Goal: Information Seeking & Learning: Check status

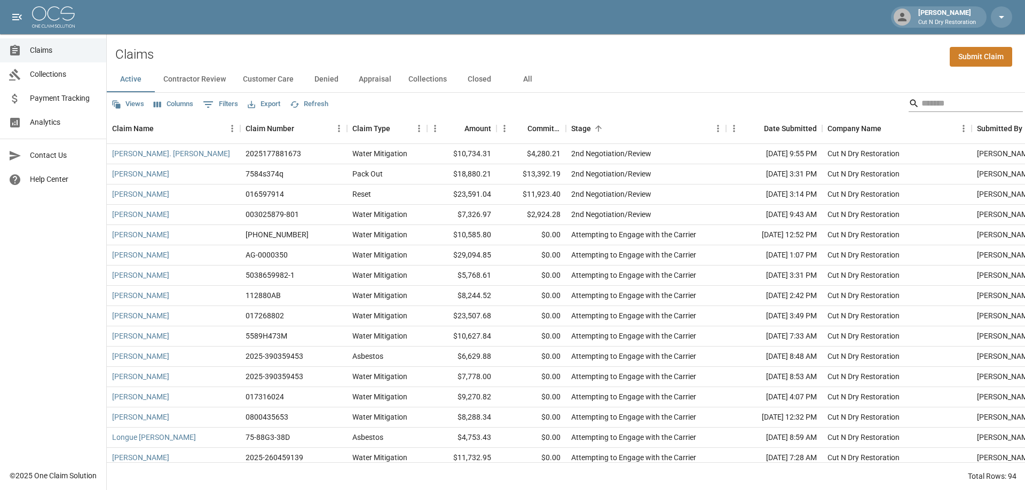
click at [931, 102] on input "Search" at bounding box center [963, 103] width 85 height 17
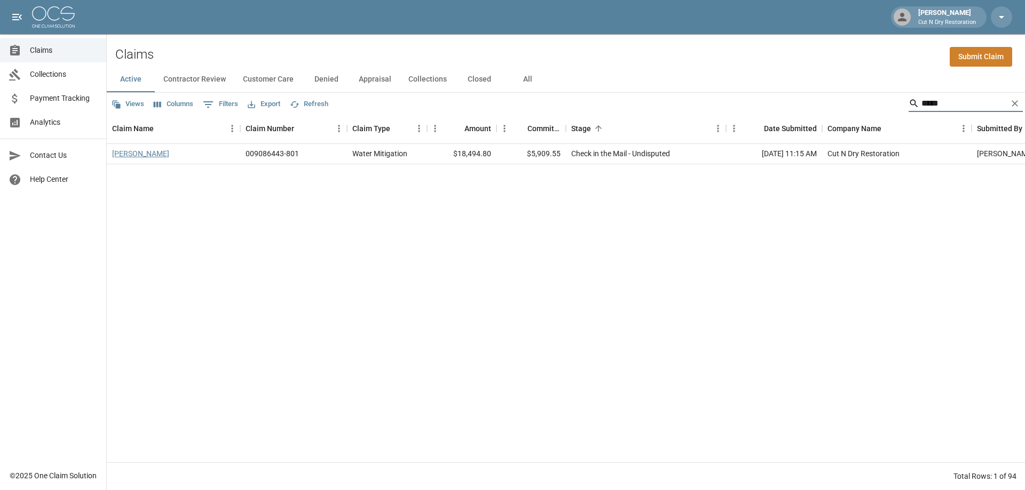
type input "*****"
click at [153, 153] on link "[PERSON_NAME]" at bounding box center [140, 153] width 57 height 11
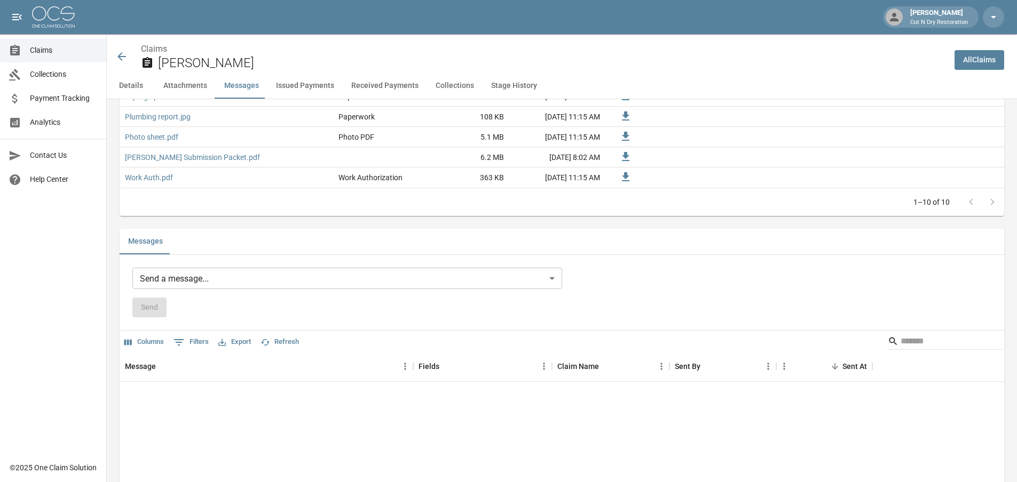
scroll to position [1067, 0]
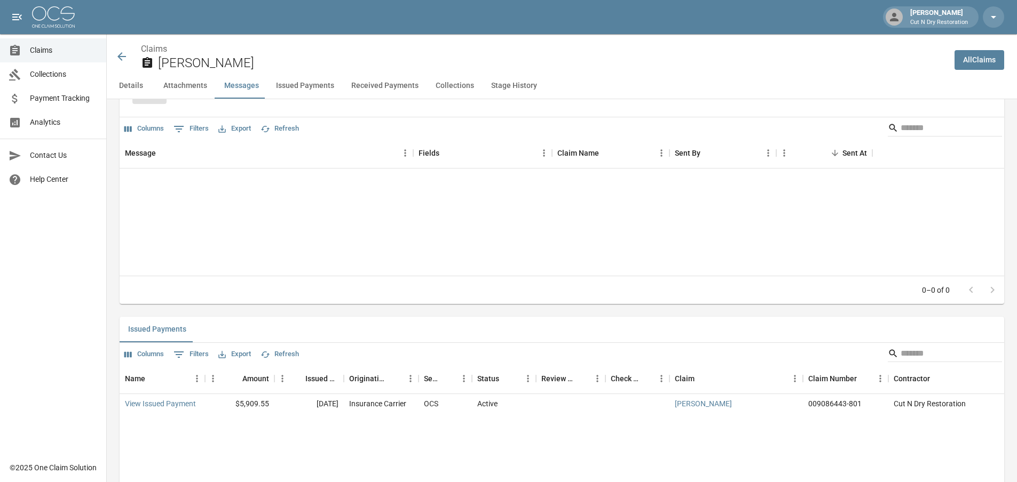
click at [126, 54] on icon at bounding box center [121, 56] width 13 height 13
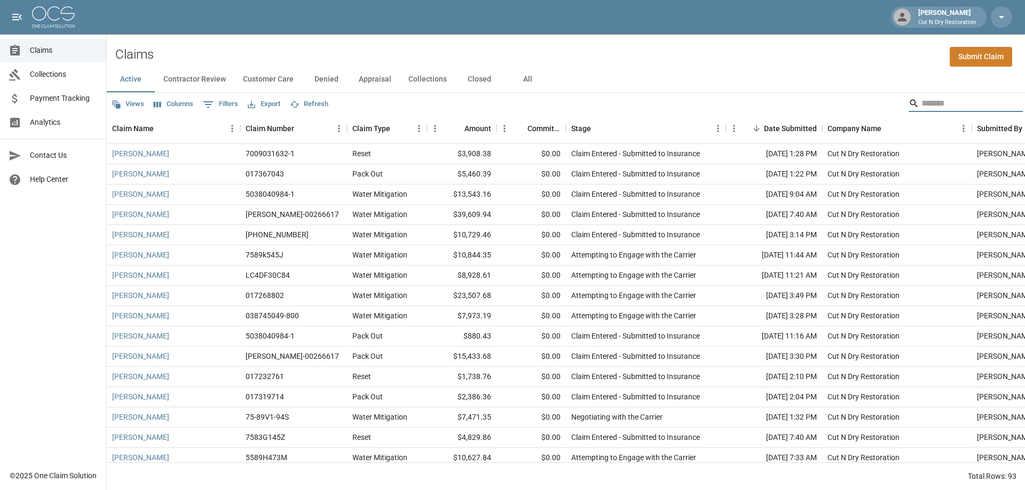
click at [938, 105] on input "Search" at bounding box center [963, 103] width 85 height 17
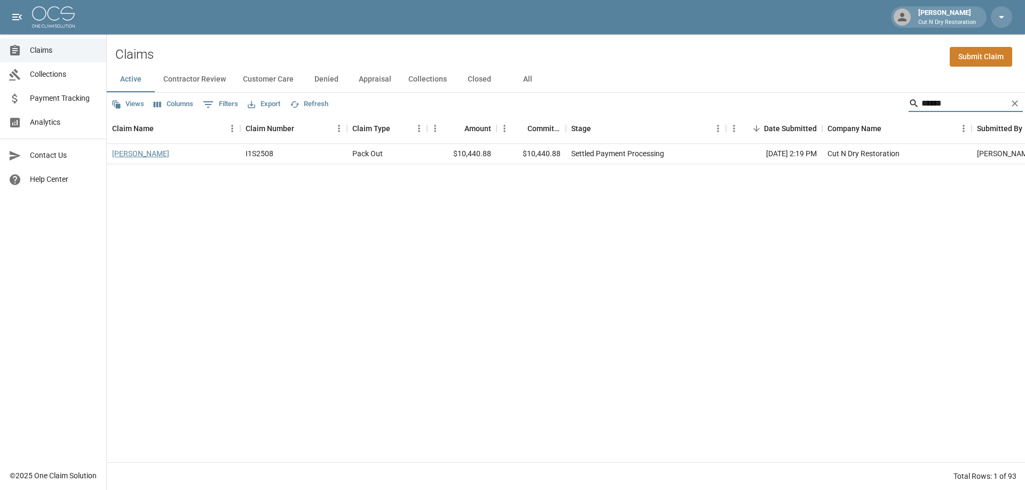
type input "******"
click at [133, 154] on link "[PERSON_NAME]" at bounding box center [140, 153] width 57 height 11
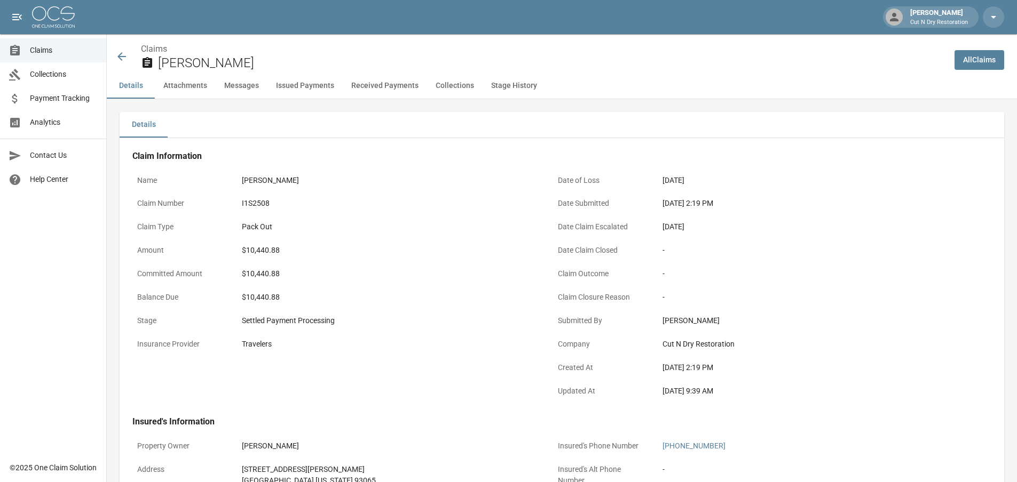
click at [125, 54] on icon at bounding box center [121, 56] width 13 height 13
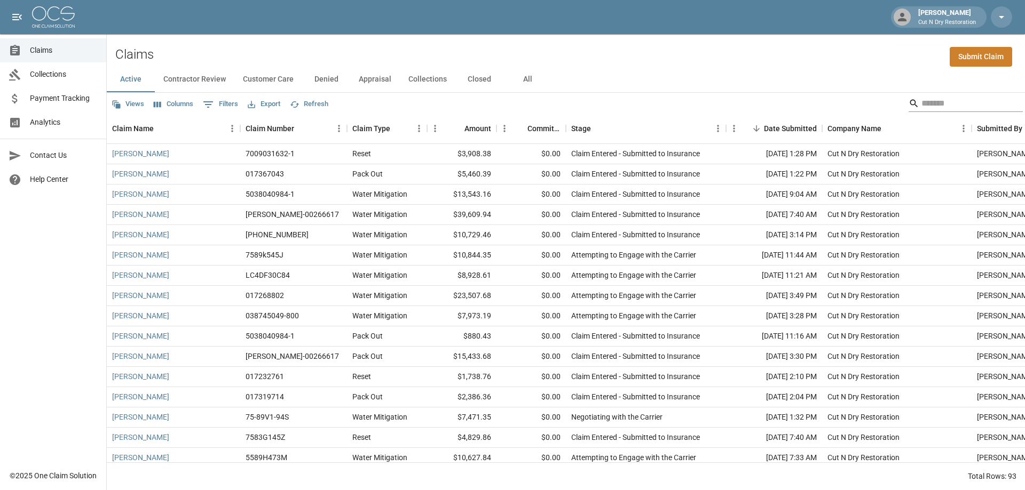
click at [936, 102] on input "Search" at bounding box center [963, 103] width 85 height 17
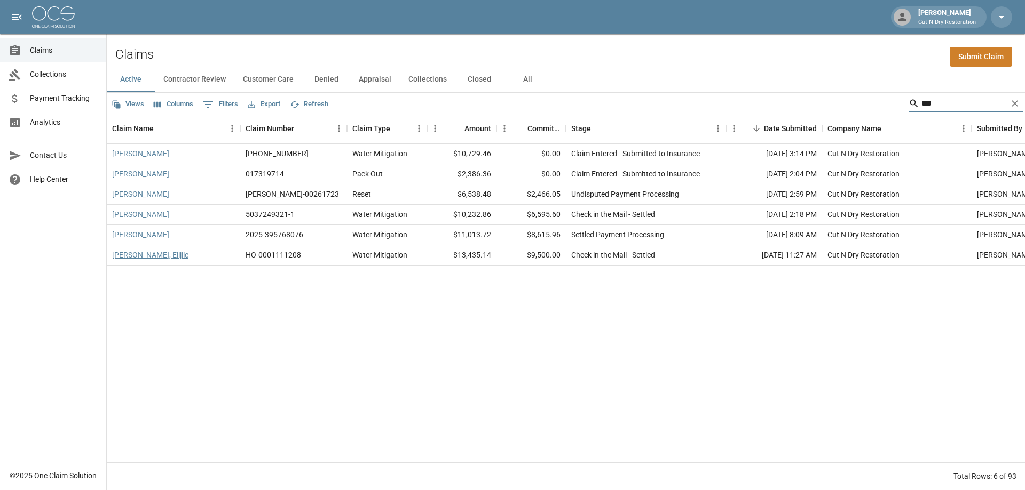
type input "***"
click at [144, 255] on link "[PERSON_NAME], Elijile" at bounding box center [150, 255] width 76 height 11
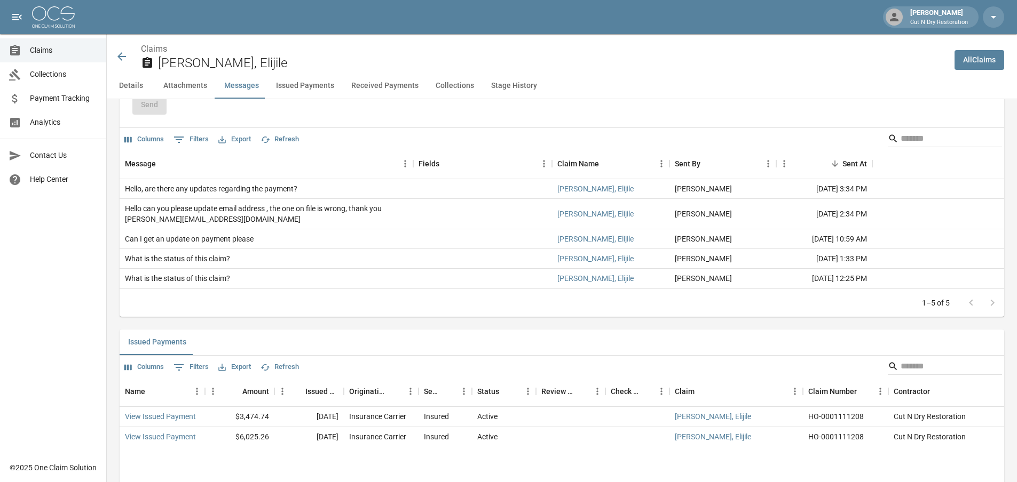
scroll to position [1227, 0]
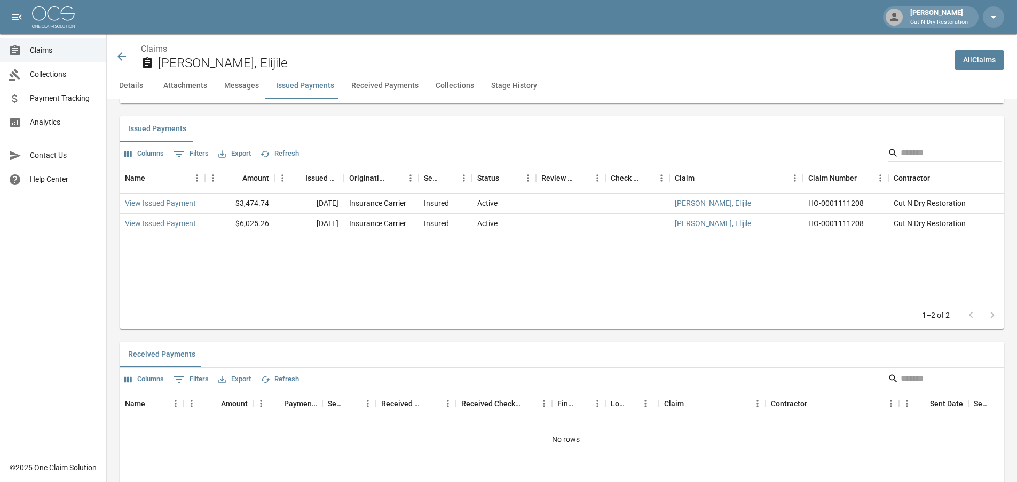
click at [495, 262] on div "Name Amount Issued Date Originating From Sent To Status Review Status Check Num…" at bounding box center [562, 232] width 884 height 137
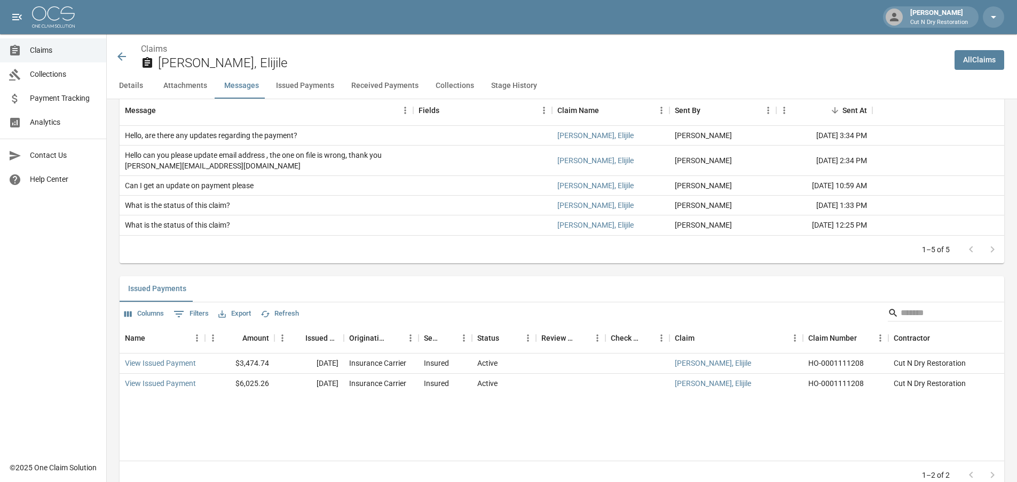
scroll to position [907, 0]
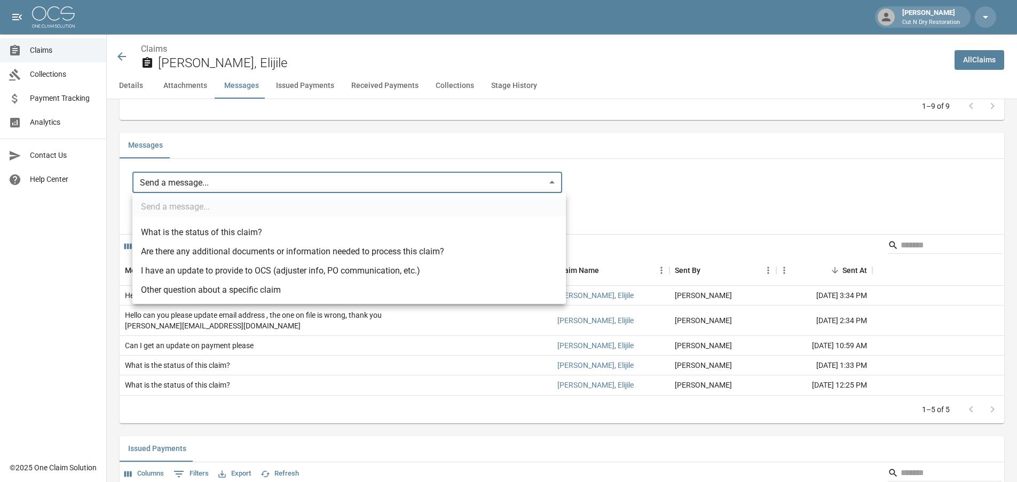
click at [239, 176] on body "[PERSON_NAME] Cut N Dry Restoration Claims Collections Payment Tracking Analyti…" at bounding box center [508, 290] width 1017 height 2395
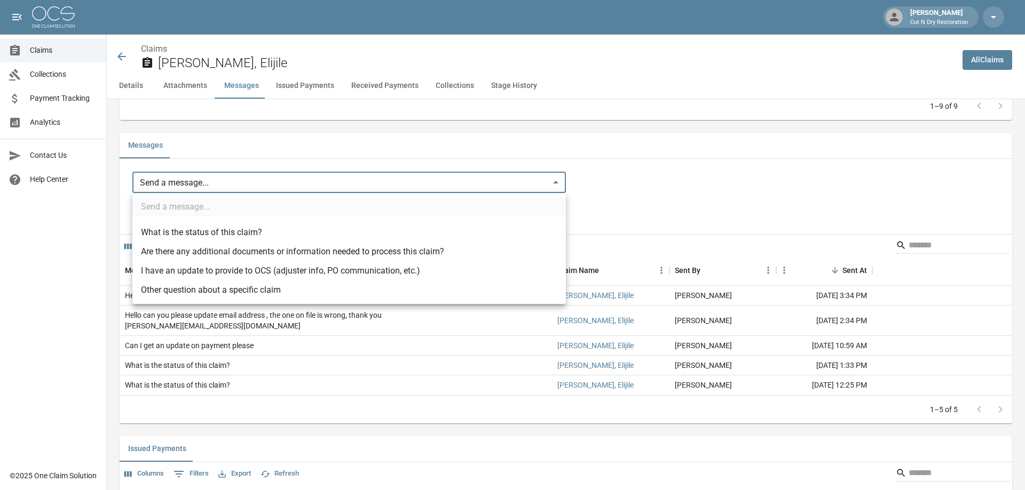
drag, startPoint x: 753, startPoint y: 222, endPoint x: 742, endPoint y: 227, distance: 12.4
click at [753, 223] on div at bounding box center [512, 245] width 1025 height 490
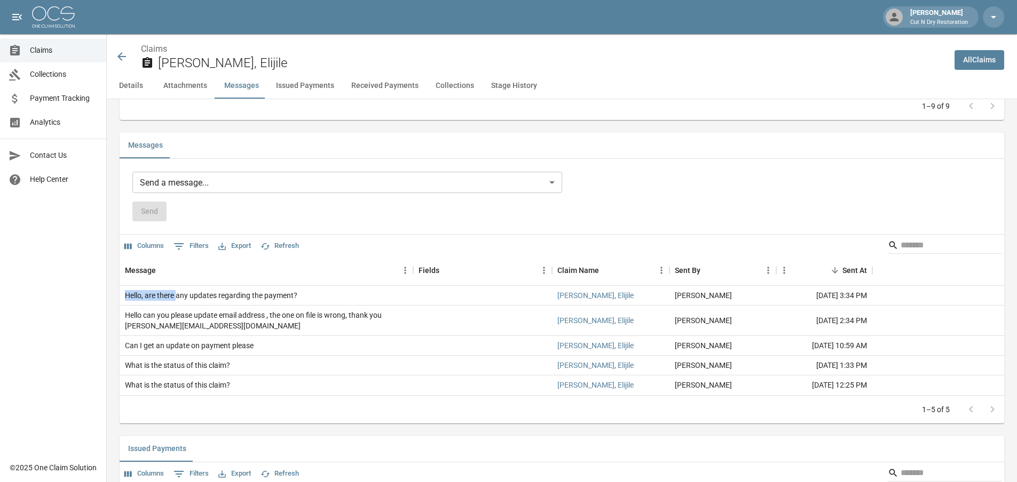
drag, startPoint x: 119, startPoint y: 296, endPoint x: 178, endPoint y: 297, distance: 58.7
click at [178, 297] on div "Details Claim Information Name [PERSON_NAME], Elijile Claim Number HO-000111120…" at bounding box center [555, 333] width 897 height 2283
drag, startPoint x: 181, startPoint y: 296, endPoint x: 210, endPoint y: 296, distance: 28.8
click at [206, 297] on div "Hello, are there any updates regarding the payment?" at bounding box center [211, 295] width 172 height 11
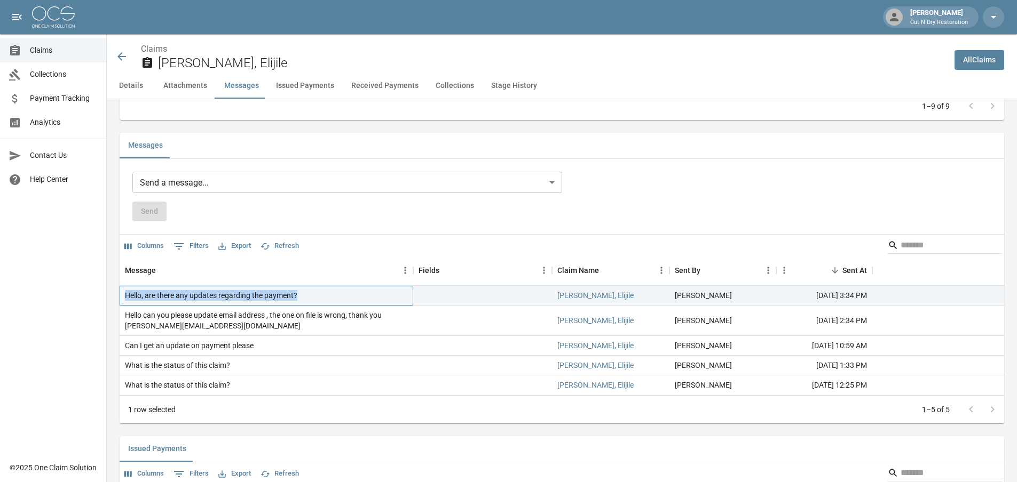
drag, startPoint x: 127, startPoint y: 293, endPoint x: 291, endPoint y: 298, distance: 163.9
click at [307, 295] on div "Hello, are there any updates regarding the payment?" at bounding box center [267, 296] width 294 height 20
copy div "Hello, are there any updates regarding the payment?"
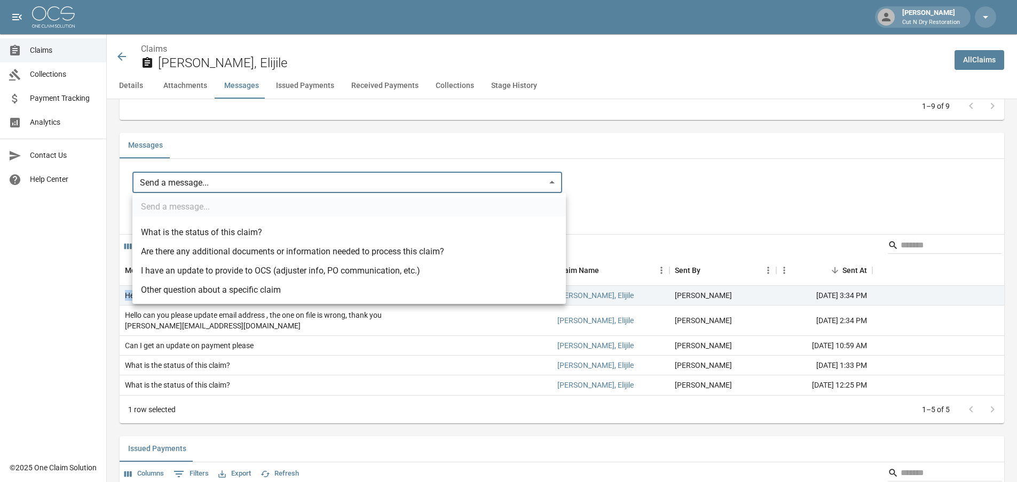
click at [242, 184] on body "[PERSON_NAME] Cut N Dry Restoration Claims Collections Payment Tracking Analyti…" at bounding box center [508, 290] width 1017 height 2395
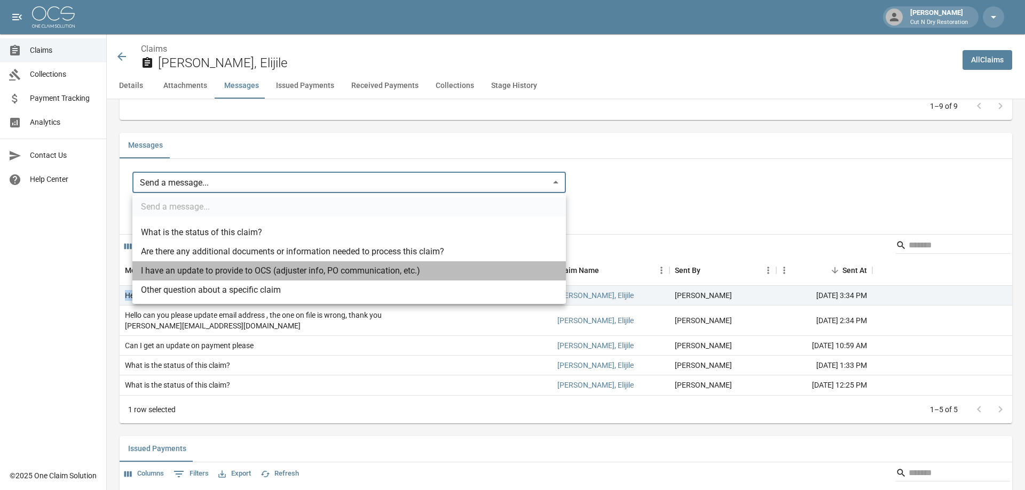
click at [183, 271] on li "I have an update to provide to OCS (adjuster info, PO communication, etc.)" at bounding box center [348, 271] width 433 height 19
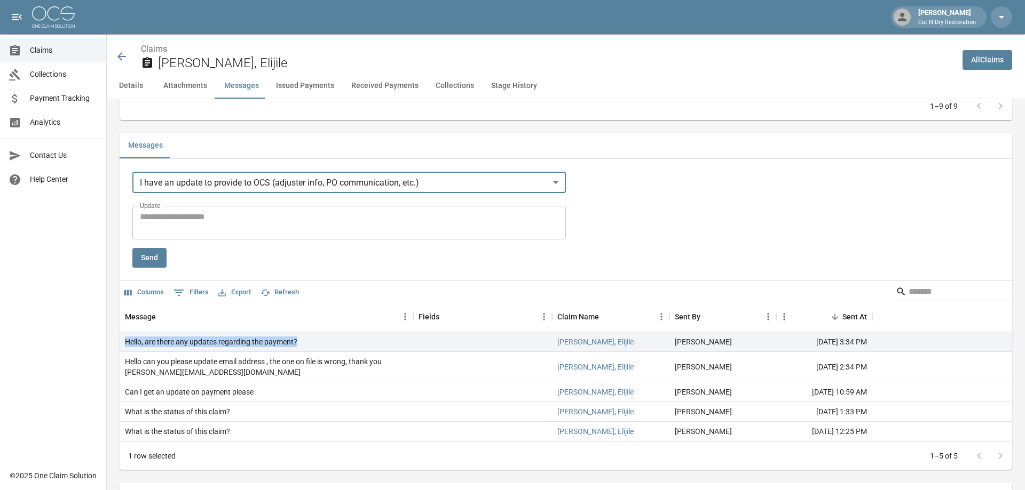
click at [252, 180] on body "[PERSON_NAME] Cut N Dry Restoration Claims Collections Payment Tracking Analyti…" at bounding box center [512, 314] width 1025 height 2442
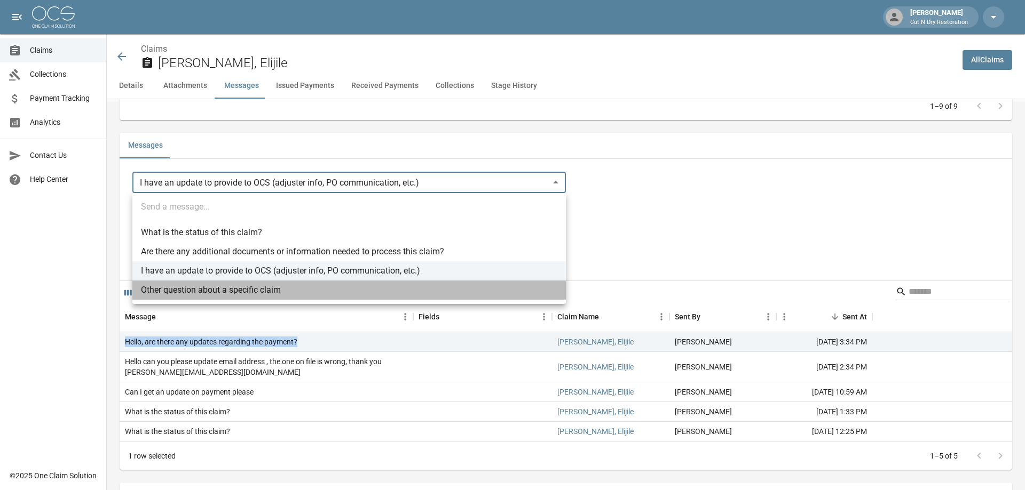
click at [288, 290] on li "Other question about a specific claim" at bounding box center [348, 290] width 433 height 19
type input "**********"
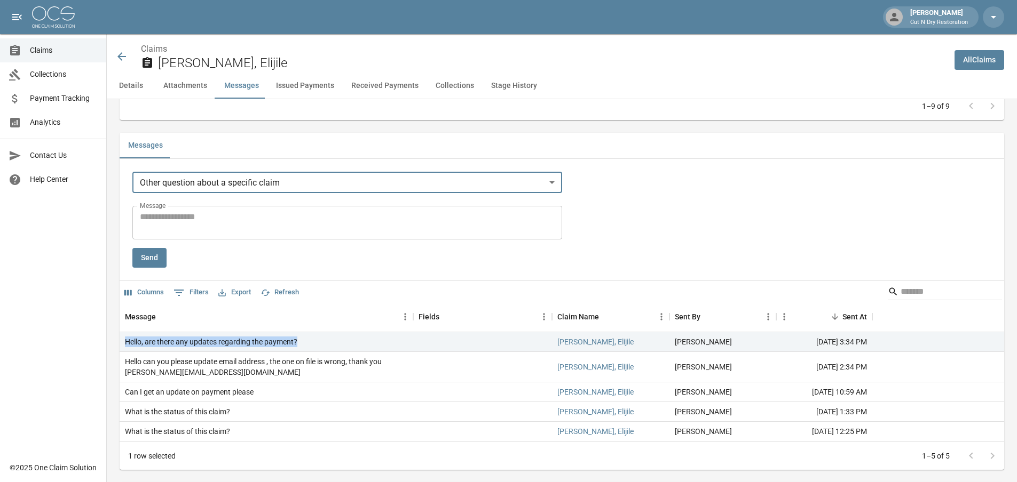
click at [199, 216] on textarea "Message" at bounding box center [347, 223] width 415 height 25
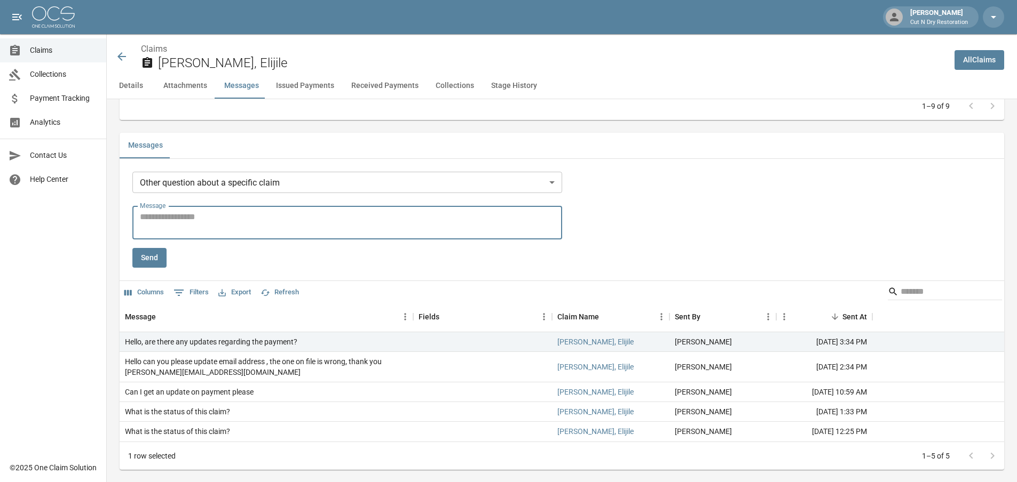
paste textarea "**********"
type textarea "**********"
click at [152, 258] on button "Send" at bounding box center [149, 258] width 34 height 20
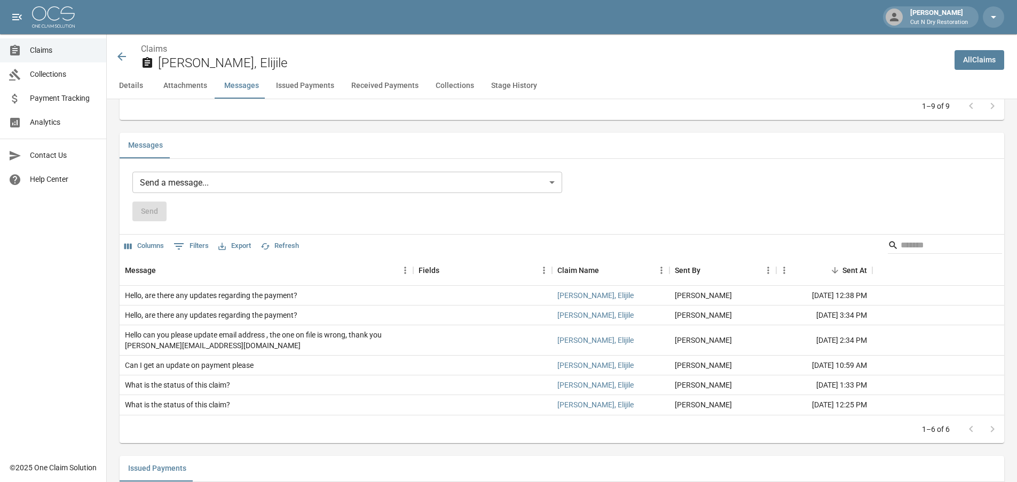
click at [120, 53] on icon at bounding box center [121, 56] width 13 height 13
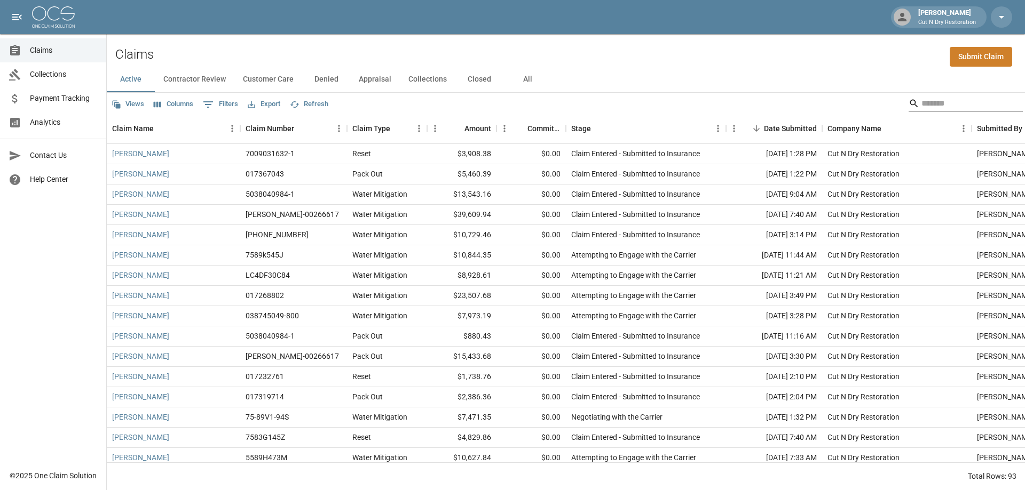
click at [954, 97] on input "Search" at bounding box center [963, 103] width 85 height 17
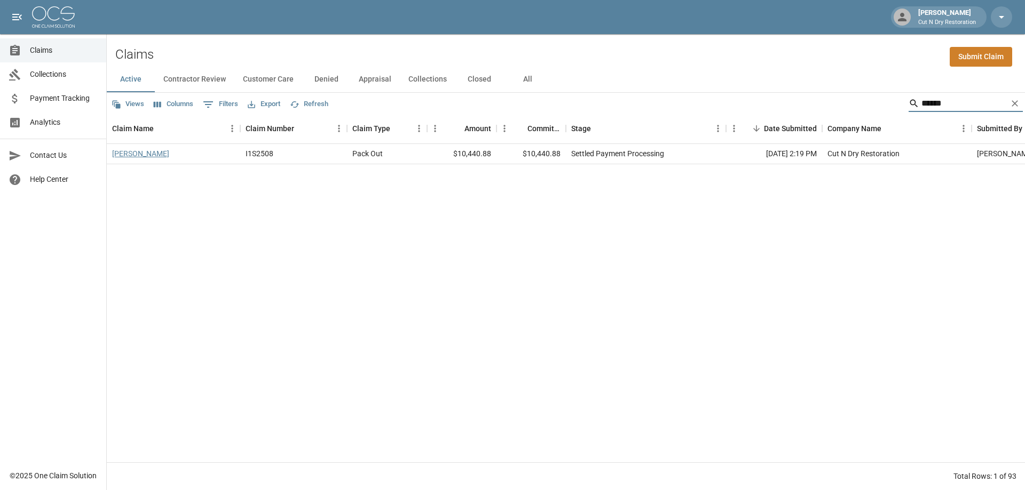
type input "******"
click at [146, 153] on link "[PERSON_NAME]" at bounding box center [140, 153] width 57 height 11
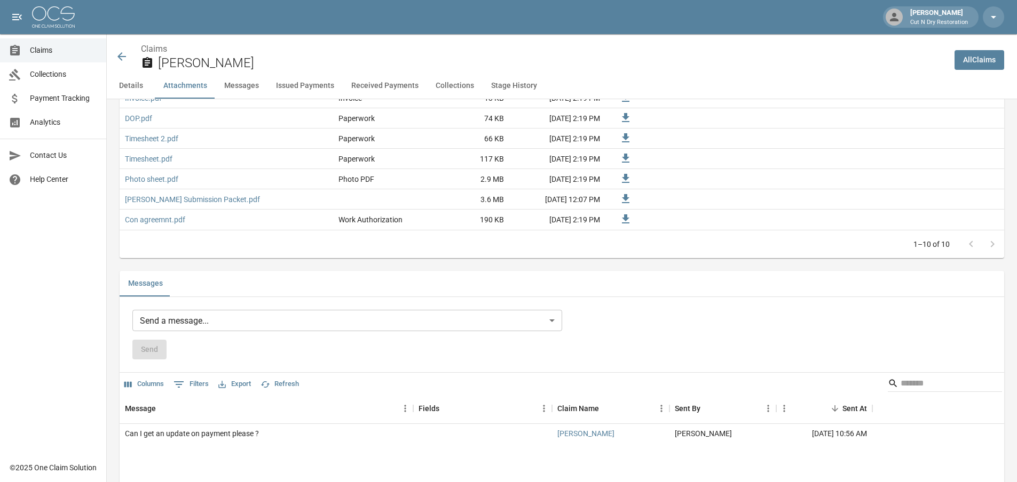
scroll to position [1014, 0]
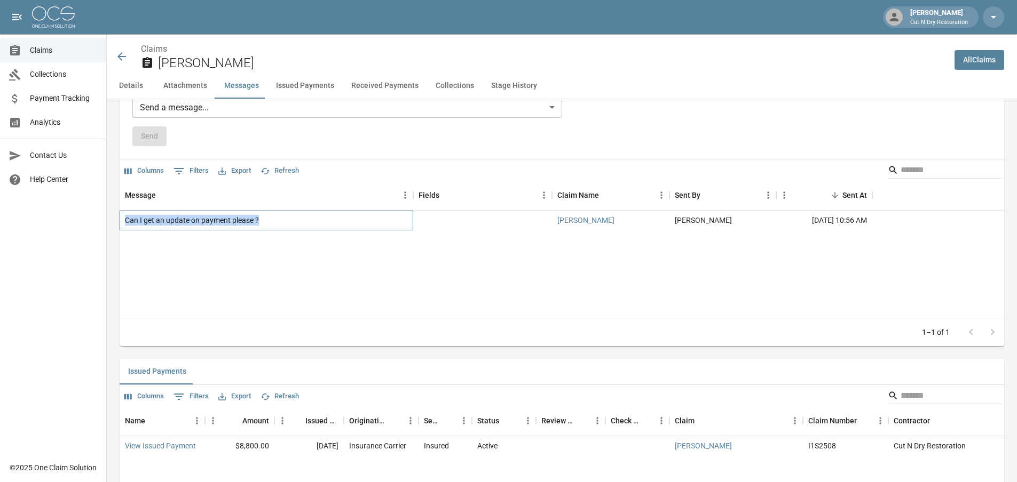
drag, startPoint x: 280, startPoint y: 224, endPoint x: 125, endPoint y: 220, distance: 155.3
click at [125, 221] on div "Can I get an update on payment please ?" at bounding box center [267, 221] width 294 height 20
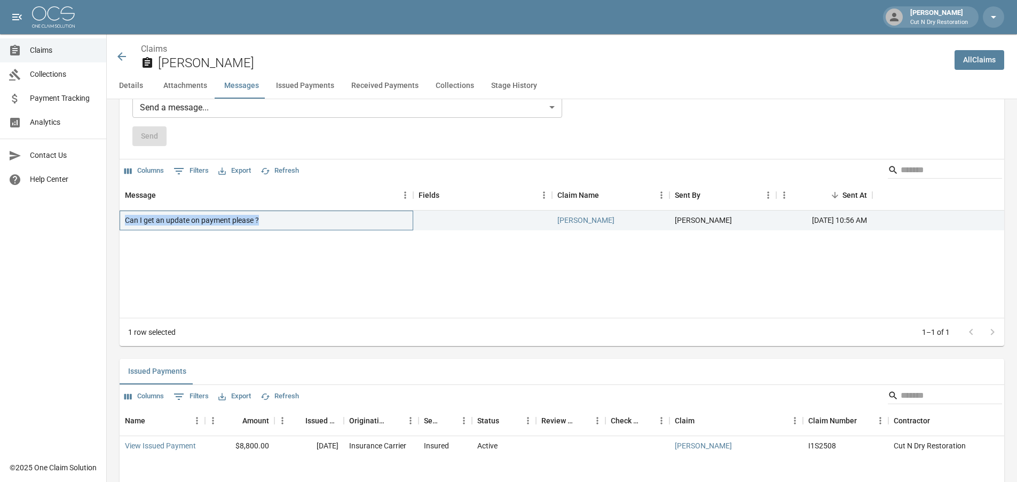
copy div "Can I get an update on payment please ?"
click at [296, 112] on body "[PERSON_NAME] Cut N Dry Restoration Claims Collections Payment Tracking Analyti…" at bounding box center [508, 217] width 1017 height 2462
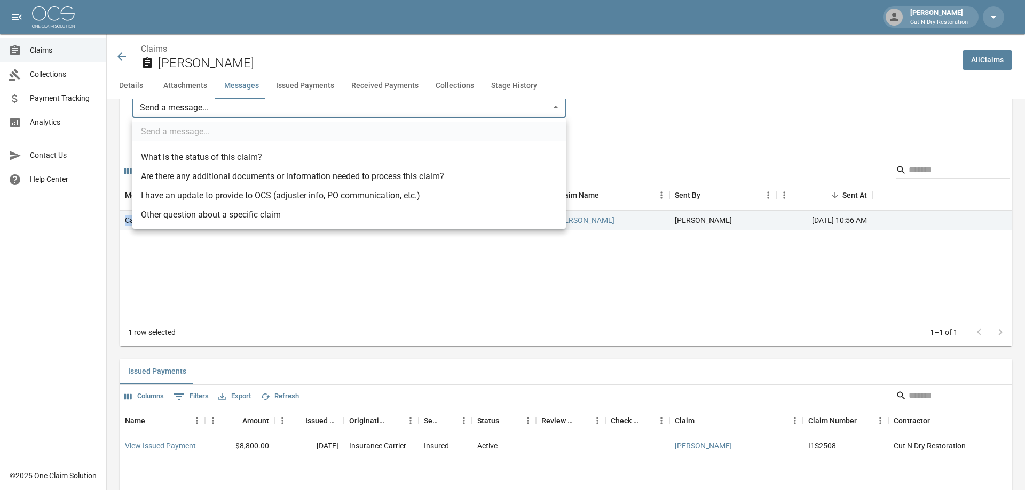
click at [198, 219] on li "Other question about a specific claim" at bounding box center [348, 214] width 433 height 19
type input "**********"
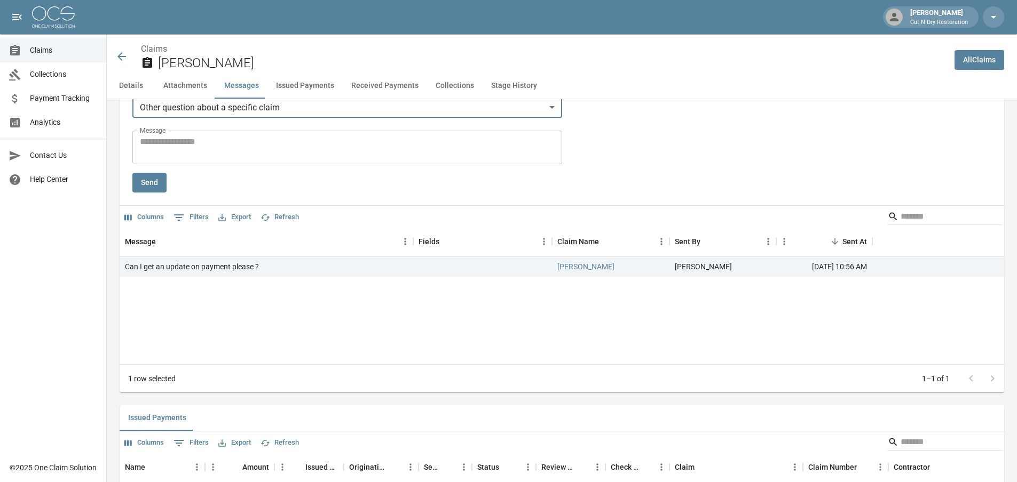
click at [240, 140] on textarea "Message" at bounding box center [347, 148] width 415 height 25
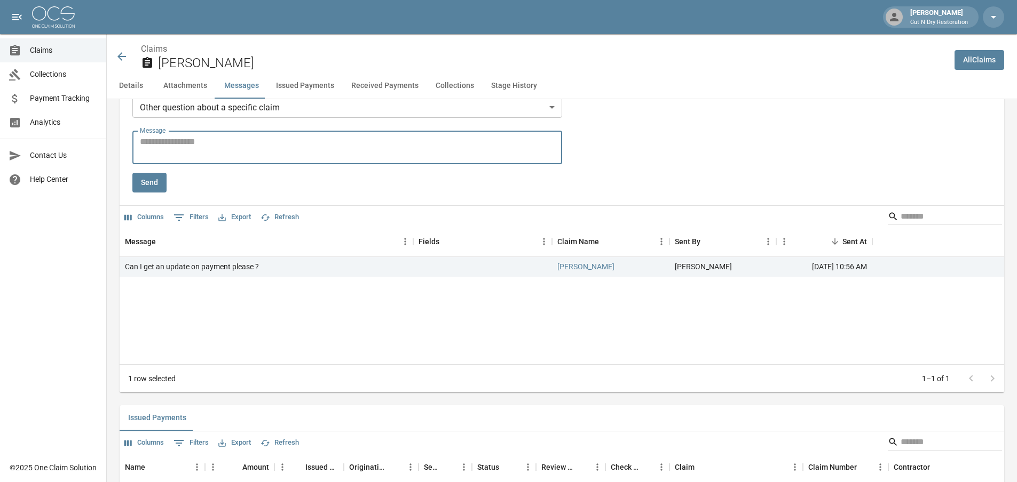
paste textarea "**********"
type textarea "**********"
click at [155, 188] on button "Send" at bounding box center [149, 183] width 34 height 20
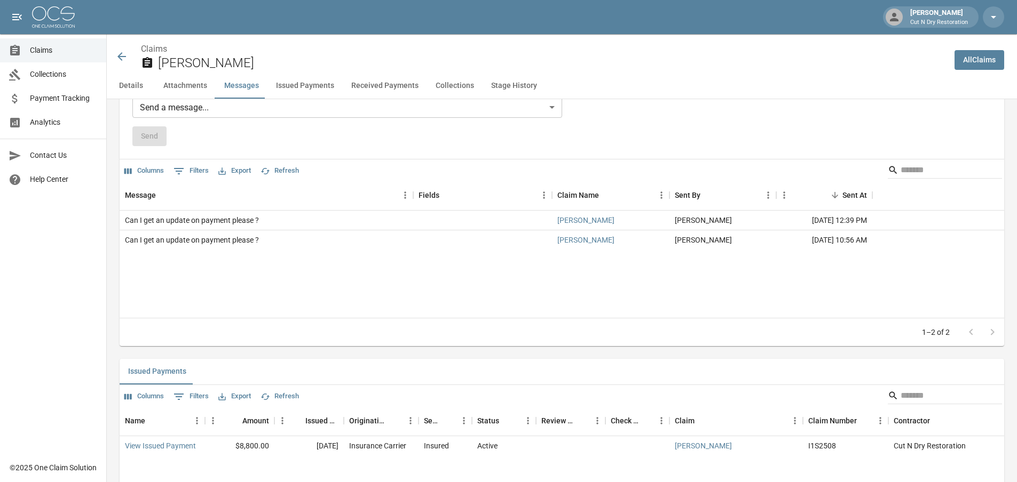
click at [51, 56] on span "Claims" at bounding box center [64, 50] width 68 height 11
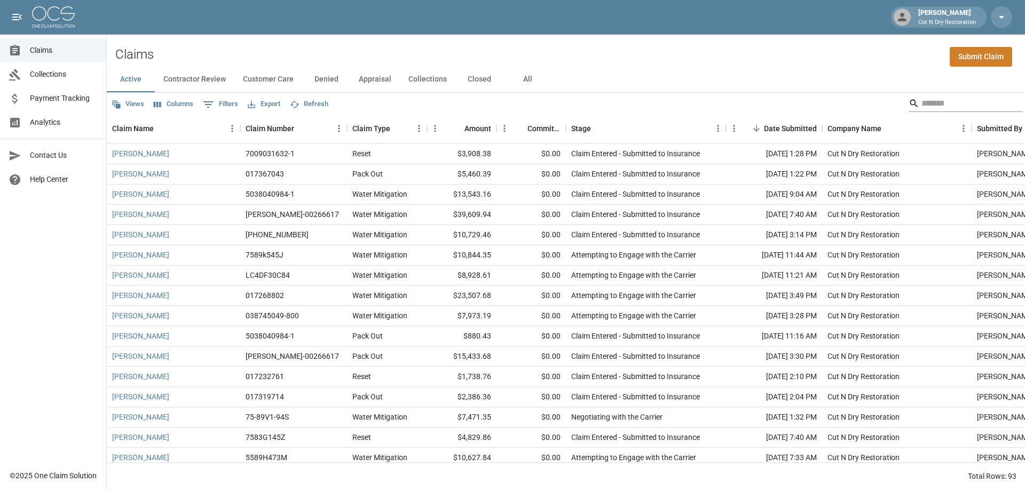
click at [930, 101] on input "Search" at bounding box center [963, 103] width 85 height 17
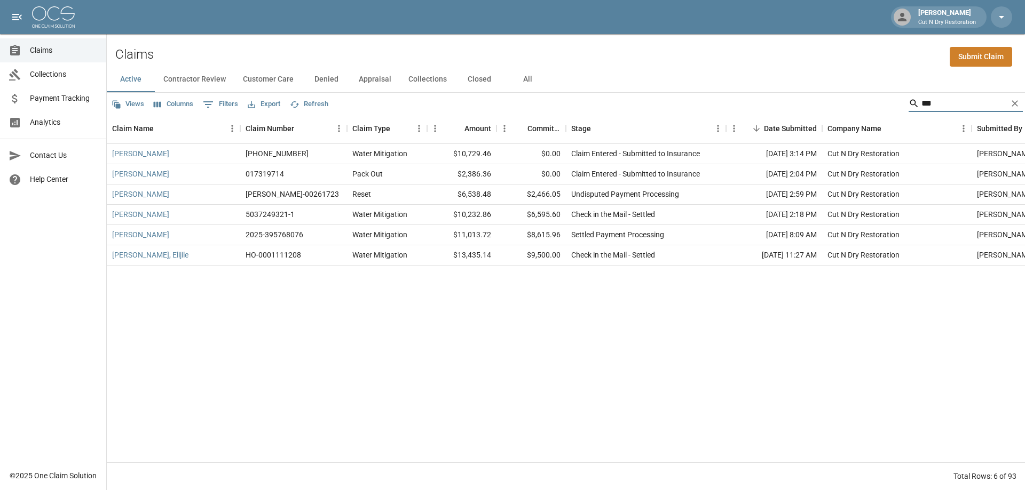
type input "***"
click at [525, 77] on button "All" at bounding box center [527, 80] width 48 height 26
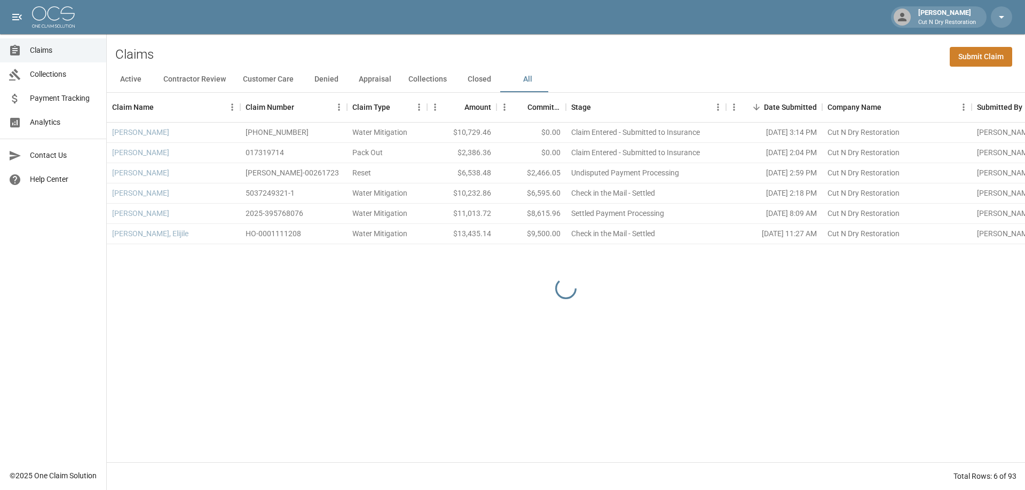
drag, startPoint x: 525, startPoint y: 77, endPoint x: 548, endPoint y: 68, distance: 24.7
click at [548, 68] on div "Active Contractor Review Customer Care Denied Appraisal Collections Closed All" at bounding box center [566, 80] width 918 height 26
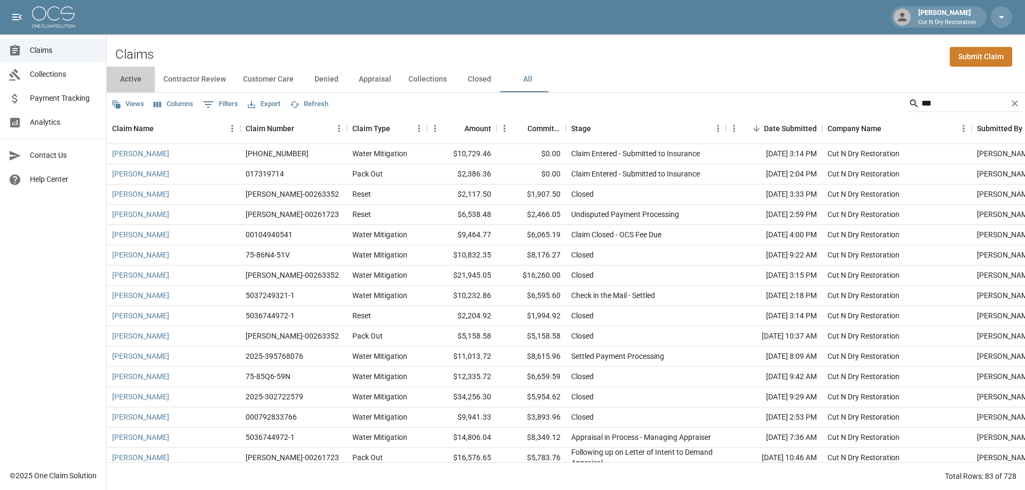
click at [132, 81] on button "Active" at bounding box center [131, 80] width 48 height 26
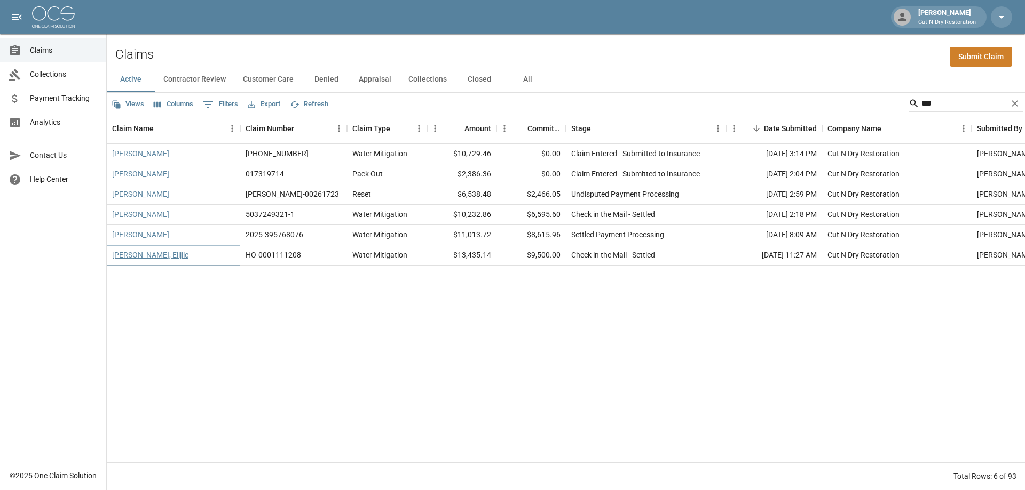
click at [147, 253] on link "[PERSON_NAME], Elijile" at bounding box center [150, 255] width 76 height 11
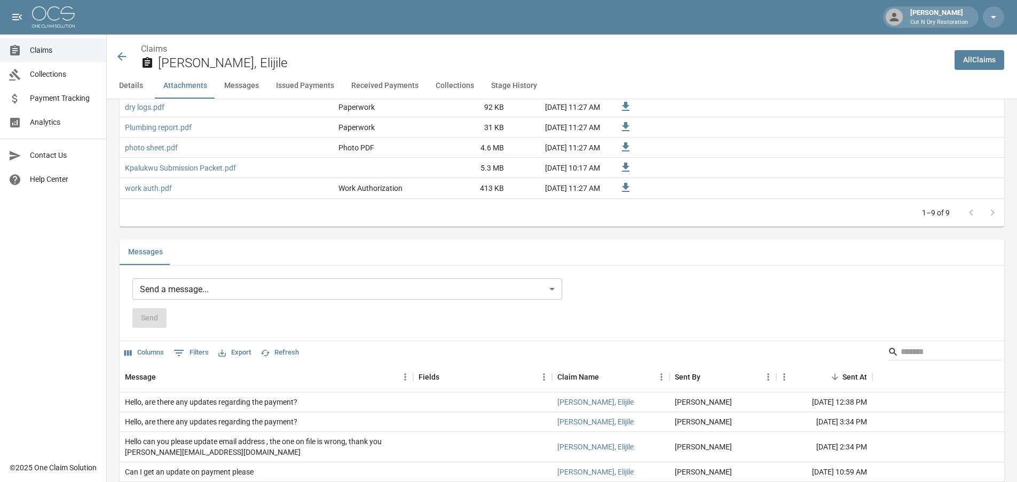
scroll to position [907, 0]
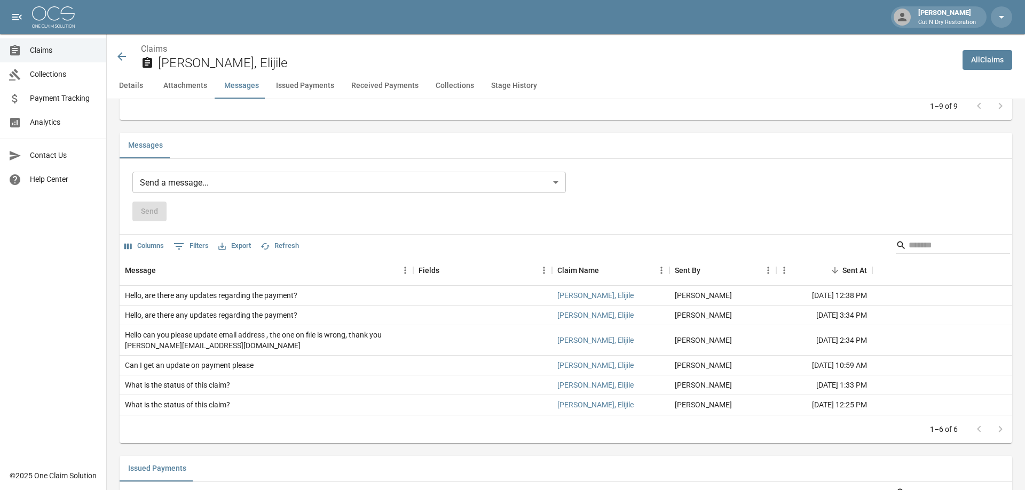
click at [371, 183] on body "[PERSON_NAME] Cut N Dry Restoration Claims Collections Payment Tracking Analyti…" at bounding box center [512, 300] width 1025 height 2415
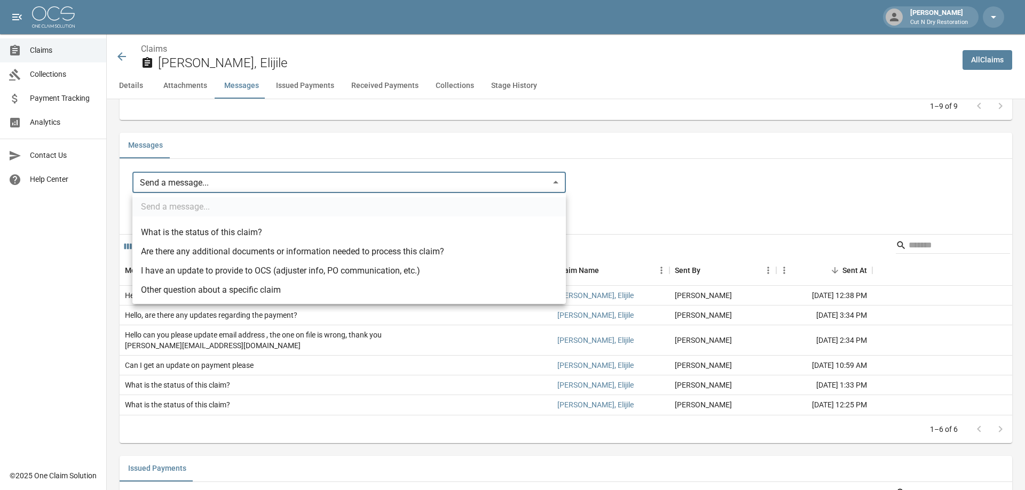
click at [628, 184] on div at bounding box center [512, 245] width 1025 height 490
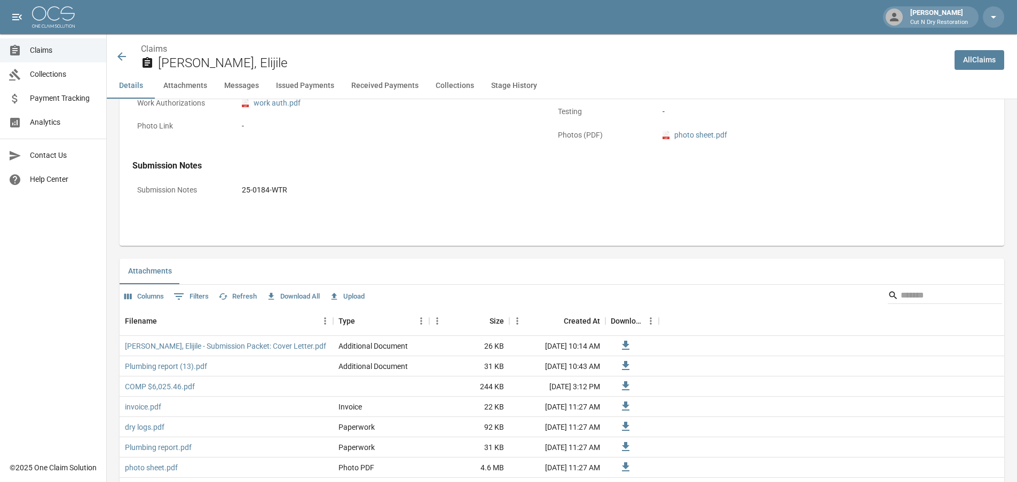
scroll to position [320, 0]
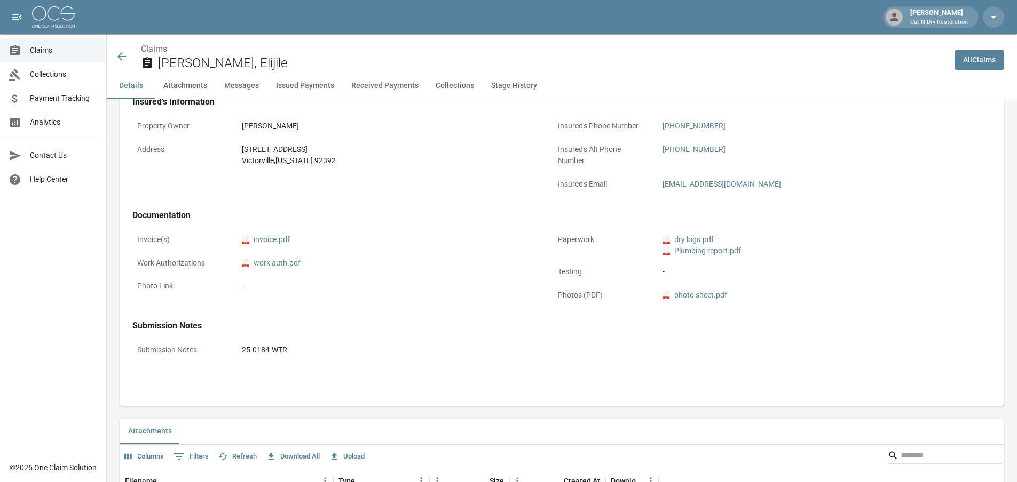
click at [72, 98] on span "Payment Tracking" at bounding box center [64, 98] width 68 height 11
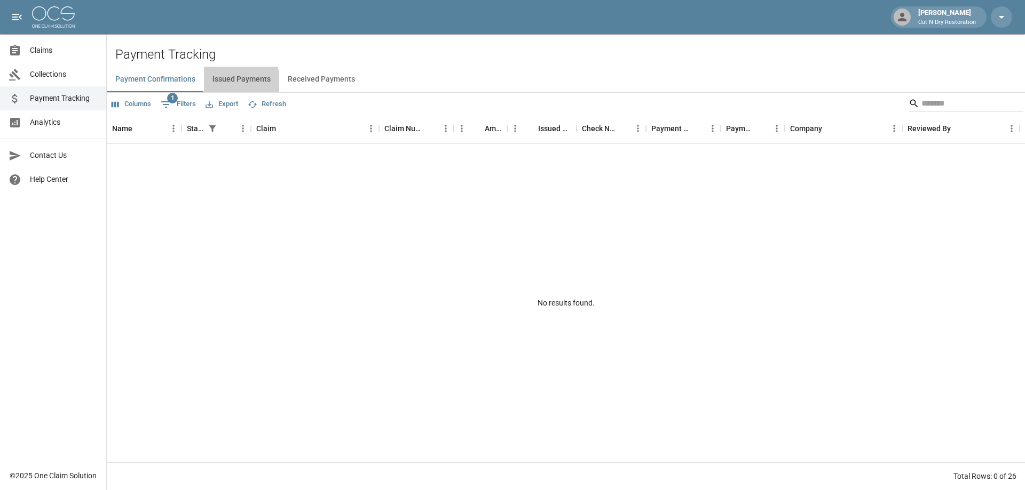
click at [223, 84] on button "Issued Payments" at bounding box center [241, 80] width 75 height 26
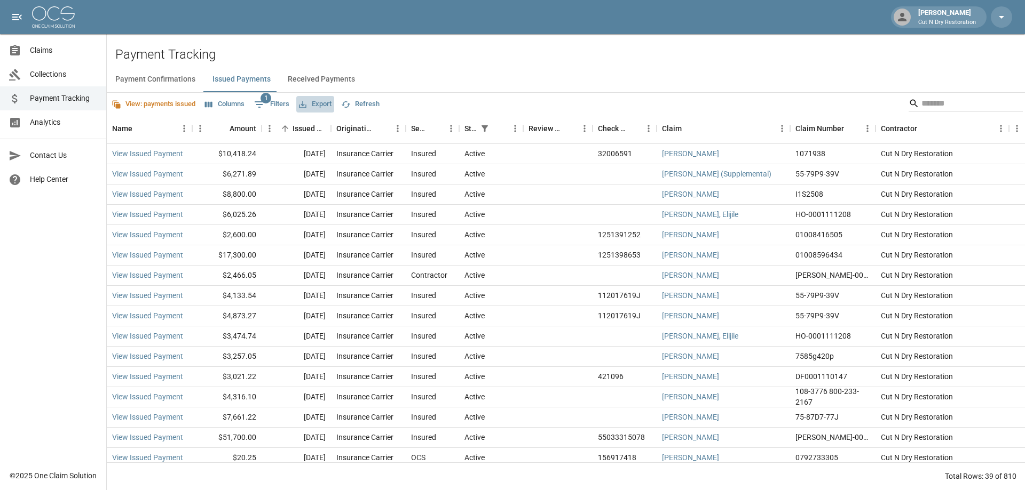
click at [320, 101] on button "Export" at bounding box center [315, 104] width 38 height 17
click at [341, 147] on li "Download as Excel" at bounding box center [342, 145] width 89 height 19
click at [225, 107] on button "Columns" at bounding box center [224, 104] width 45 height 17
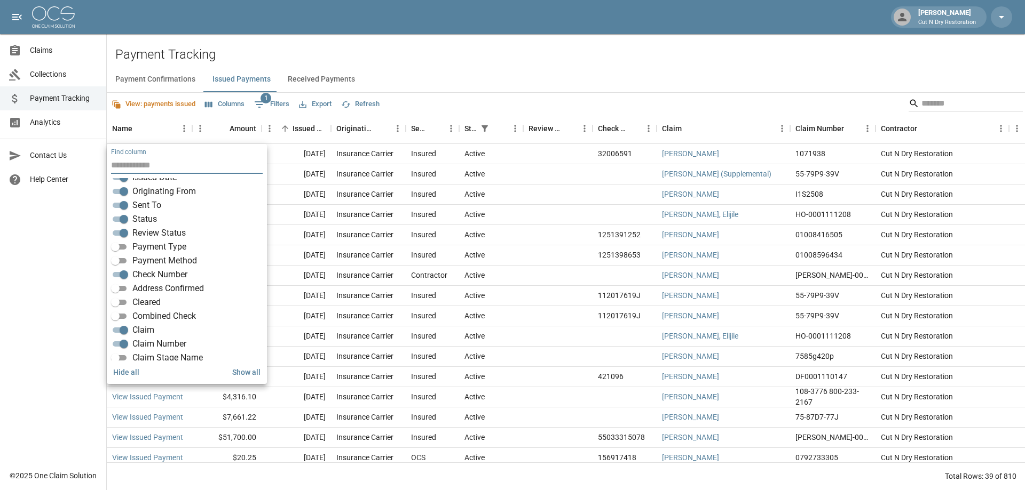
scroll to position [159, 0]
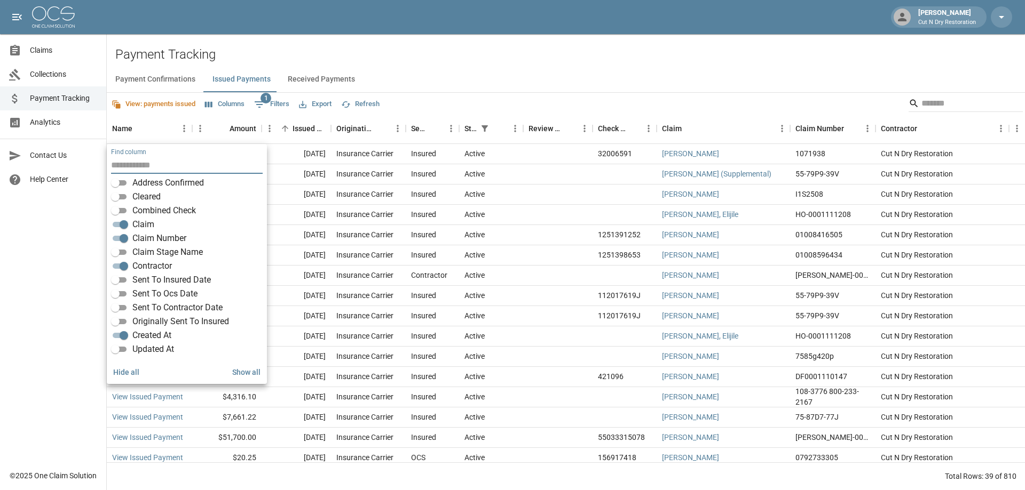
click at [543, 76] on div "Payment Confirmations Issued Payments Received Payments" at bounding box center [566, 80] width 918 height 26
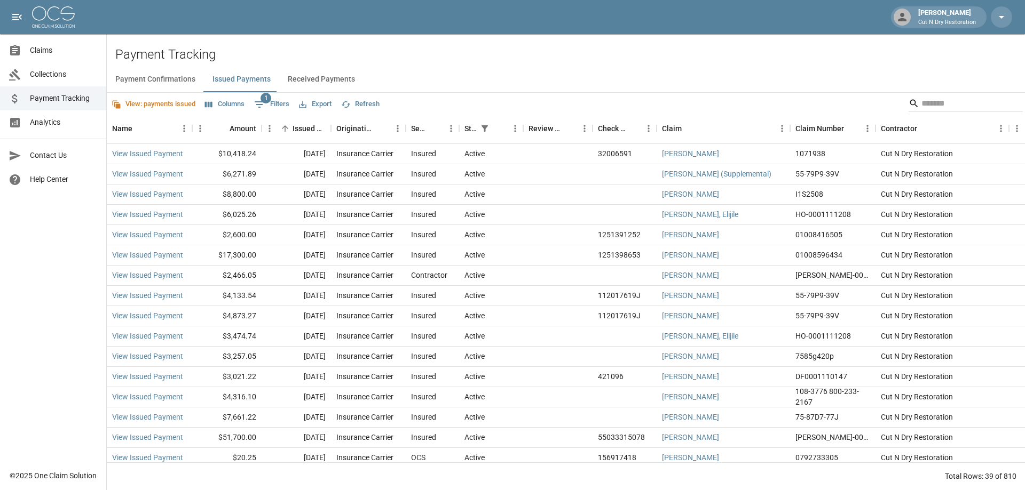
drag, startPoint x: 331, startPoint y: 105, endPoint x: 432, endPoint y: 102, distance: 100.9
click at [432, 102] on div "View: payments issued Columns 1 Filters Export Refresh" at bounding box center [566, 103] width 918 height 21
click at [326, 106] on button "Export" at bounding box center [315, 104] width 38 height 17
click at [344, 145] on li "Download as Excel" at bounding box center [342, 145] width 89 height 19
click at [934, 102] on input "Search" at bounding box center [963, 103] width 85 height 17
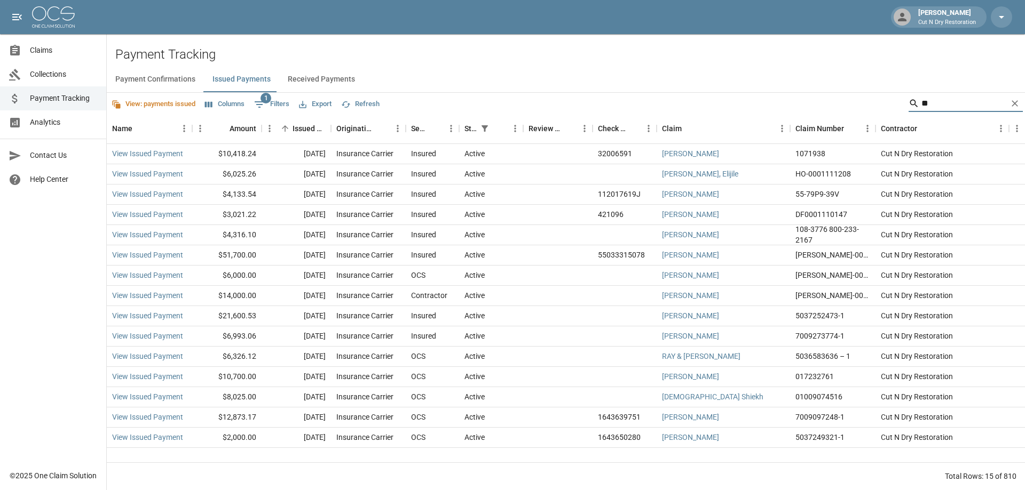
type input "*"
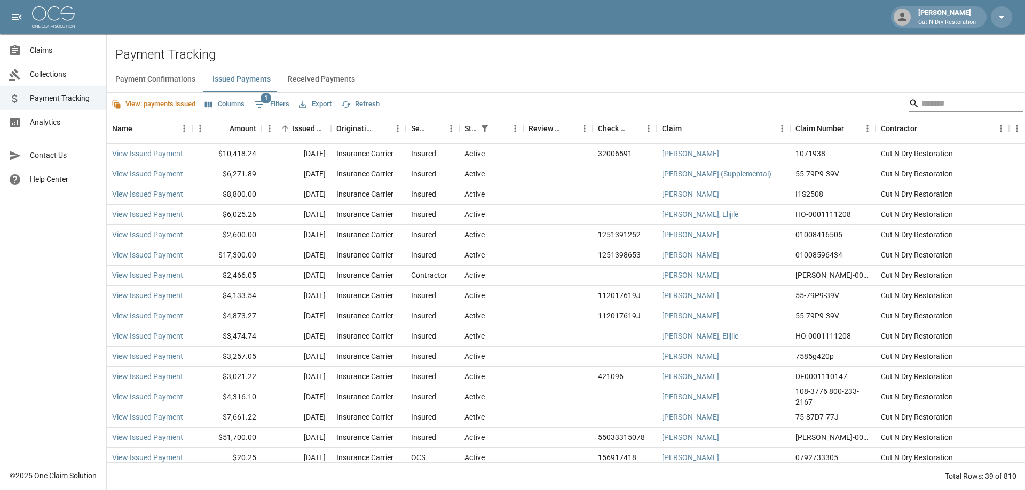
click at [928, 103] on input "Search" at bounding box center [963, 103] width 85 height 17
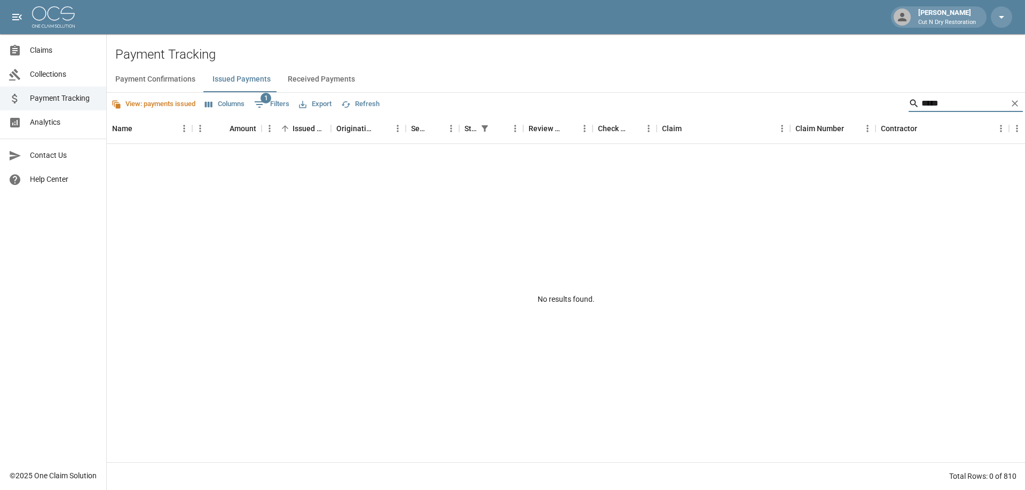
type input "******"
click at [41, 47] on span "Claims" at bounding box center [64, 50] width 68 height 11
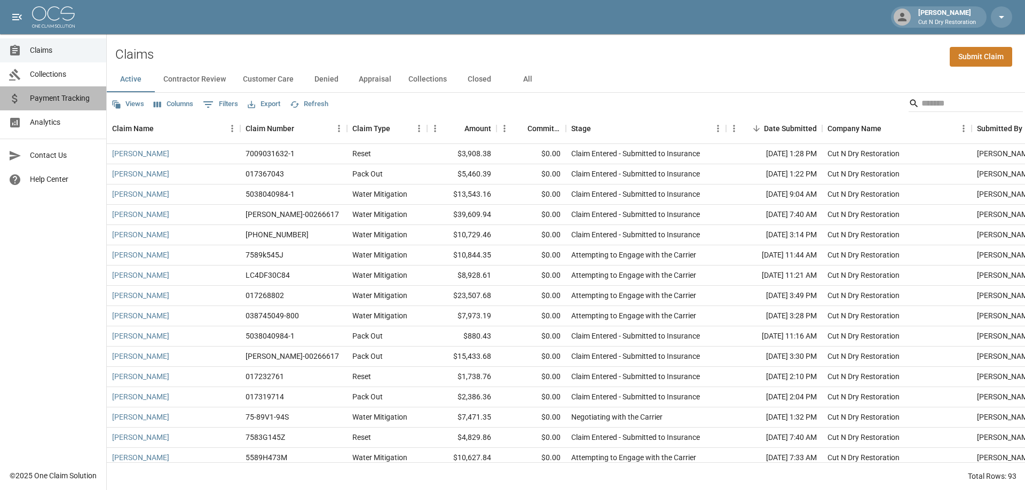
click at [64, 97] on span "Payment Tracking" at bounding box center [64, 98] width 68 height 11
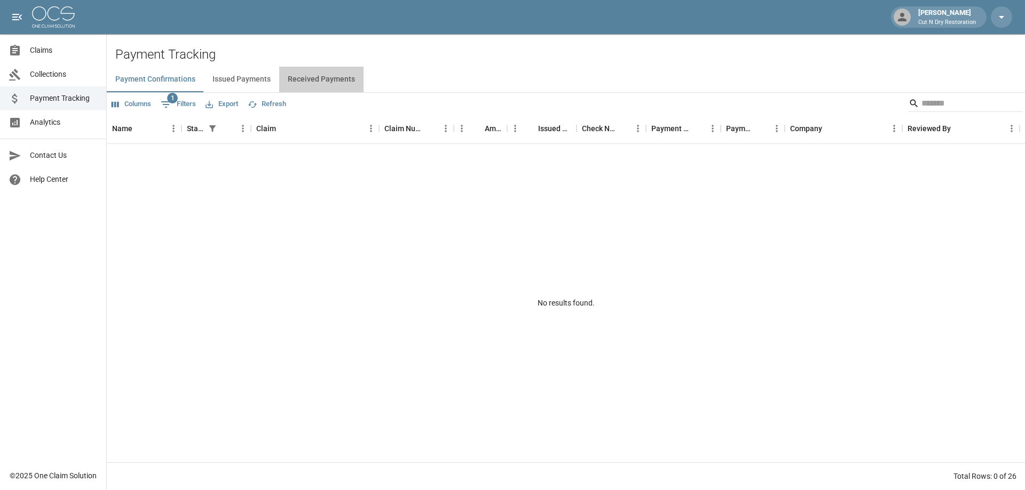
click at [330, 83] on button "Received Payments" at bounding box center [321, 80] width 84 height 26
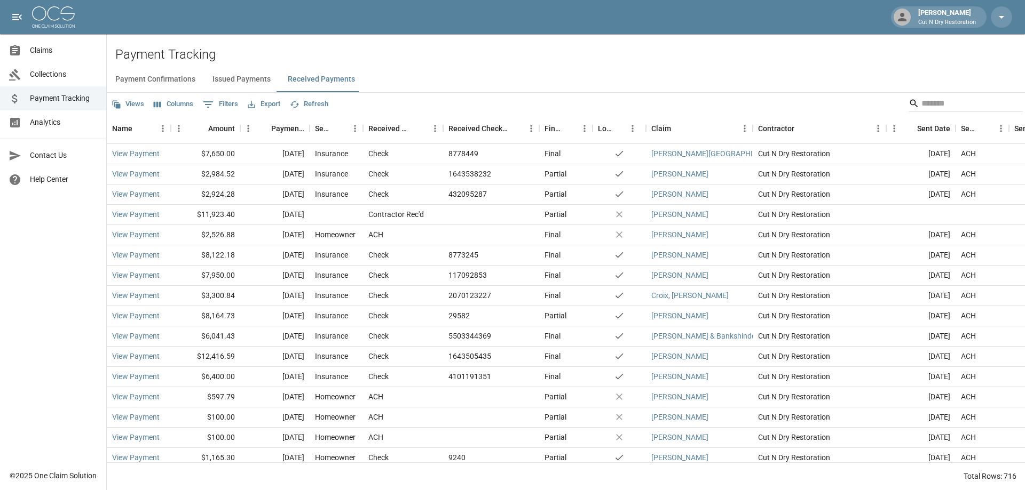
click at [263, 78] on button "Issued Payments" at bounding box center [241, 80] width 75 height 26
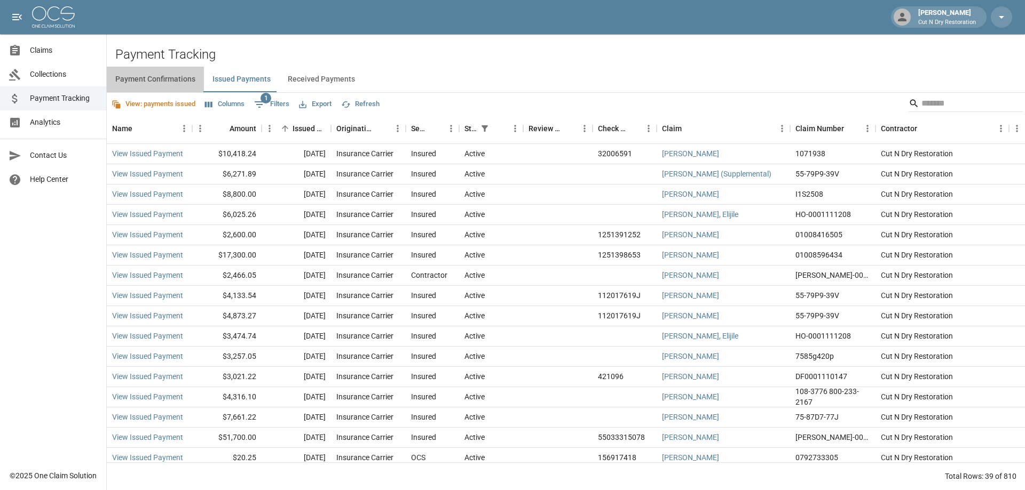
click at [153, 81] on button "Payment Confirmations" at bounding box center [155, 80] width 97 height 26
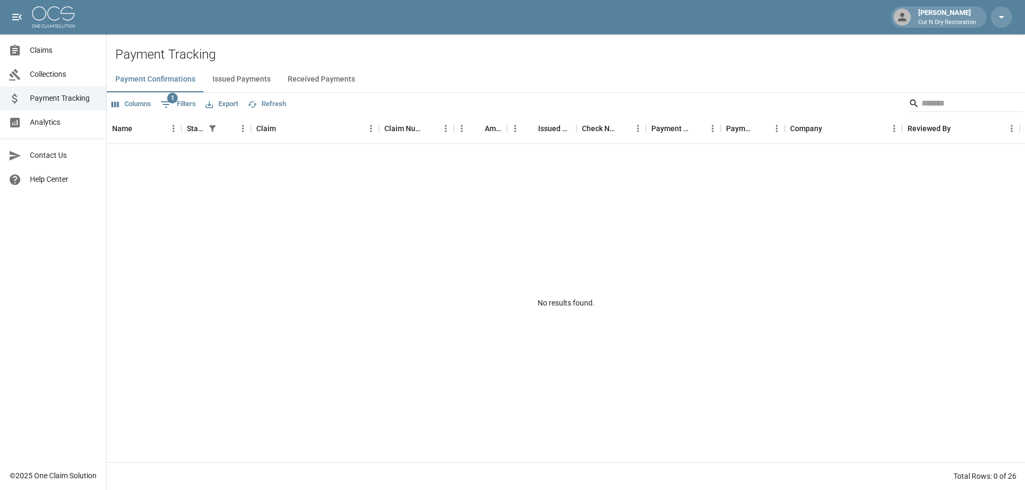
drag, startPoint x: 241, startPoint y: 77, endPoint x: 247, endPoint y: 77, distance: 5.9
click at [242, 77] on button "Issued Payments" at bounding box center [241, 80] width 75 height 26
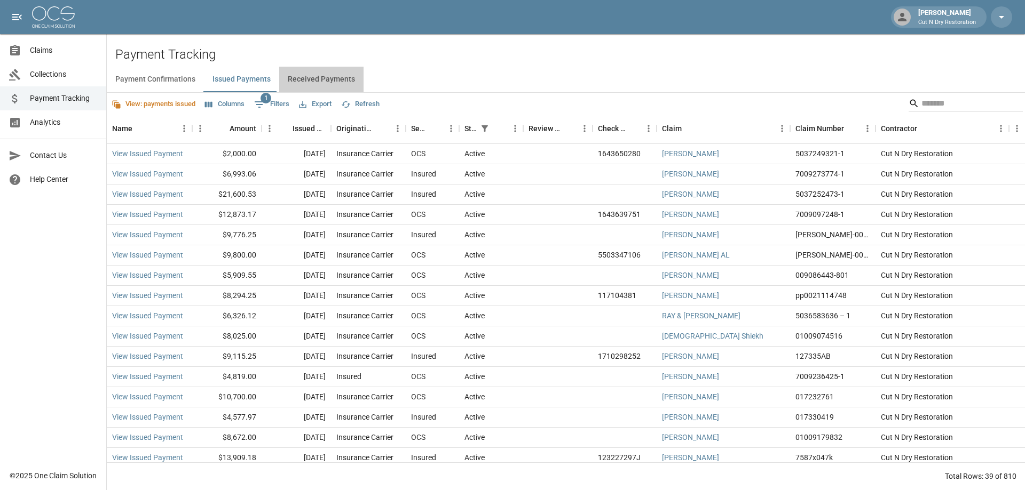
click at [321, 80] on button "Received Payments" at bounding box center [321, 80] width 84 height 26
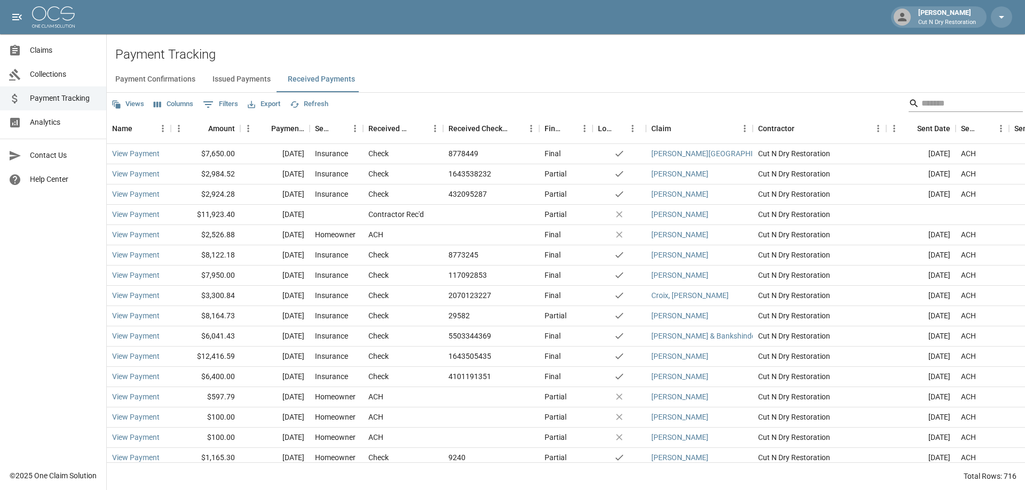
click at [950, 106] on input "Search" at bounding box center [963, 103] width 85 height 17
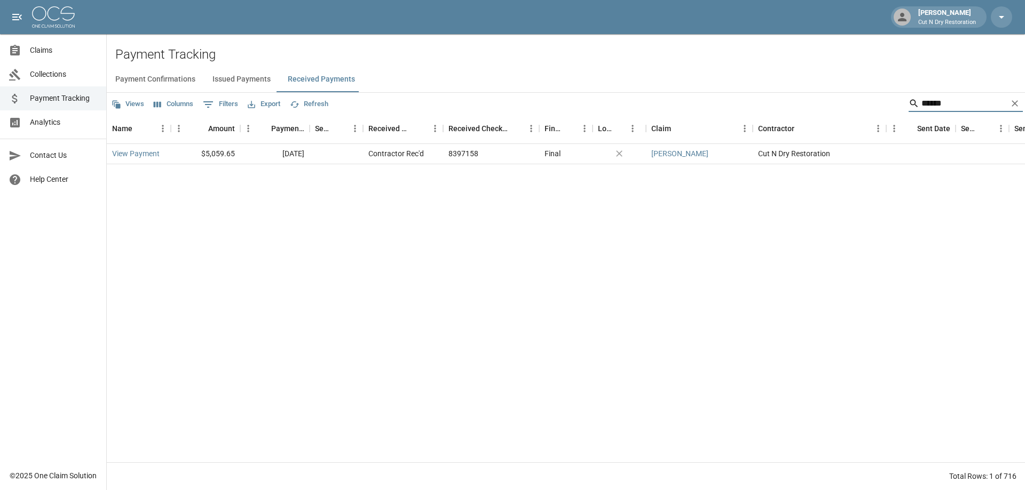
drag, startPoint x: 944, startPoint y: 104, endPoint x: 875, endPoint y: 105, distance: 68.8
click at [875, 105] on div "Views Columns 0 Filters Export Refresh ******" at bounding box center [566, 103] width 918 height 21
type input "*"
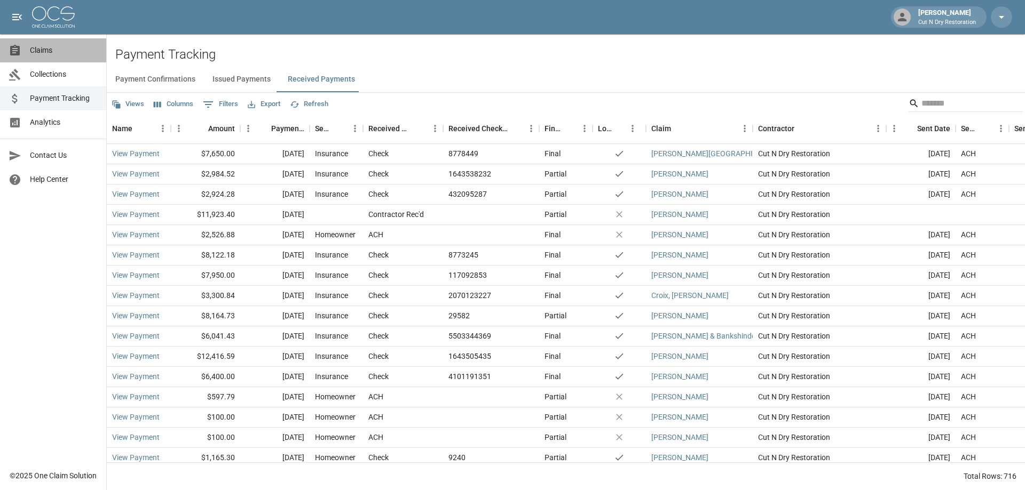
click at [52, 54] on span "Claims" at bounding box center [64, 50] width 68 height 11
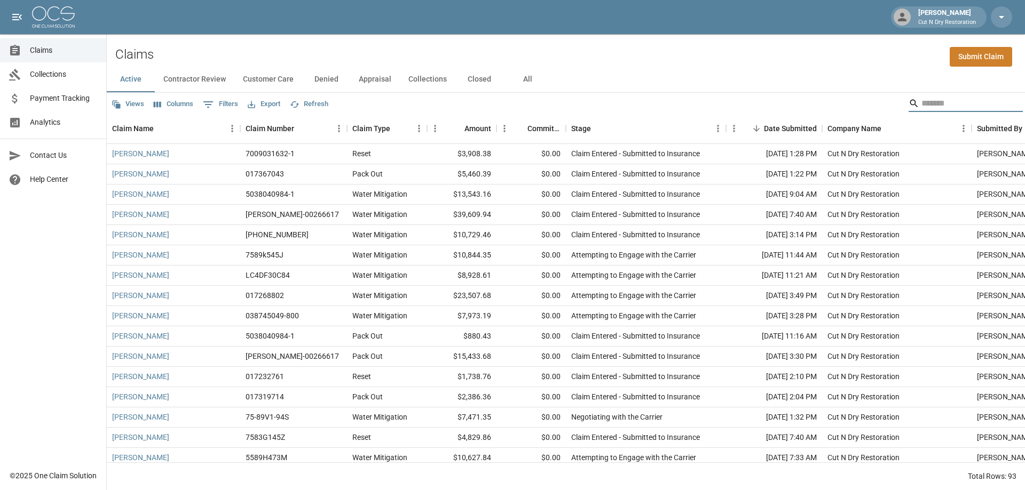
click at [925, 109] on input "Search" at bounding box center [963, 103] width 85 height 17
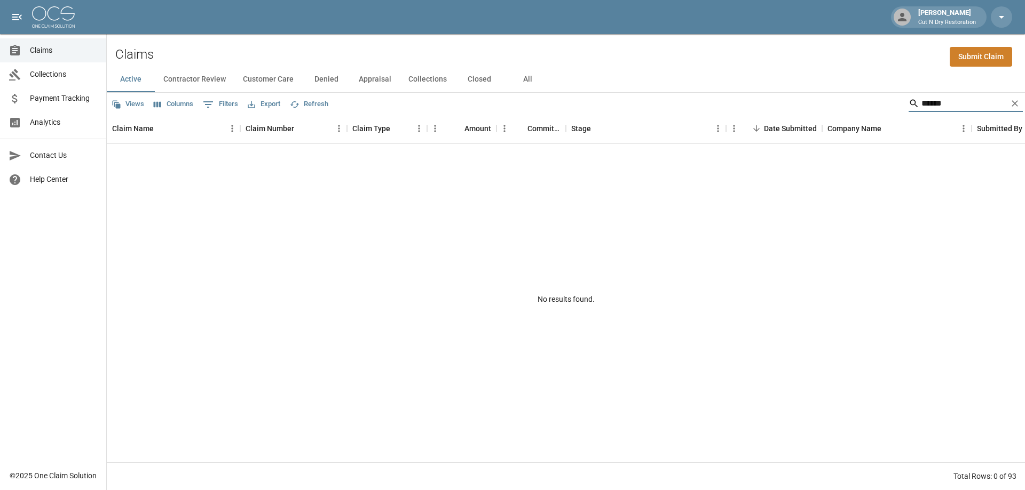
type input "******"
click at [525, 78] on button "All" at bounding box center [527, 80] width 48 height 26
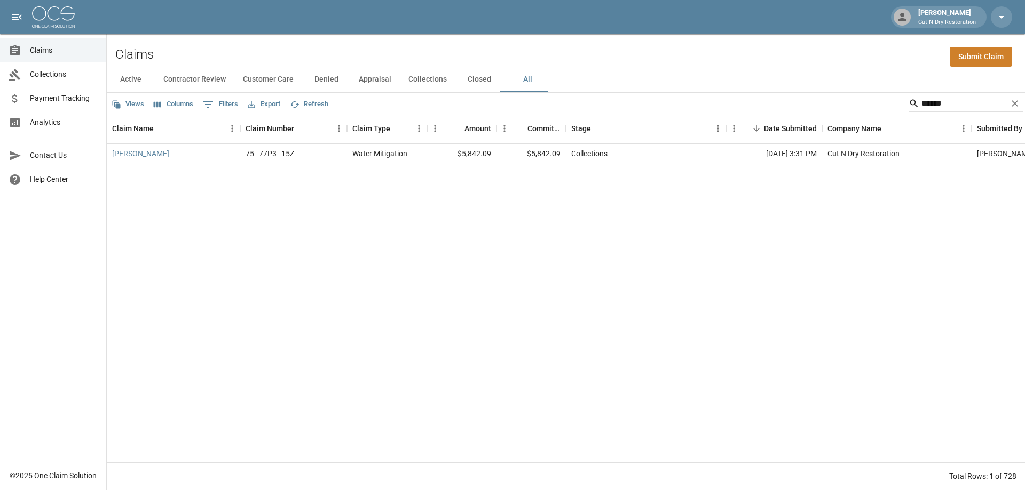
click at [136, 155] on link "[PERSON_NAME]" at bounding box center [140, 153] width 57 height 11
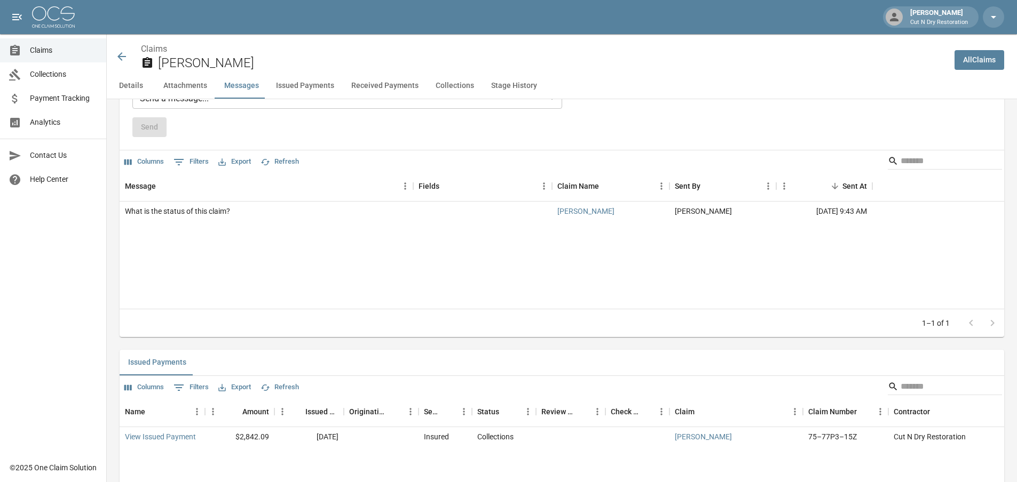
scroll to position [1121, 0]
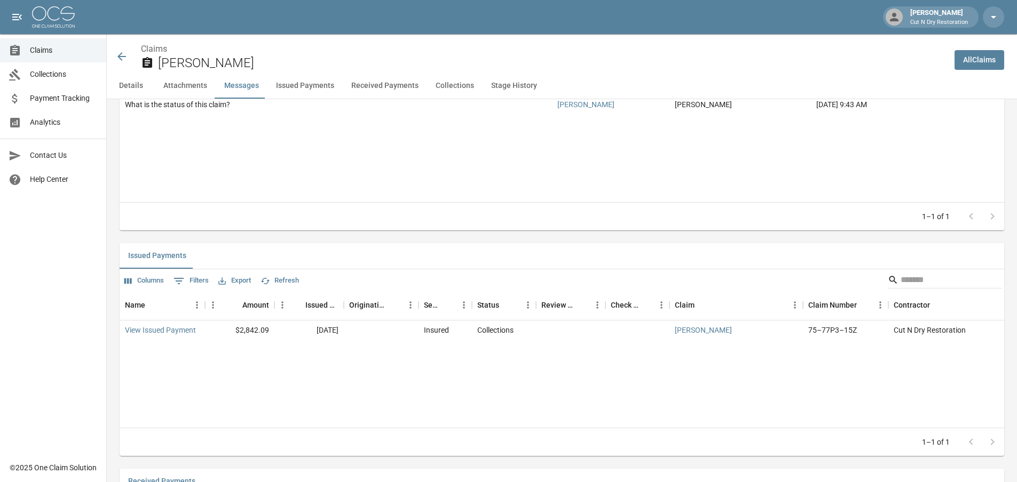
click at [124, 57] on icon at bounding box center [121, 56] width 9 height 9
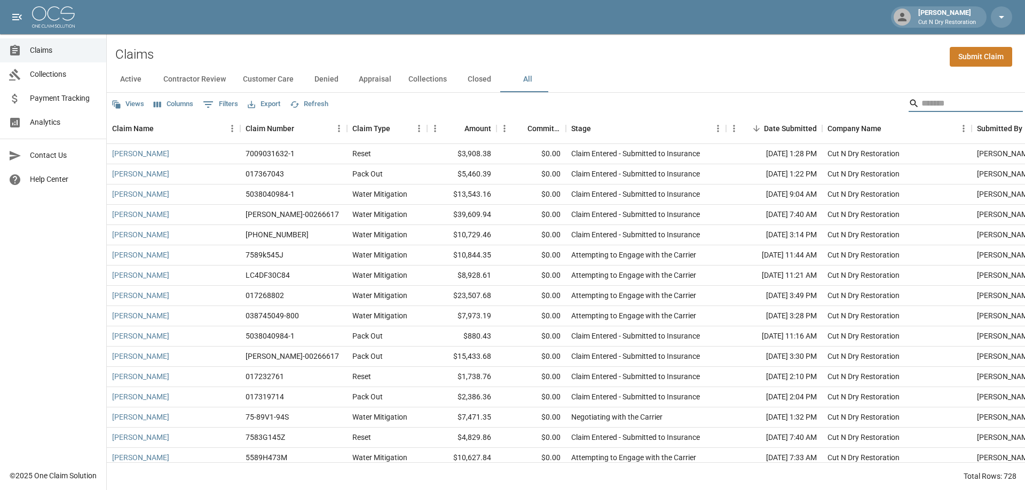
click at [936, 104] on input "Search" at bounding box center [963, 103] width 85 height 17
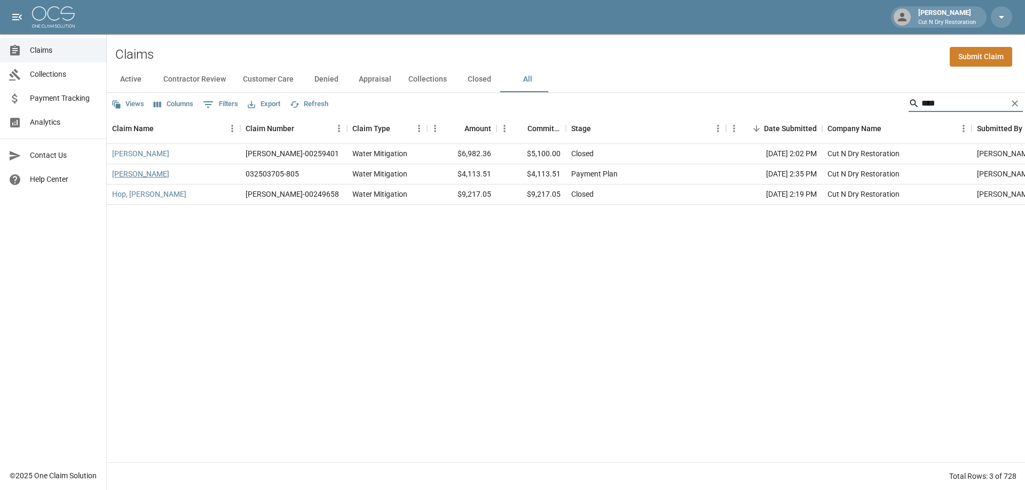
type input "****"
click at [141, 175] on link "[PERSON_NAME]" at bounding box center [140, 174] width 57 height 11
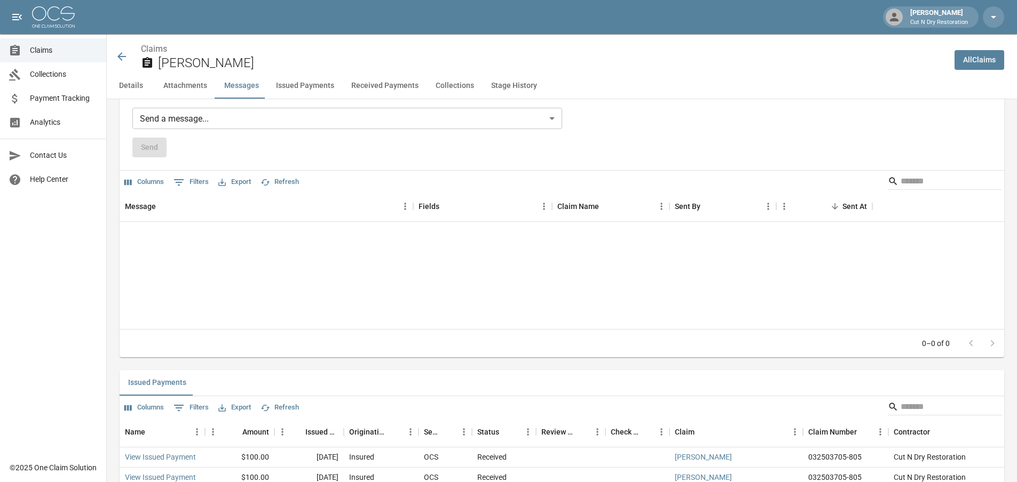
scroll to position [1174, 0]
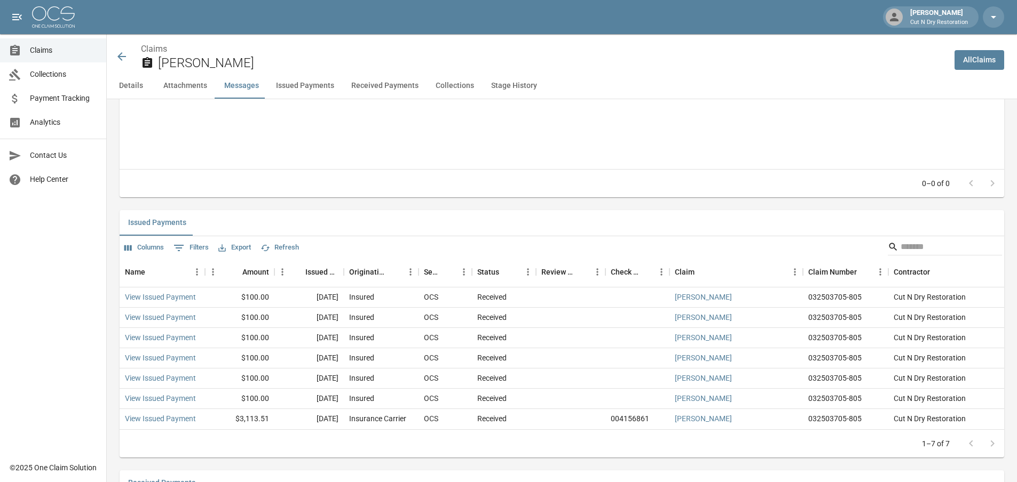
click at [121, 53] on icon at bounding box center [121, 56] width 13 height 13
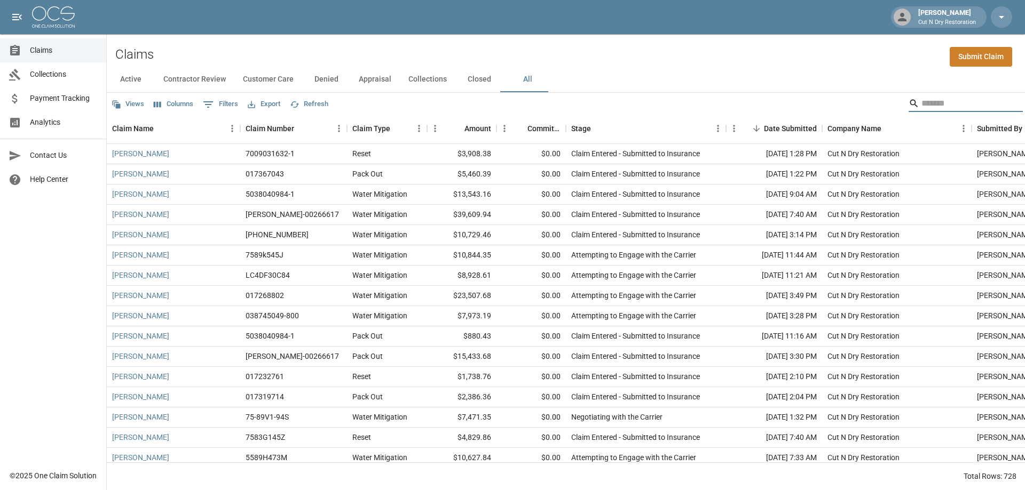
click at [940, 107] on input "Search" at bounding box center [963, 103] width 85 height 17
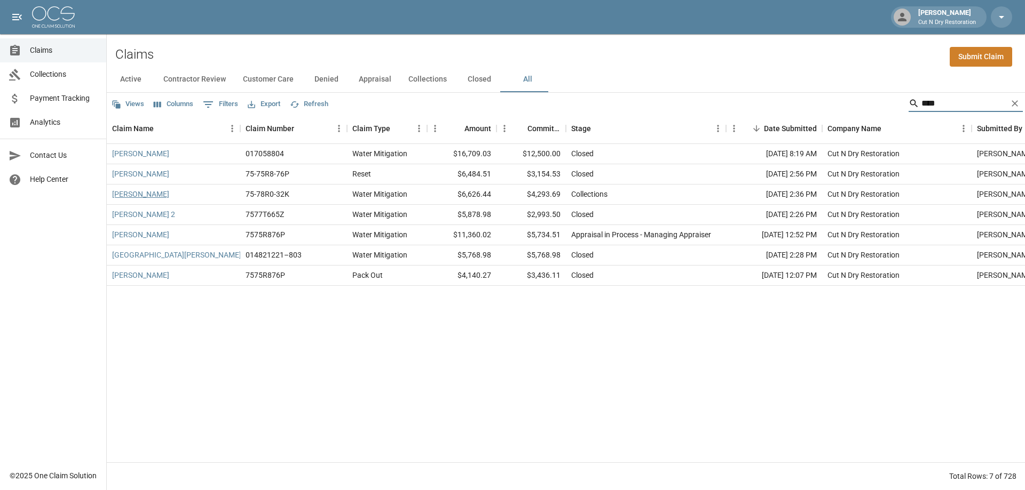
type input "****"
click at [169, 196] on link "[PERSON_NAME]" at bounding box center [140, 194] width 57 height 11
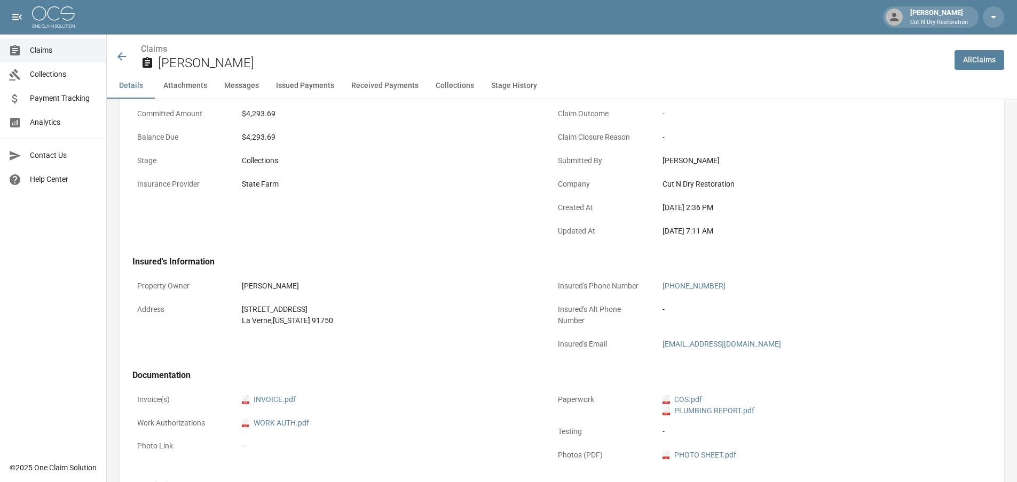
scroll to position [374, 0]
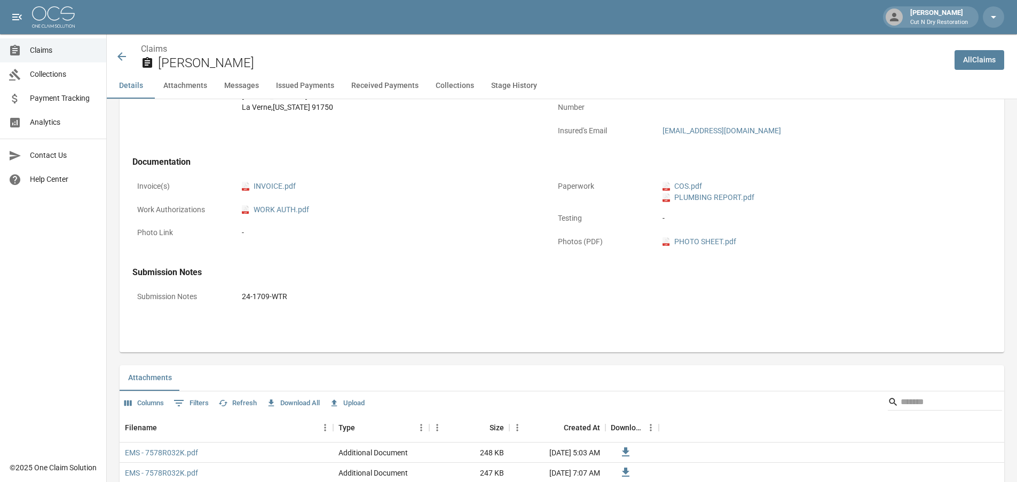
click at [575, 310] on div "Submission Notes 24-1709-WTR" at bounding box center [546, 298] width 828 height 23
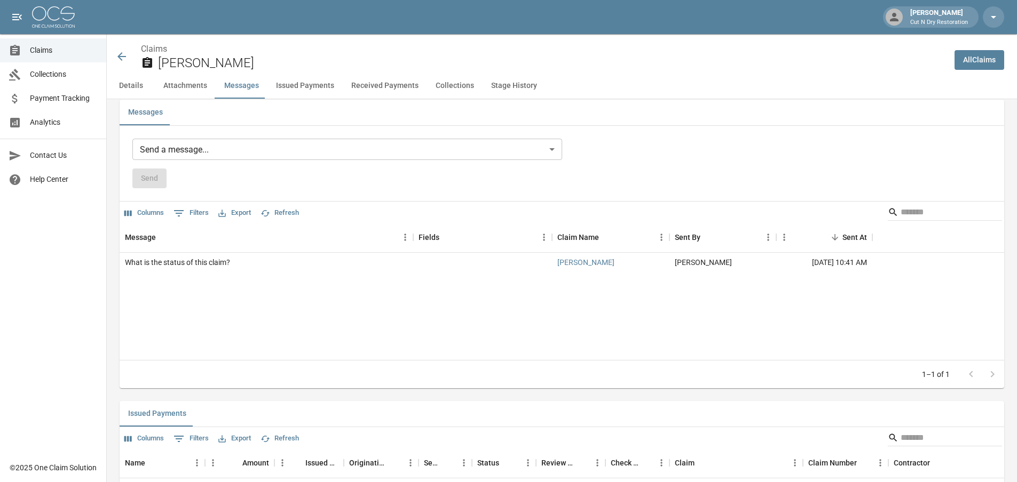
scroll to position [1121, 0]
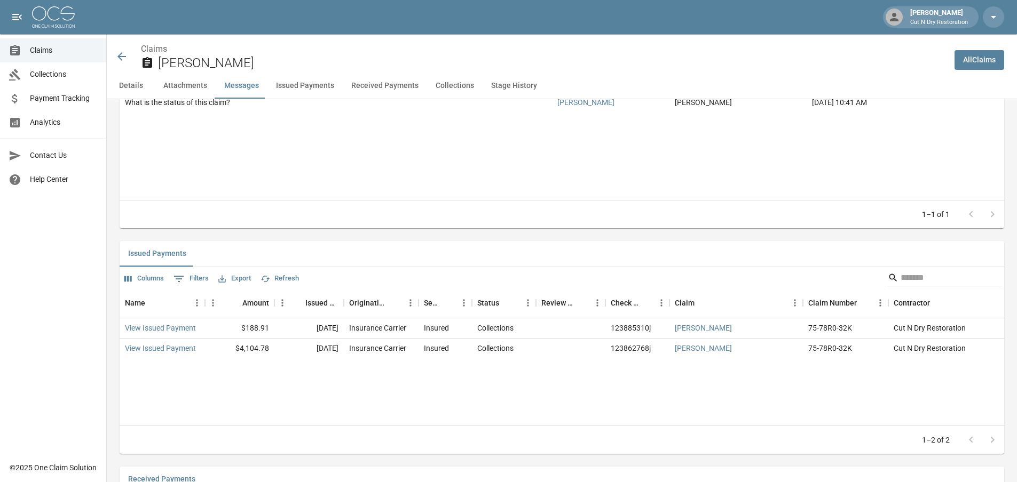
click at [118, 58] on icon at bounding box center [121, 56] width 13 height 13
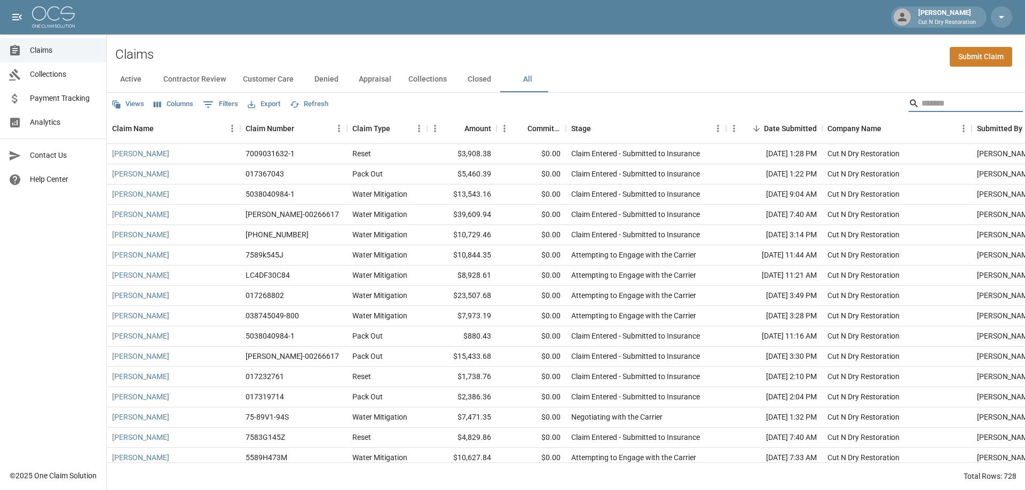
click at [934, 101] on input "Search" at bounding box center [963, 103] width 85 height 17
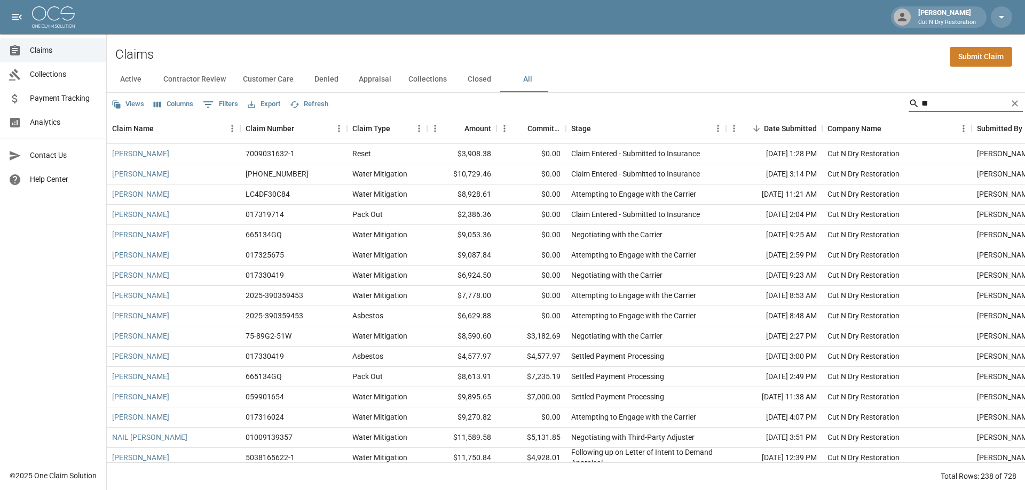
type input "*"
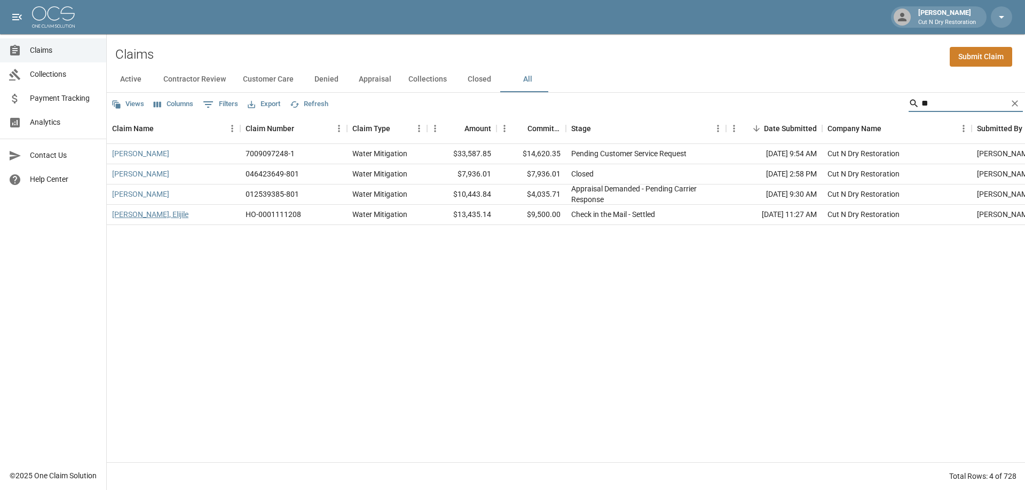
type input "**"
click at [153, 210] on link "[PERSON_NAME], Elijile" at bounding box center [150, 214] width 76 height 11
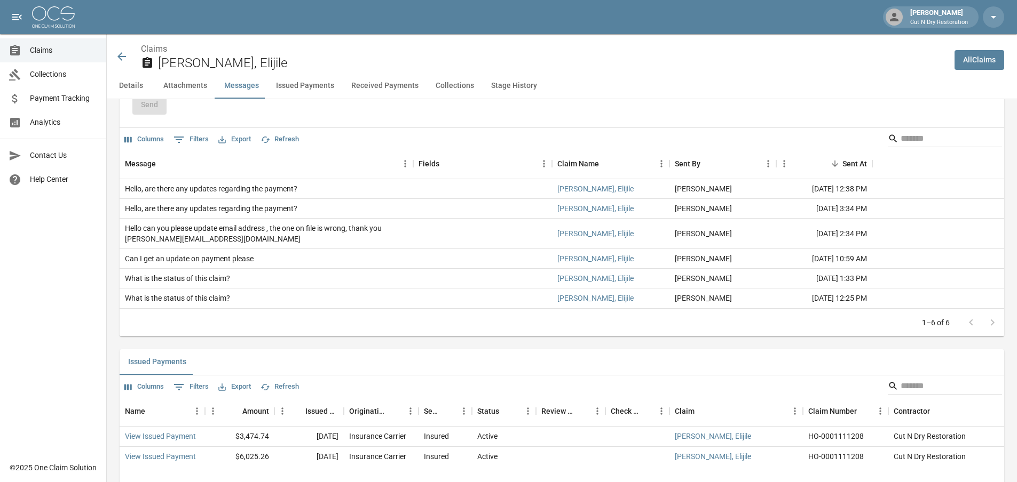
scroll to position [1227, 0]
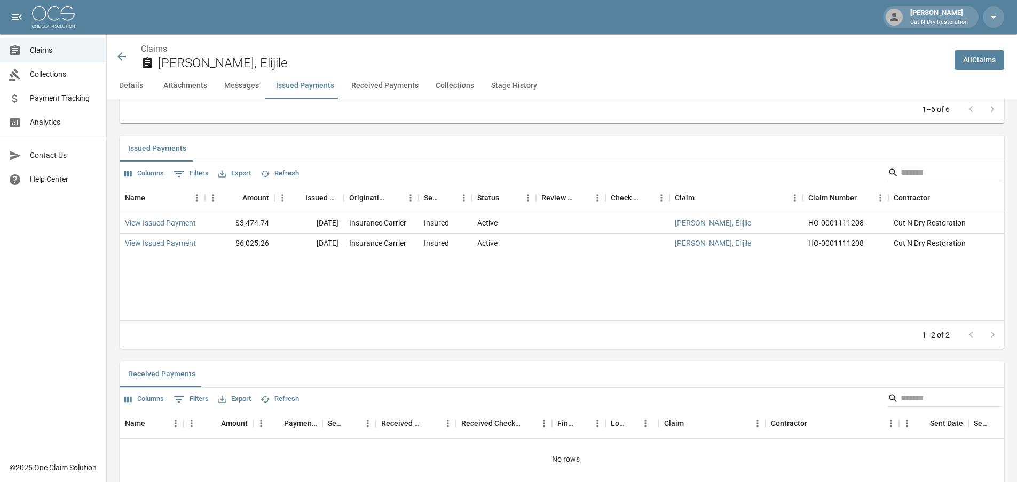
click at [120, 55] on icon at bounding box center [121, 56] width 9 height 9
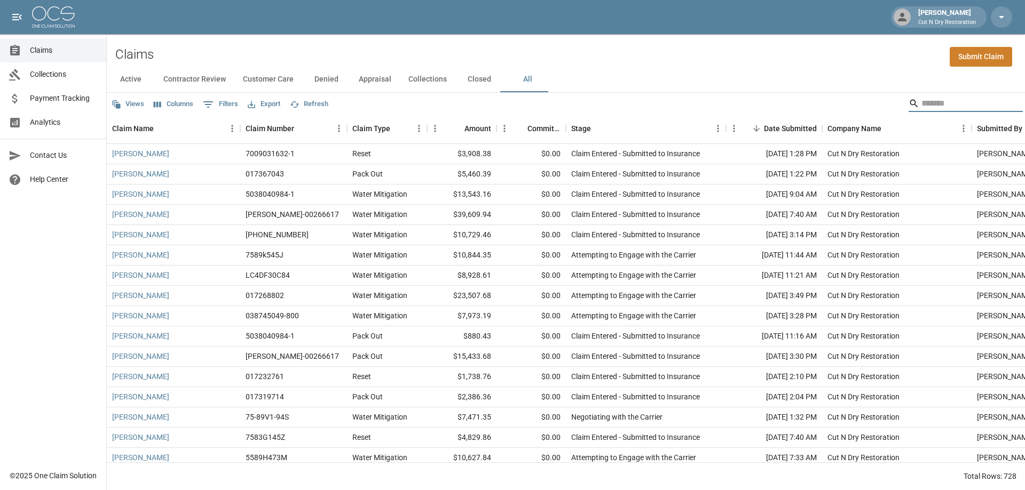
click at [948, 106] on input "Search" at bounding box center [963, 103] width 85 height 17
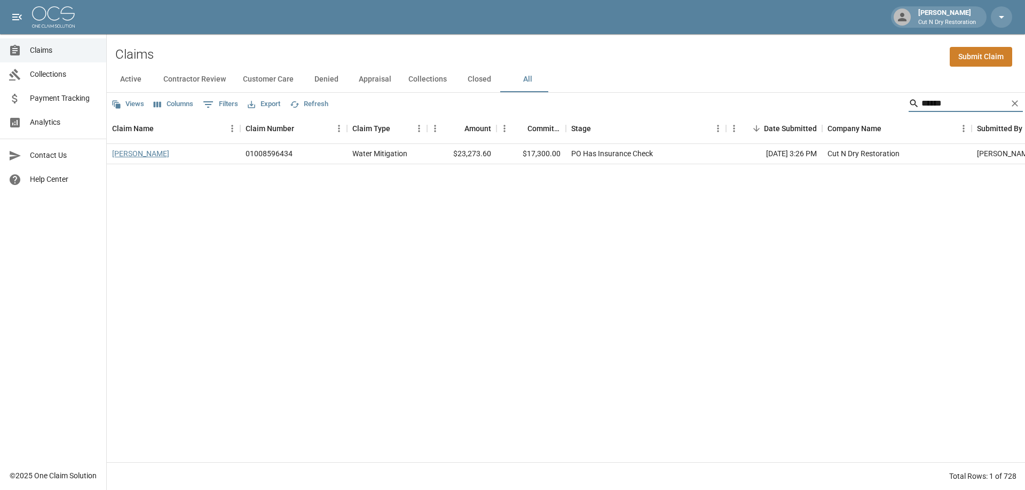
type input "******"
click at [160, 153] on link "[PERSON_NAME]" at bounding box center [140, 153] width 57 height 11
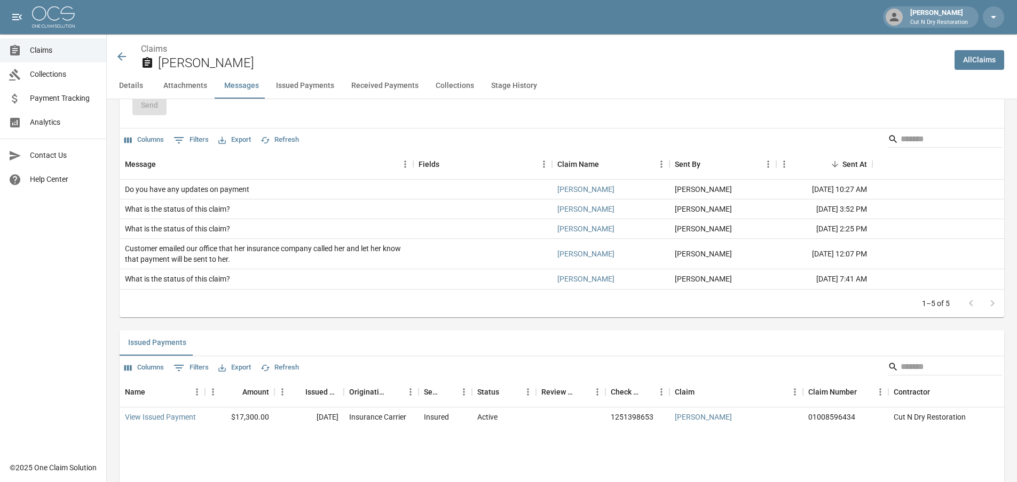
scroll to position [1281, 0]
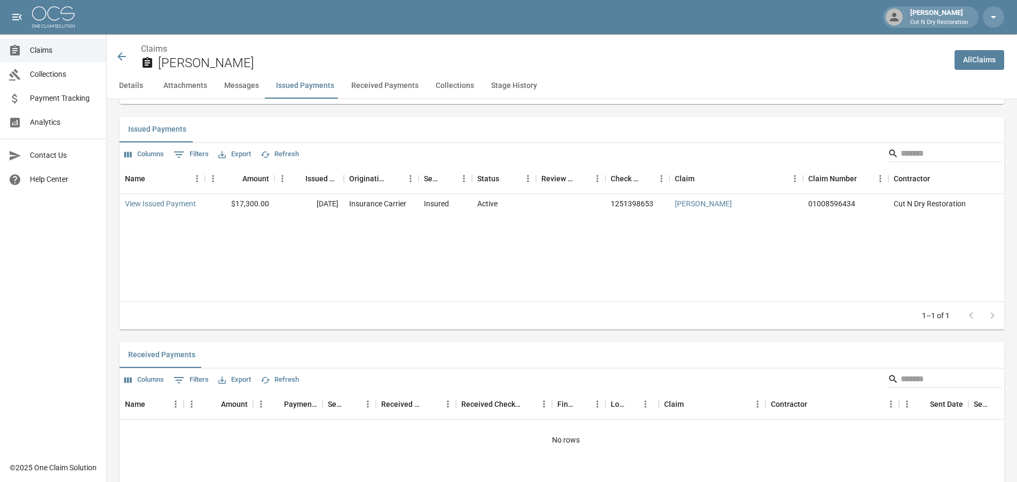
click at [122, 56] on icon at bounding box center [121, 56] width 13 height 13
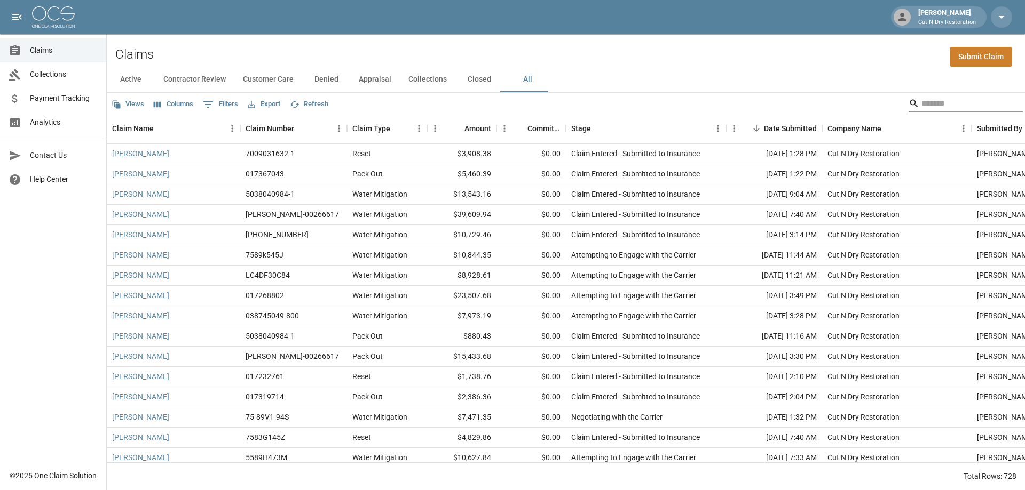
click at [956, 111] on input "Search" at bounding box center [963, 103] width 85 height 17
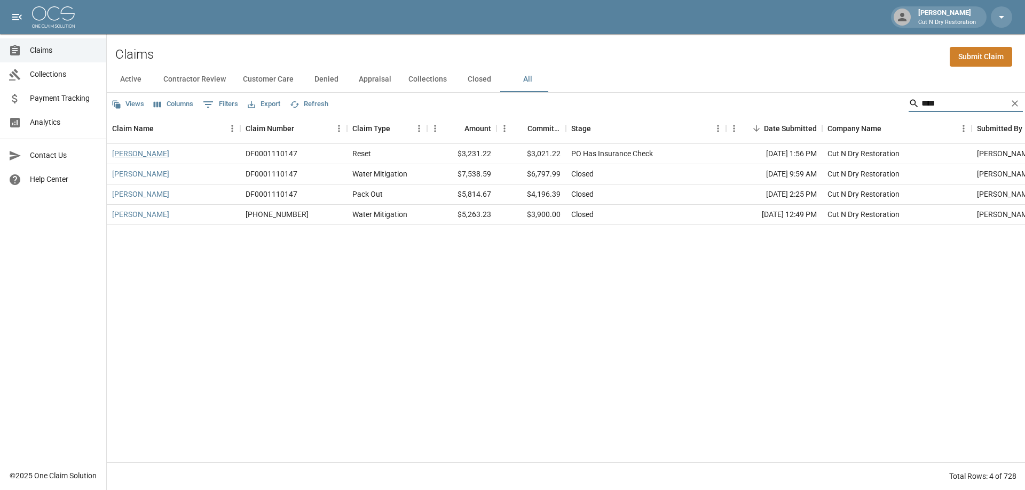
type input "****"
click at [160, 156] on link "[PERSON_NAME]" at bounding box center [140, 153] width 57 height 11
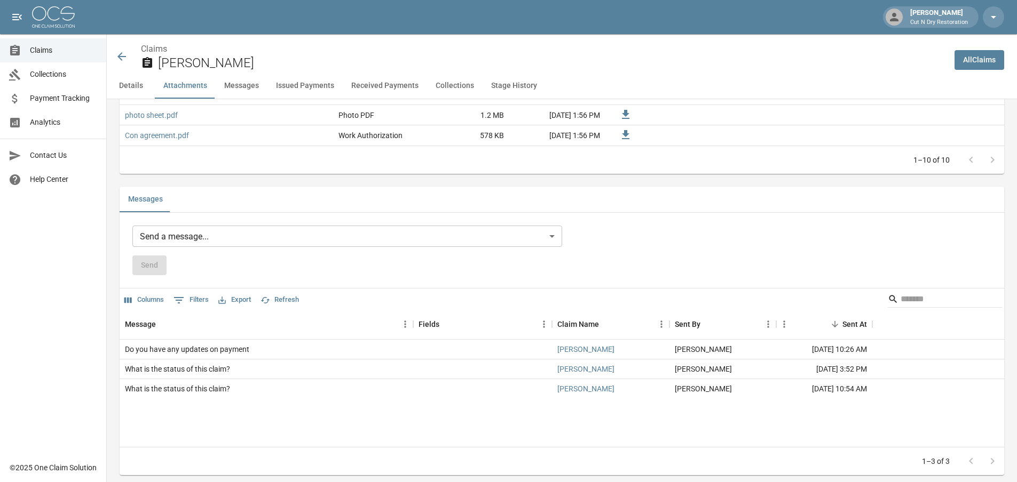
scroll to position [1067, 0]
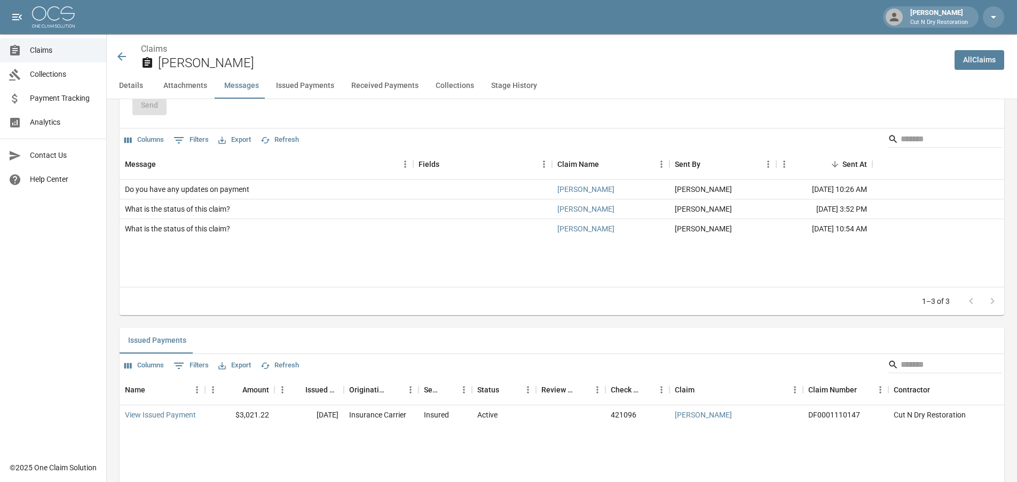
click at [119, 59] on icon at bounding box center [121, 56] width 13 height 13
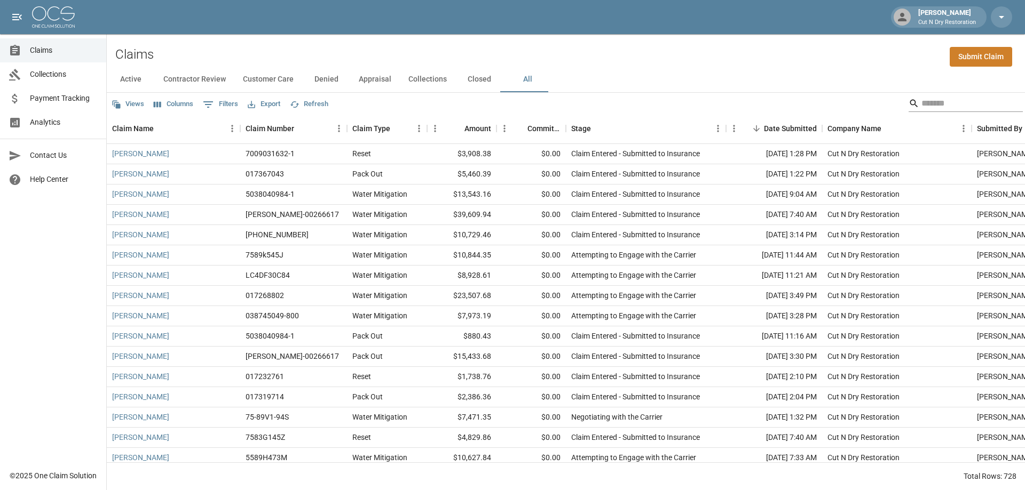
click at [930, 102] on input "Search" at bounding box center [963, 103] width 85 height 17
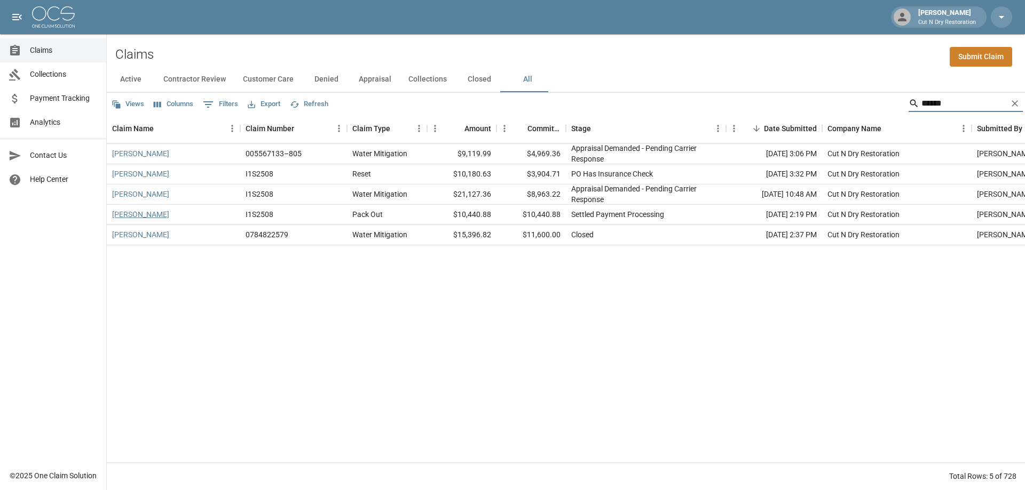
type input "******"
click at [138, 213] on link "[PERSON_NAME]" at bounding box center [140, 214] width 57 height 11
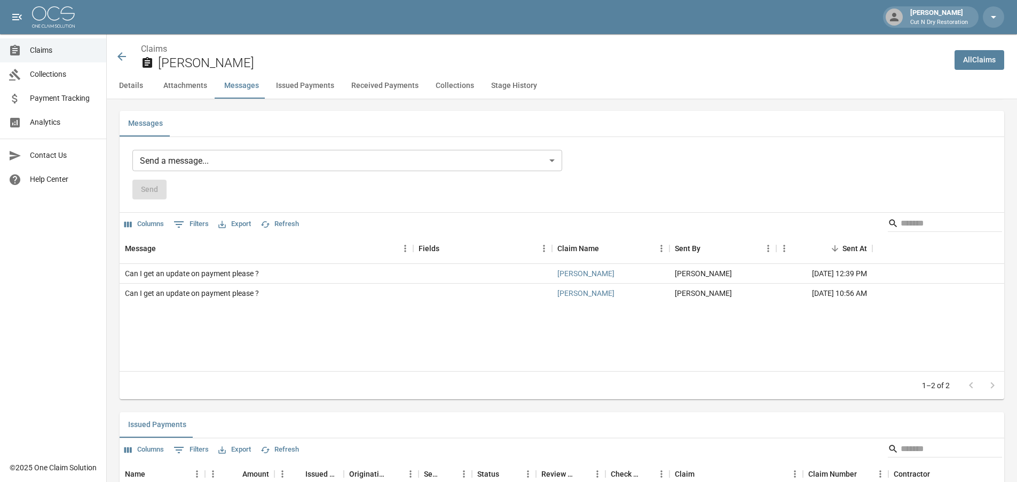
scroll to position [1174, 0]
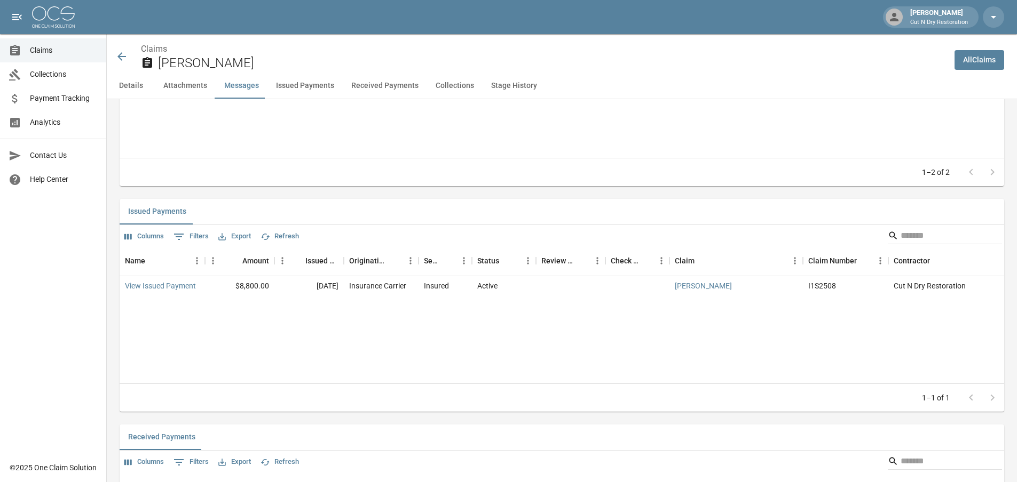
click at [123, 54] on icon at bounding box center [121, 56] width 13 height 13
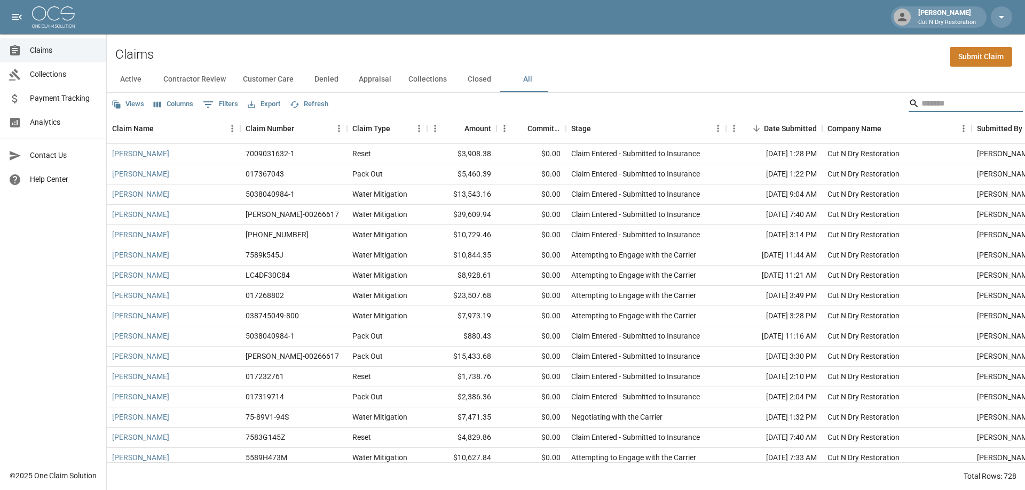
click at [941, 101] on input "Search" at bounding box center [963, 103] width 85 height 17
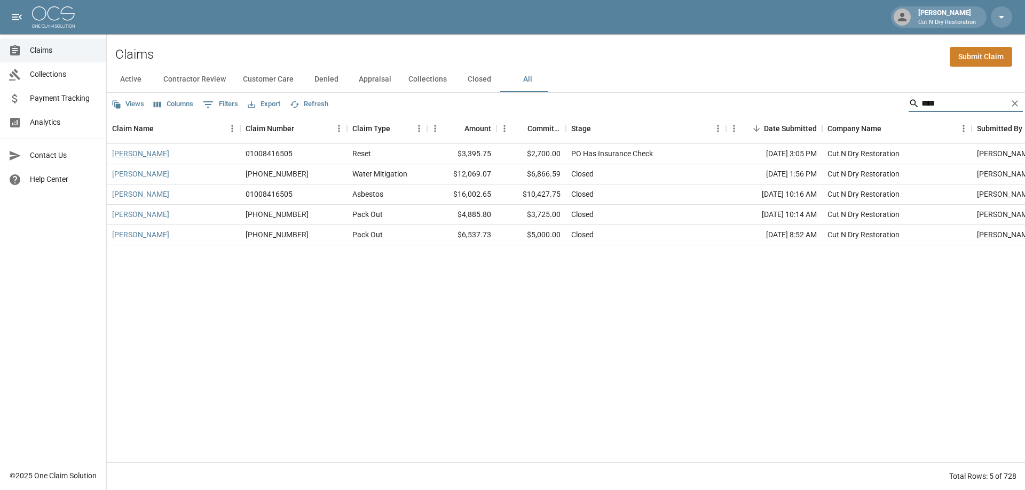
type input "****"
click at [147, 152] on link "[PERSON_NAME]" at bounding box center [140, 153] width 57 height 11
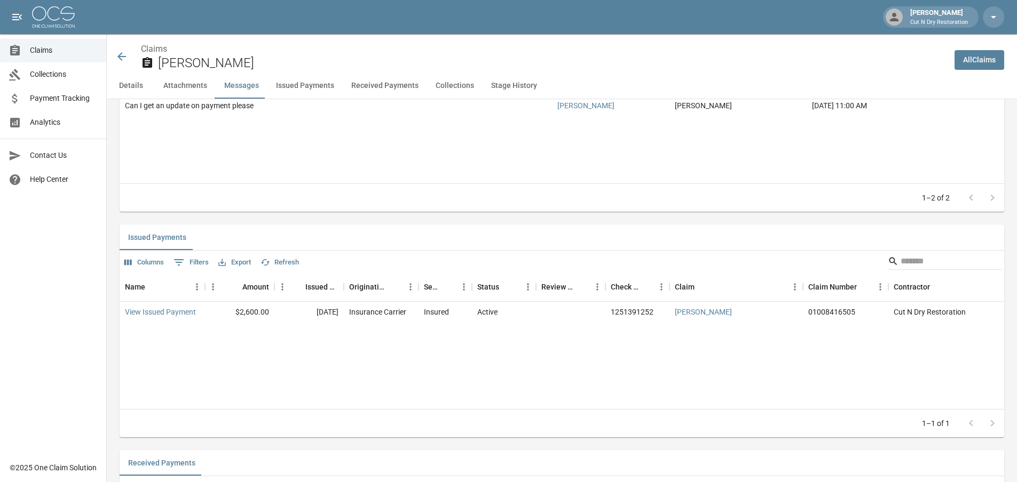
scroll to position [1227, 0]
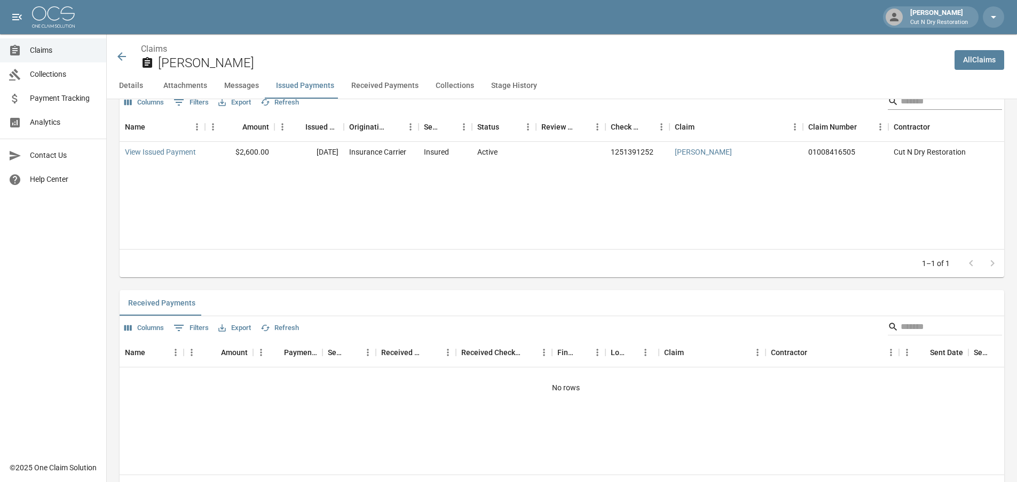
click at [922, 103] on input "Search" at bounding box center [942, 101] width 85 height 17
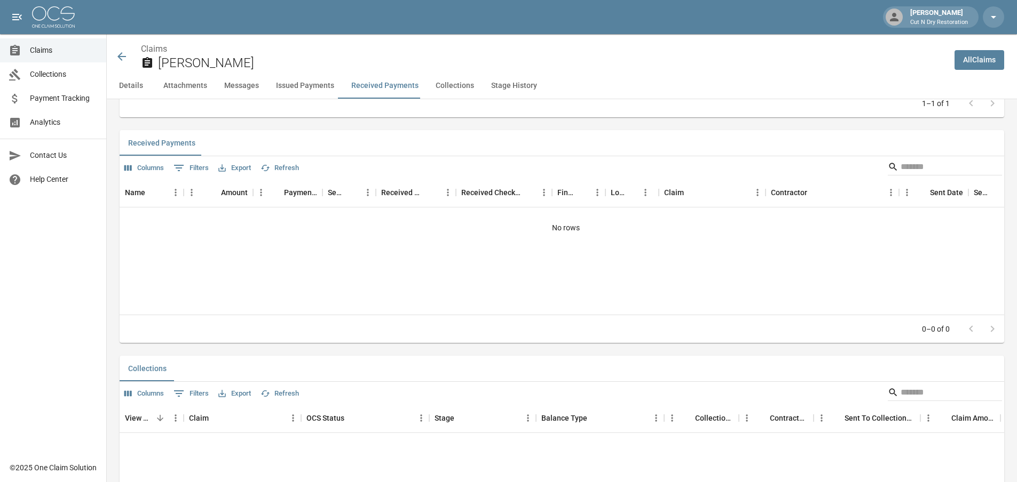
scroll to position [1601, 0]
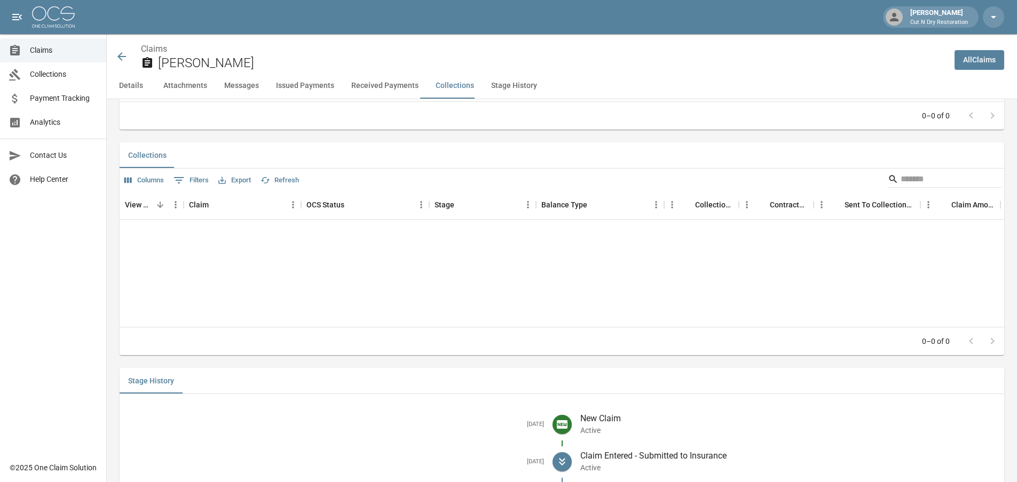
type input "*******"
drag, startPoint x: 712, startPoint y: 288, endPoint x: 702, endPoint y: 283, distance: 11.2
click at [713, 288] on div "View Collection Claim OCS Status Stage Balance Type Collections Fee Contractor …" at bounding box center [562, 258] width 884 height 137
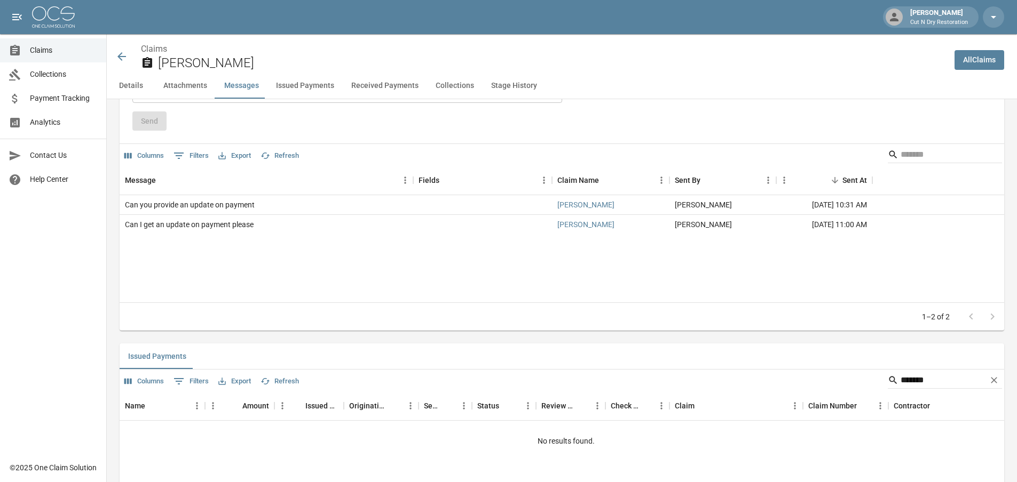
scroll to position [682, 0]
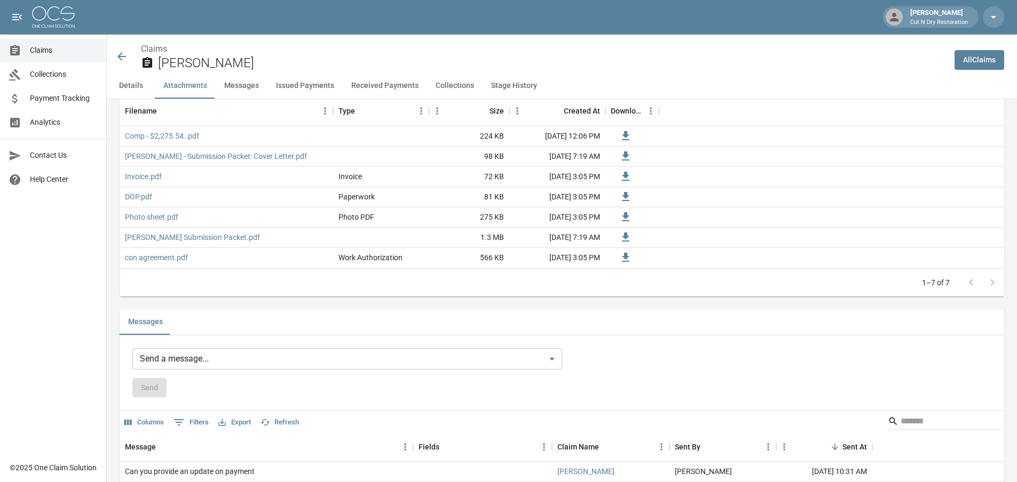
click at [496, 326] on div "Messages" at bounding box center [562, 323] width 884 height 26
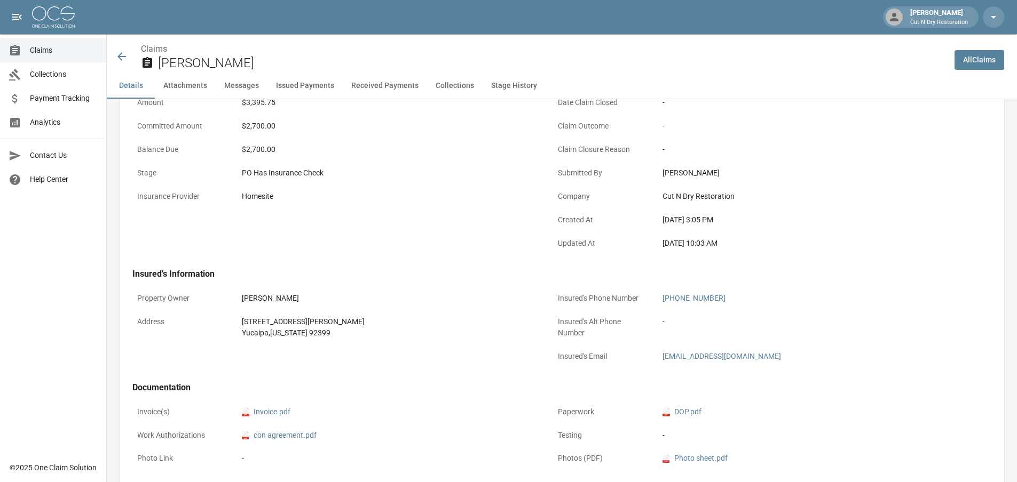
scroll to position [0, 0]
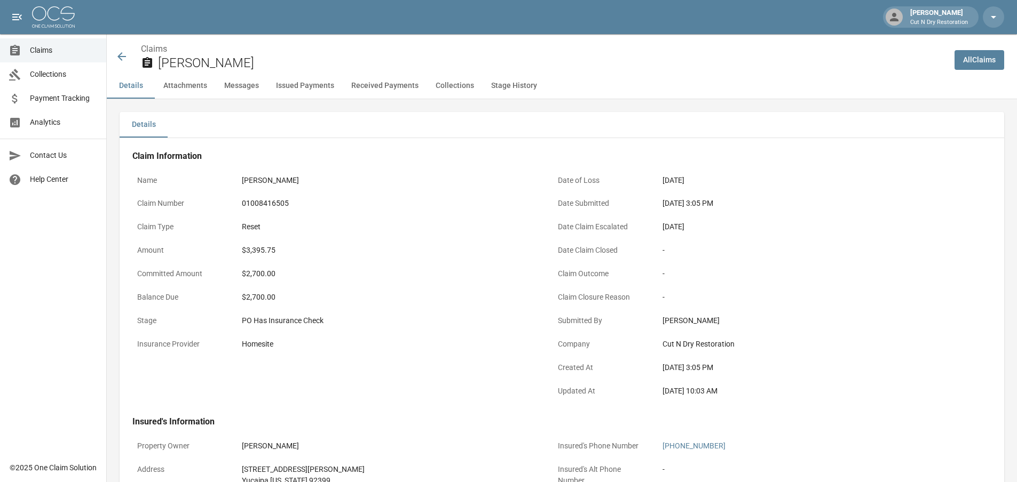
click at [122, 54] on icon at bounding box center [121, 56] width 13 height 13
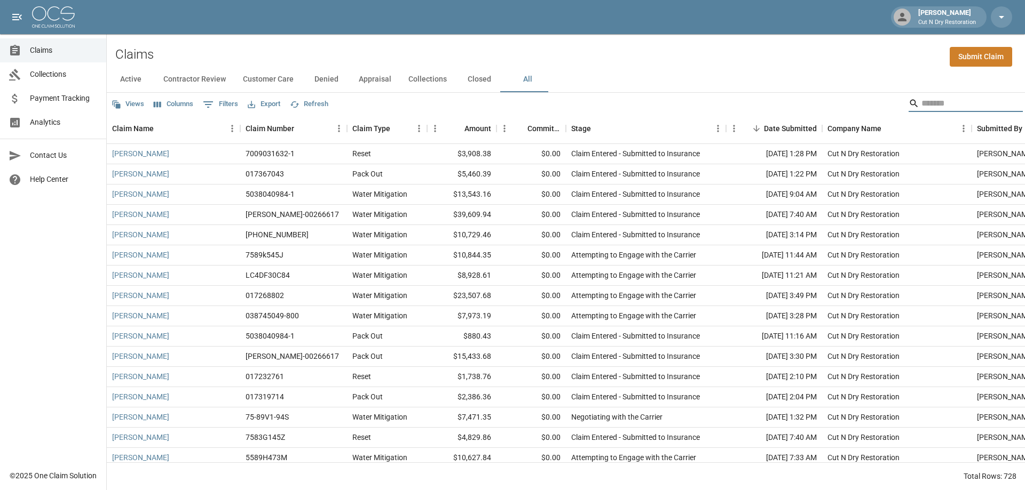
click at [944, 104] on input "Search" at bounding box center [963, 103] width 85 height 17
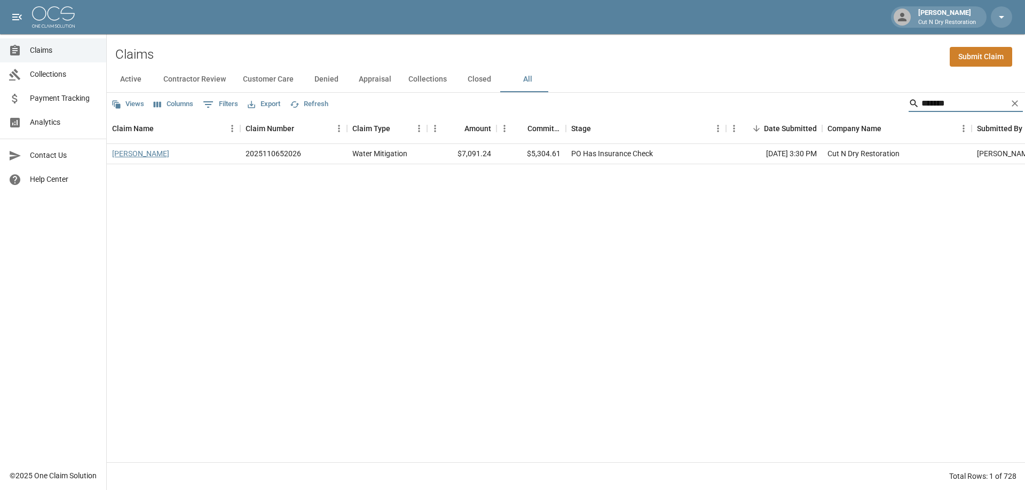
type input "*******"
click at [129, 154] on link "[PERSON_NAME]" at bounding box center [140, 153] width 57 height 11
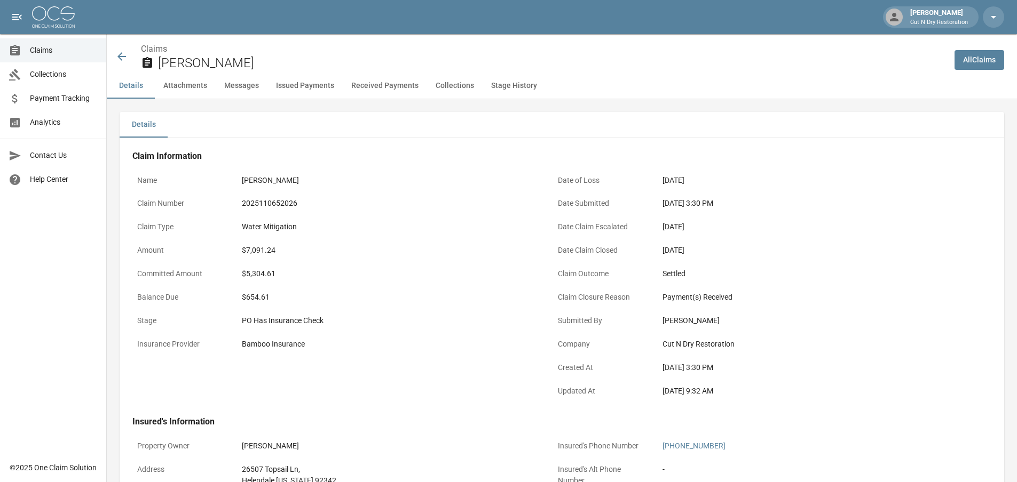
click at [393, 286] on div "Committed Amount $5,304.61" at bounding box center [336, 275] width 408 height 23
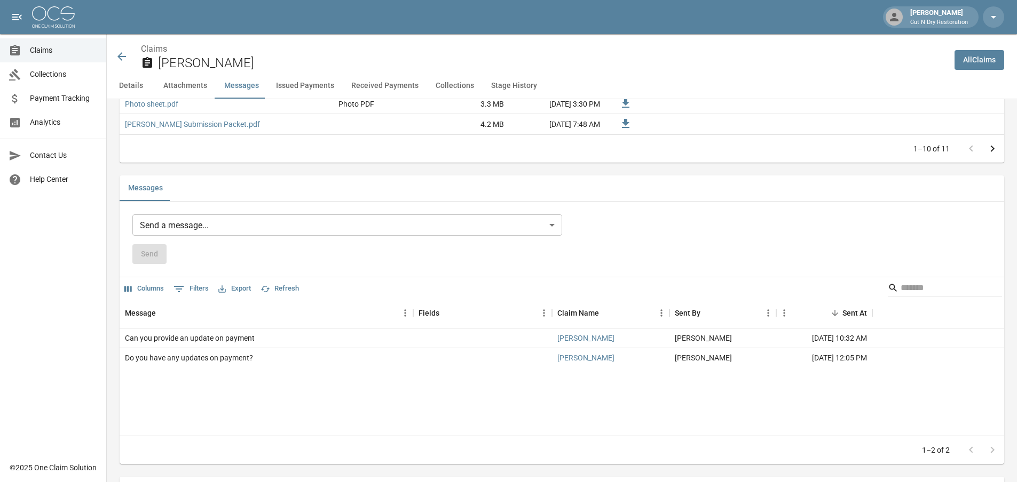
scroll to position [1121, 0]
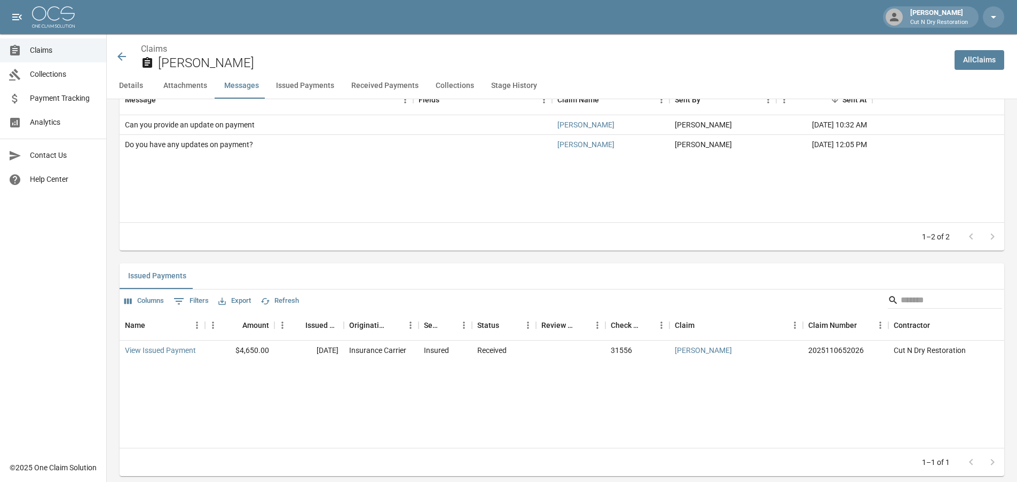
click at [308, 192] on div "Message Fields Claim Name Sent By Sent At Can you provide an update on payment …" at bounding box center [562, 153] width 884 height 137
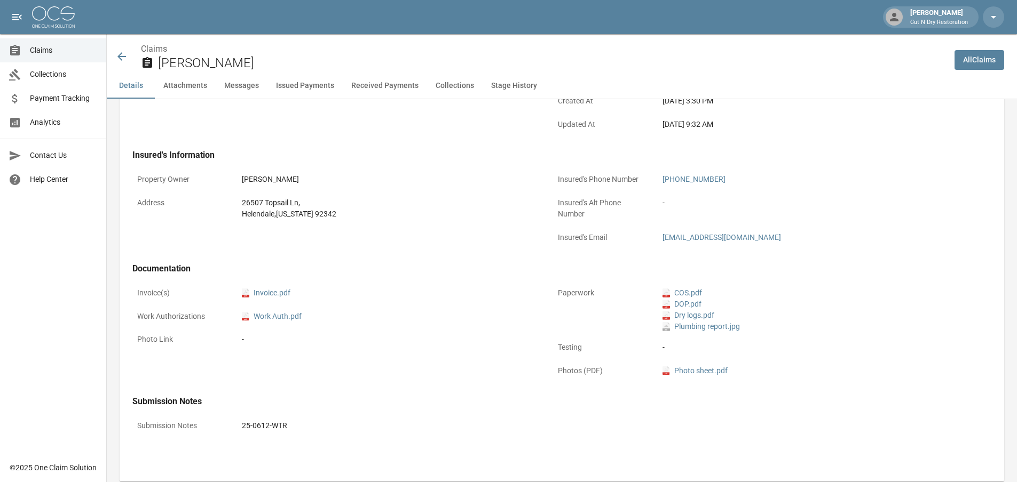
scroll to position [160, 0]
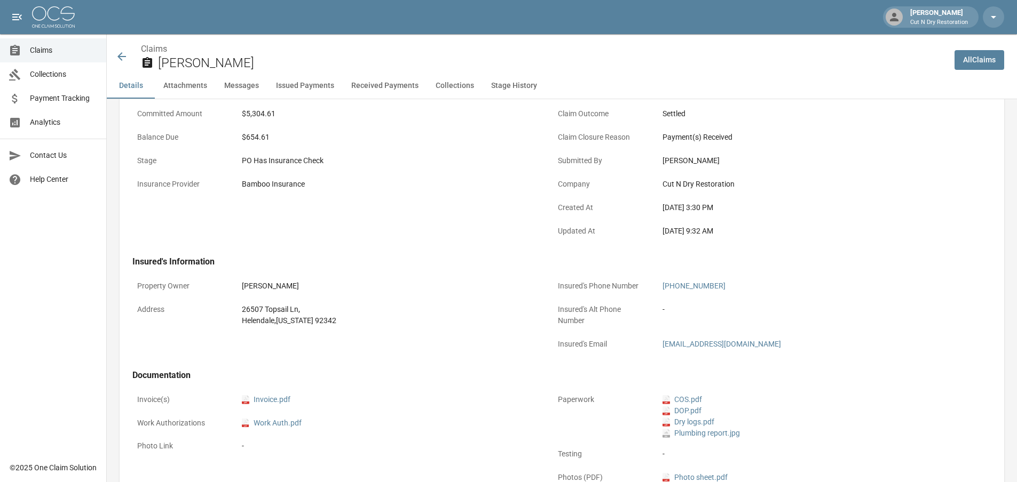
click at [118, 54] on icon at bounding box center [121, 56] width 13 height 13
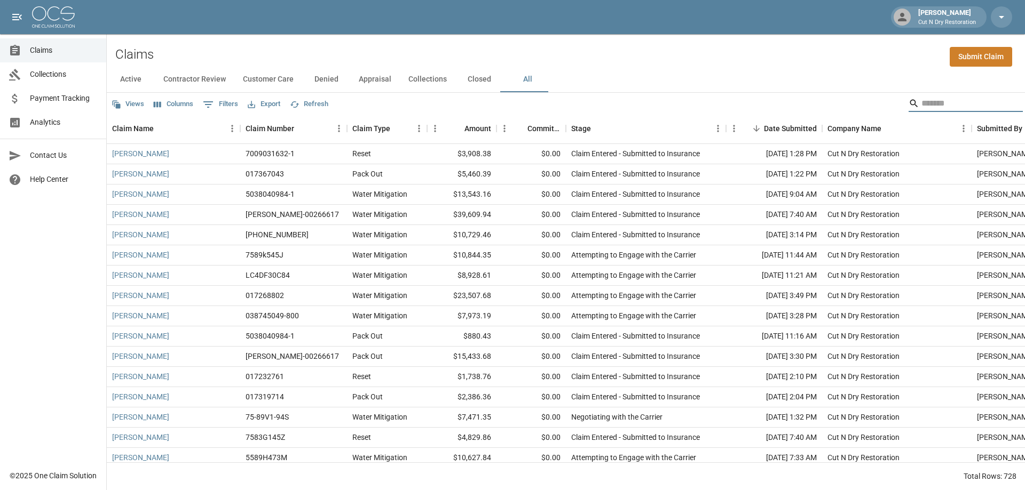
click at [924, 106] on input "Search" at bounding box center [963, 103] width 85 height 17
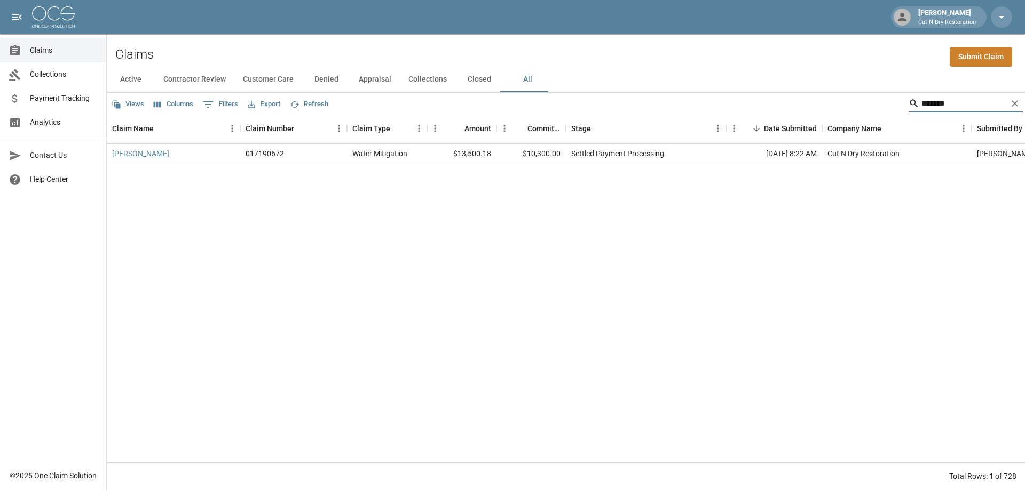
type input "*******"
click at [136, 152] on link "[PERSON_NAME]" at bounding box center [140, 153] width 57 height 11
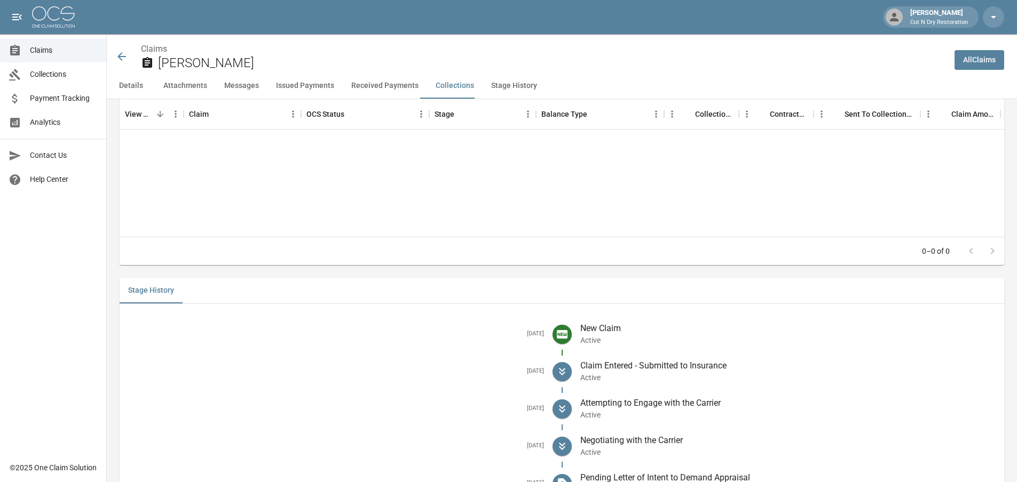
scroll to position [1968, 0]
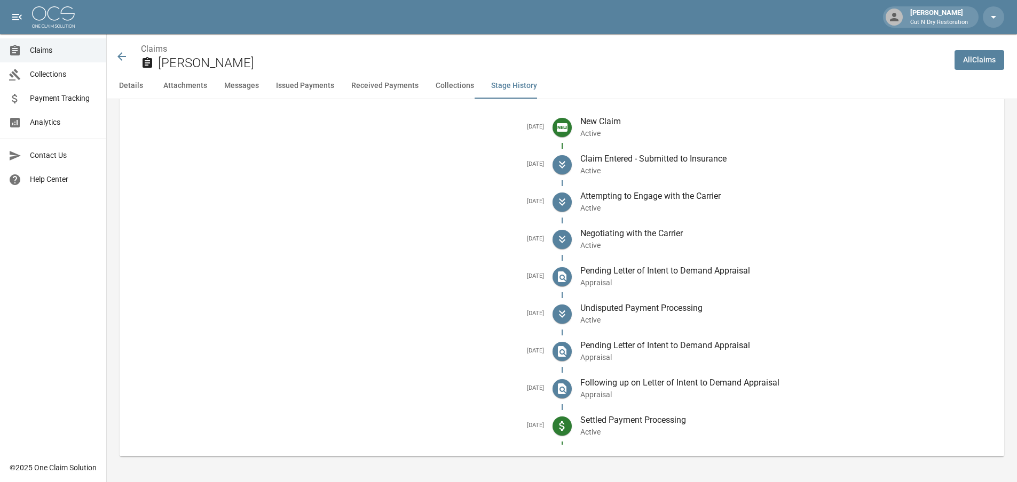
click at [126, 51] on icon at bounding box center [121, 56] width 13 height 13
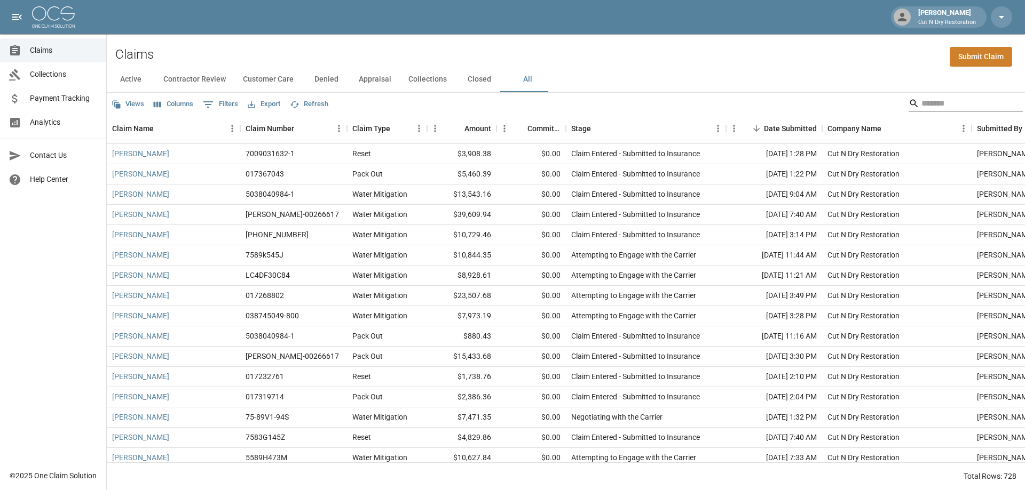
click at [932, 107] on input "Search" at bounding box center [963, 103] width 85 height 17
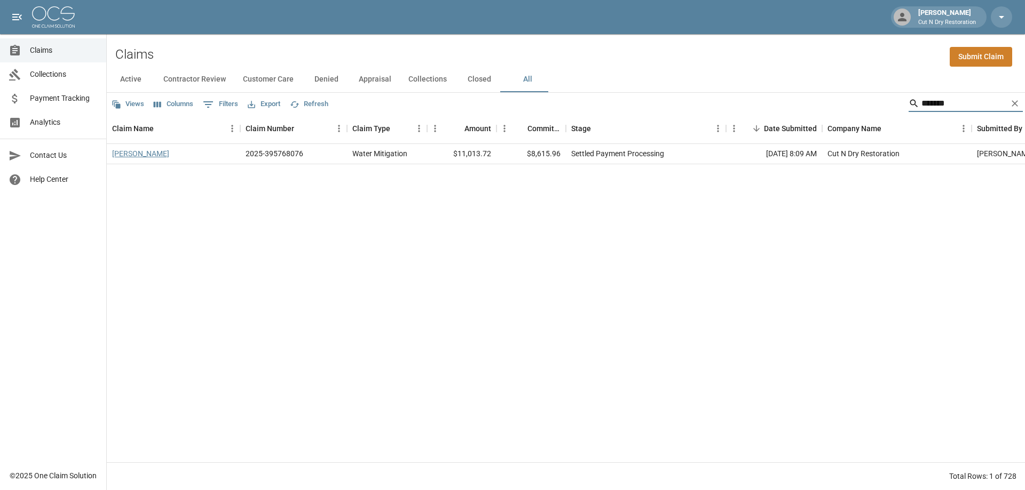
type input "*******"
click at [124, 157] on link "[PERSON_NAME]" at bounding box center [140, 153] width 57 height 11
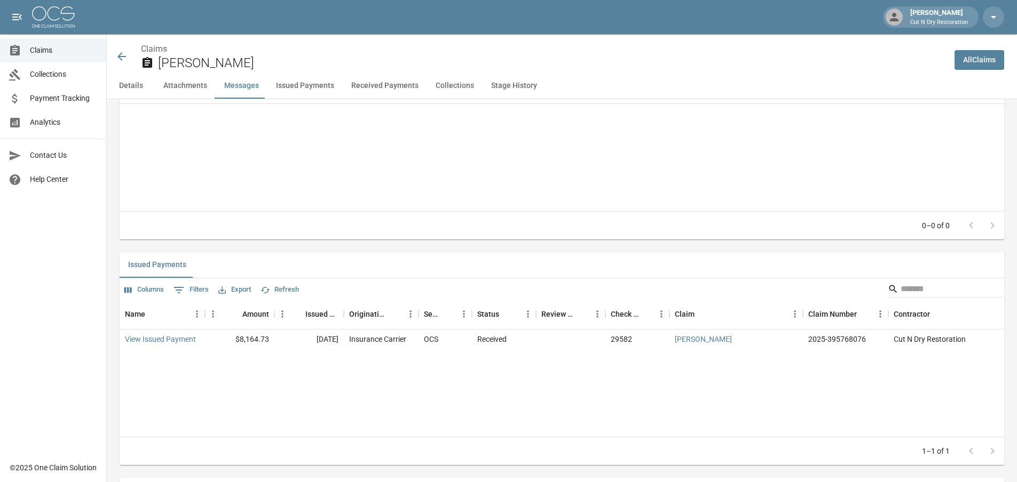
scroll to position [1227, 0]
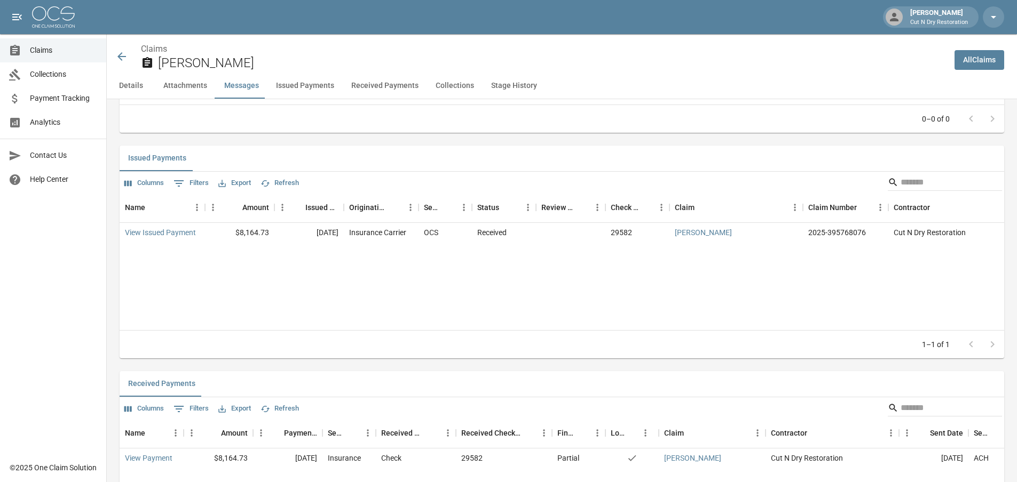
click at [123, 52] on icon at bounding box center [121, 56] width 13 height 13
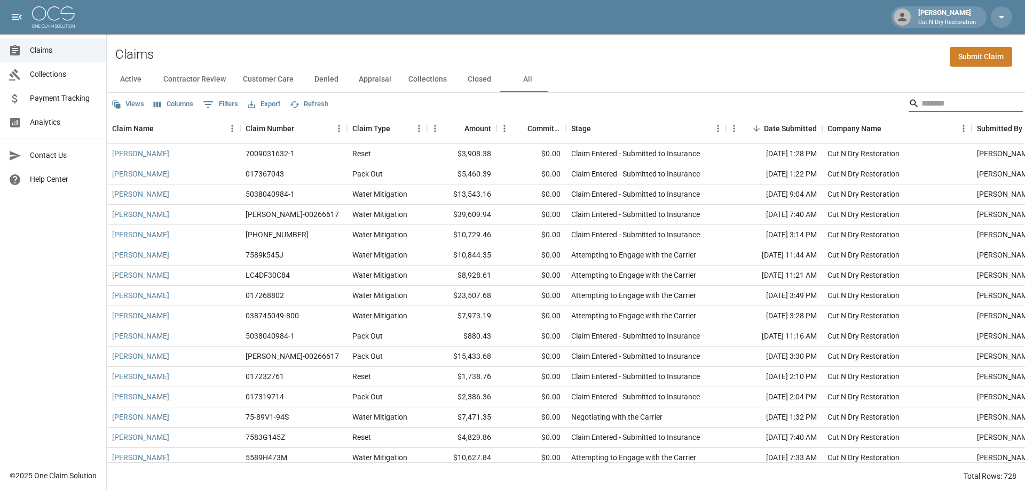
click at [921, 98] on input "Search" at bounding box center [963, 103] width 85 height 17
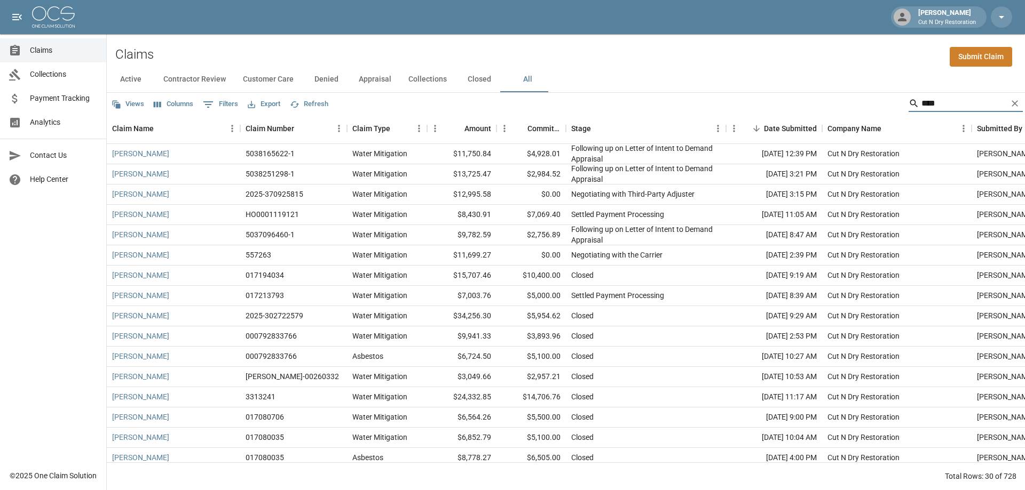
type input "*****"
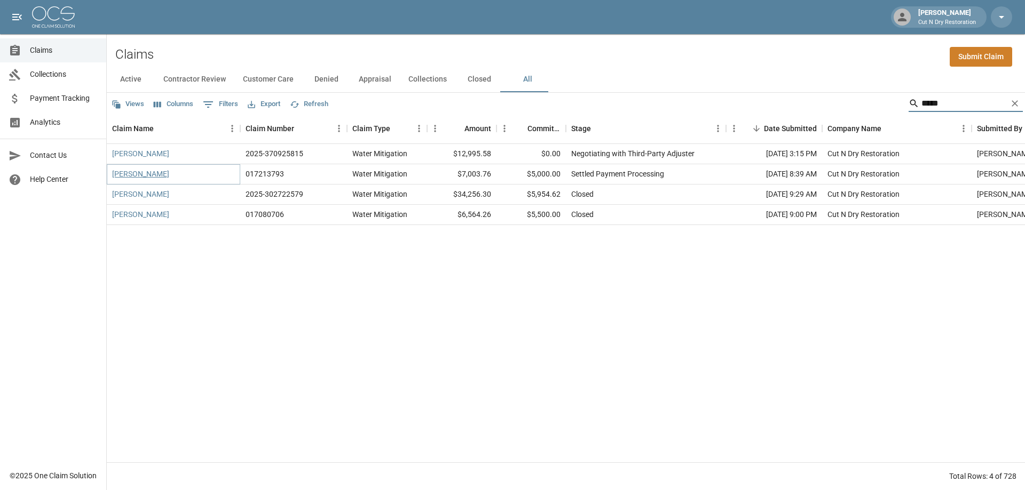
click at [149, 171] on link "[PERSON_NAME]" at bounding box center [140, 174] width 57 height 11
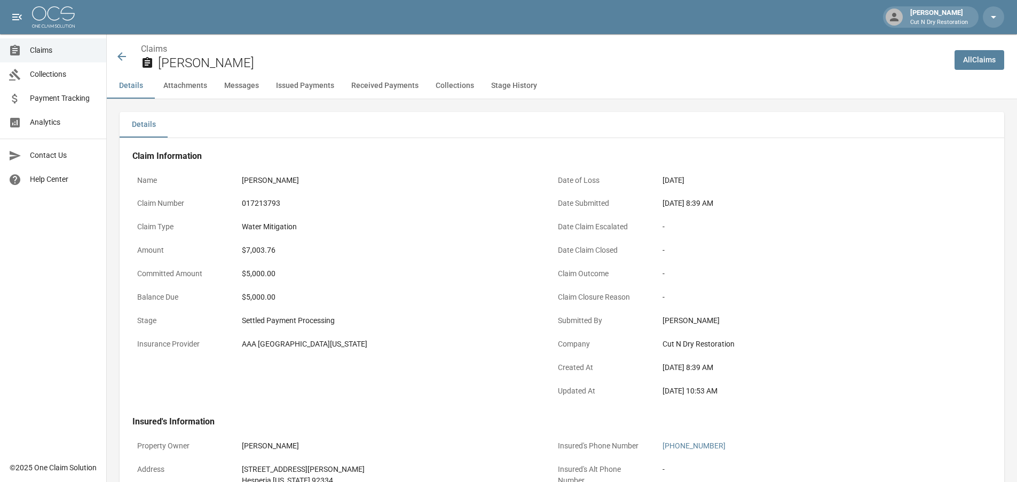
click at [518, 290] on div "Name [PERSON_NAME] Claim Number 017213793 Claim Type Water Mitigation Amount $7…" at bounding box center [330, 280] width 421 height 247
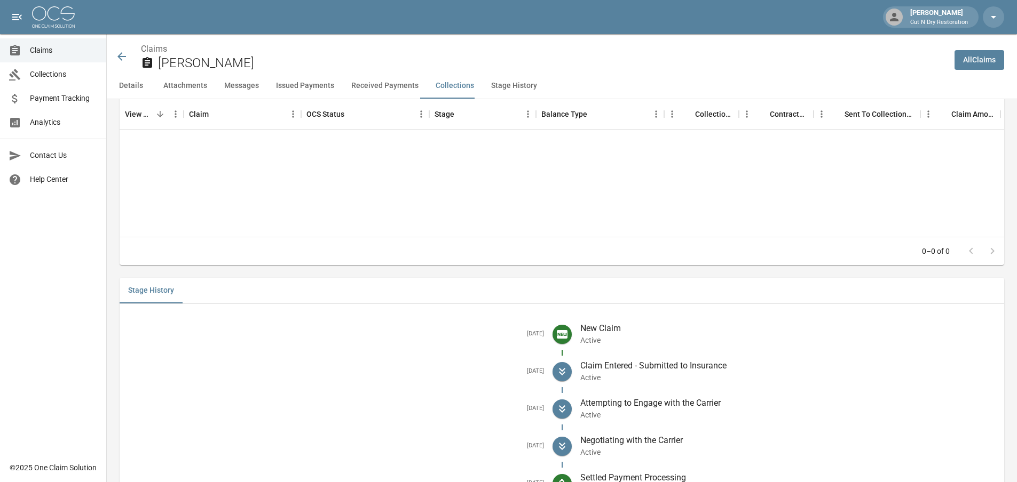
scroll to position [1819, 0]
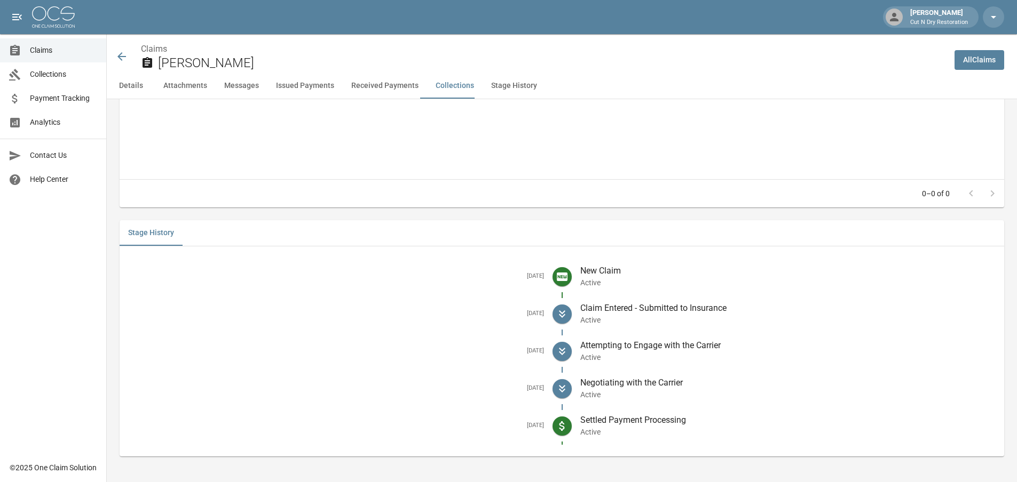
click at [126, 53] on icon at bounding box center [121, 56] width 13 height 13
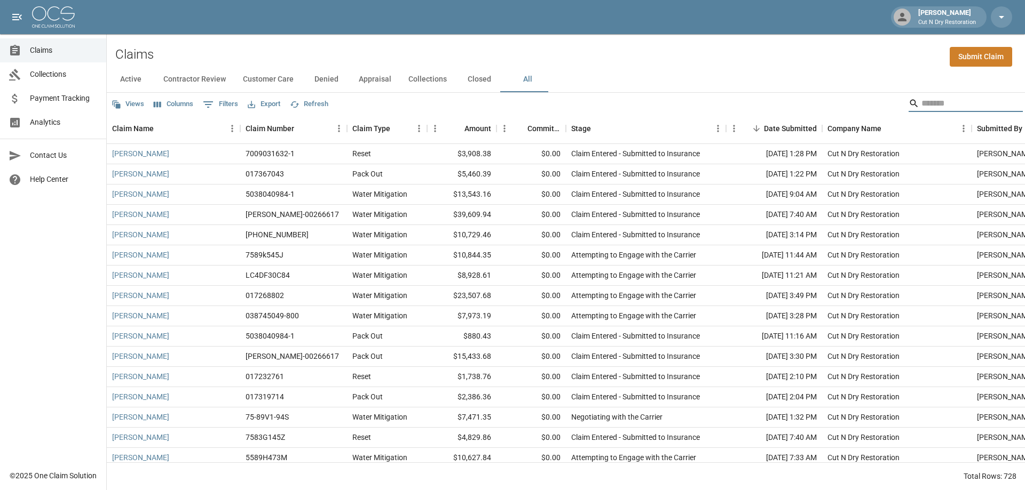
click at [965, 104] on input "Search" at bounding box center [963, 103] width 85 height 17
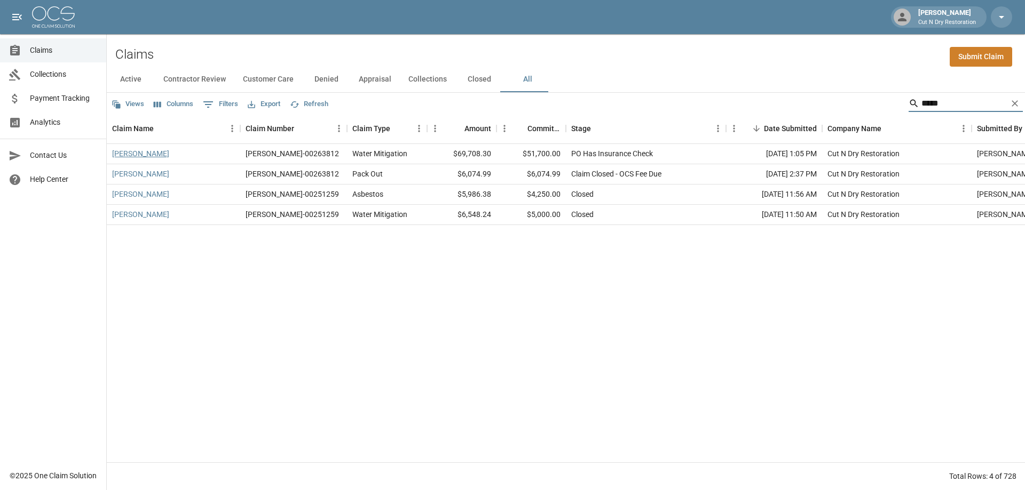
type input "*****"
click at [142, 154] on link "[PERSON_NAME]" at bounding box center [140, 153] width 57 height 11
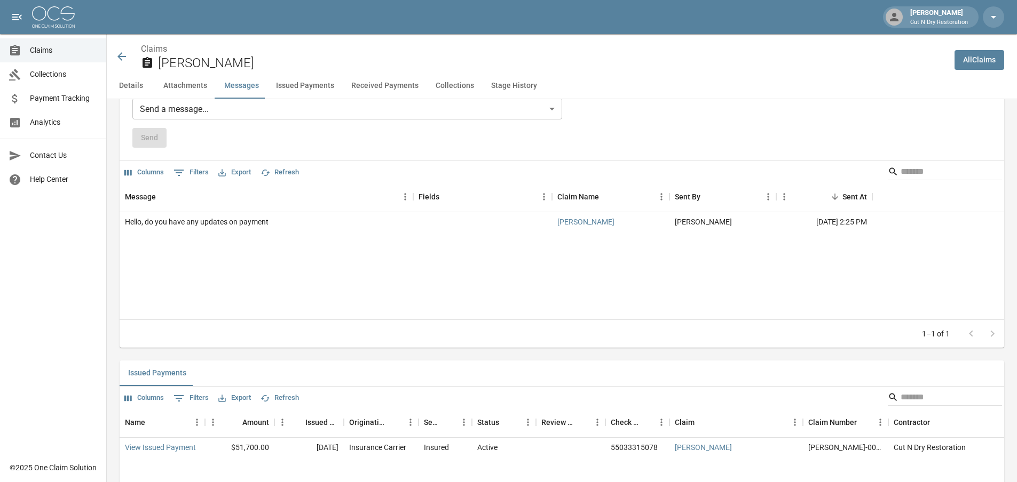
scroll to position [1121, 0]
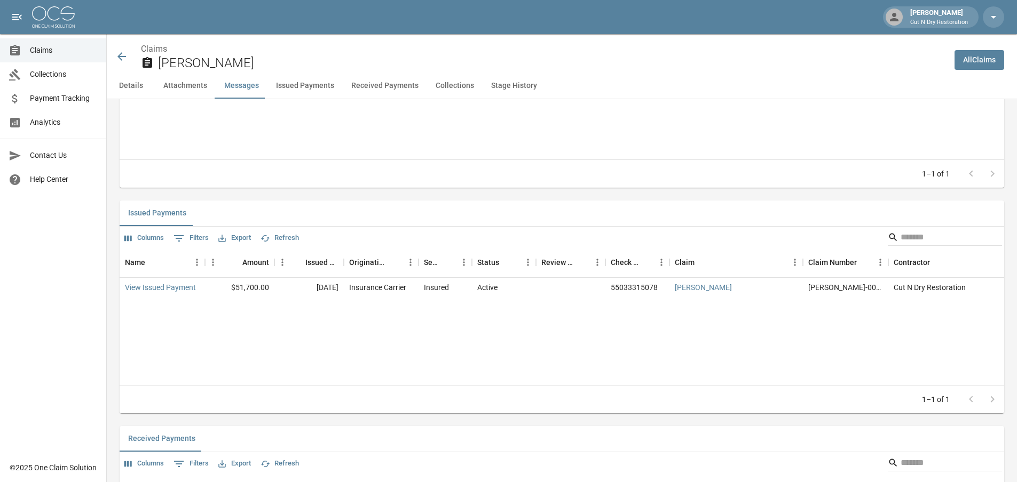
click at [498, 168] on div "1–1 of 1" at bounding box center [562, 174] width 884 height 28
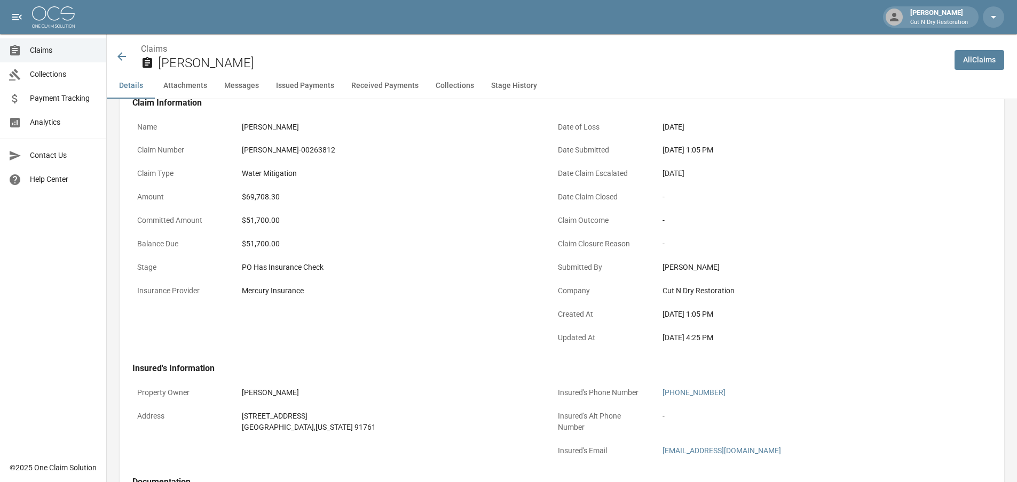
scroll to position [0, 0]
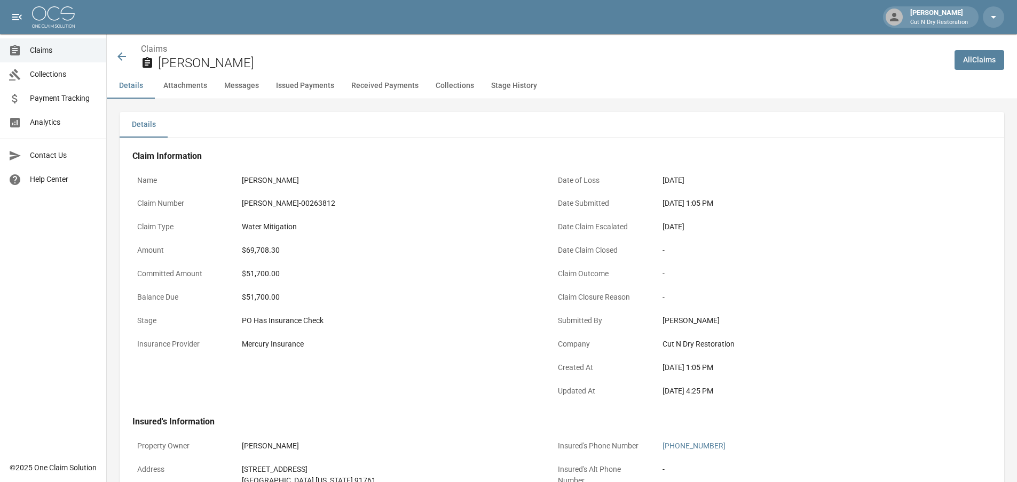
click at [130, 57] on div "Claims [PERSON_NAME]" at bounding box center [530, 57] width 830 height 28
click at [129, 61] on div "Claims [PERSON_NAME]" at bounding box center [530, 57] width 830 height 28
click at [124, 55] on icon at bounding box center [121, 56] width 13 height 13
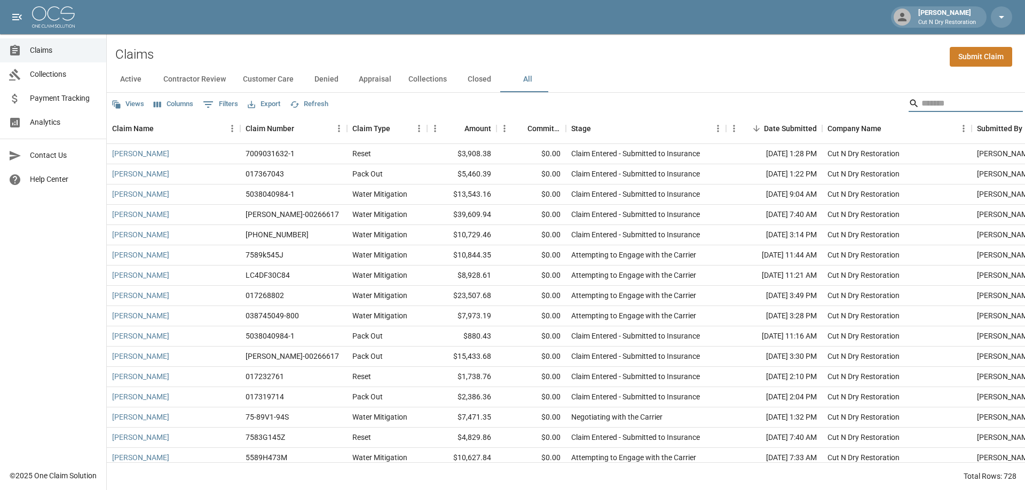
click at [952, 103] on input "Search" at bounding box center [963, 103] width 85 height 17
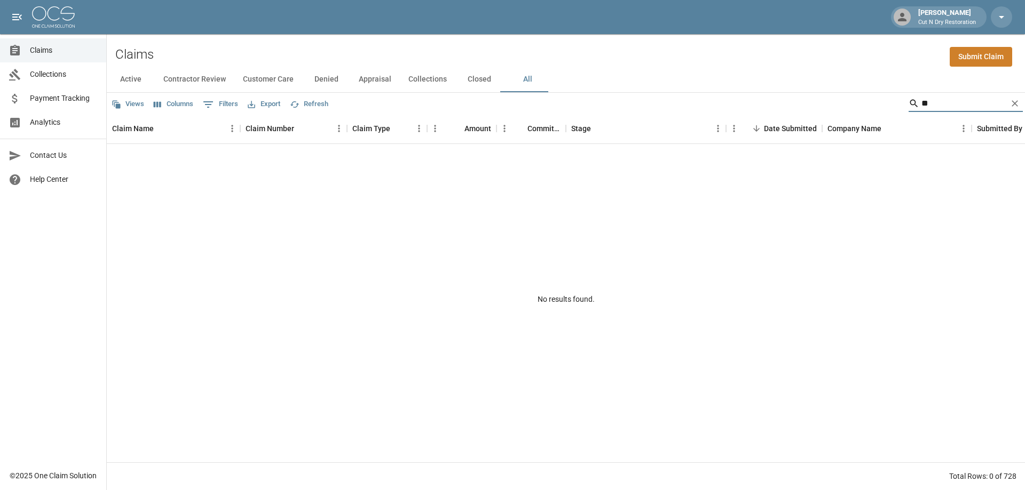
type input "*"
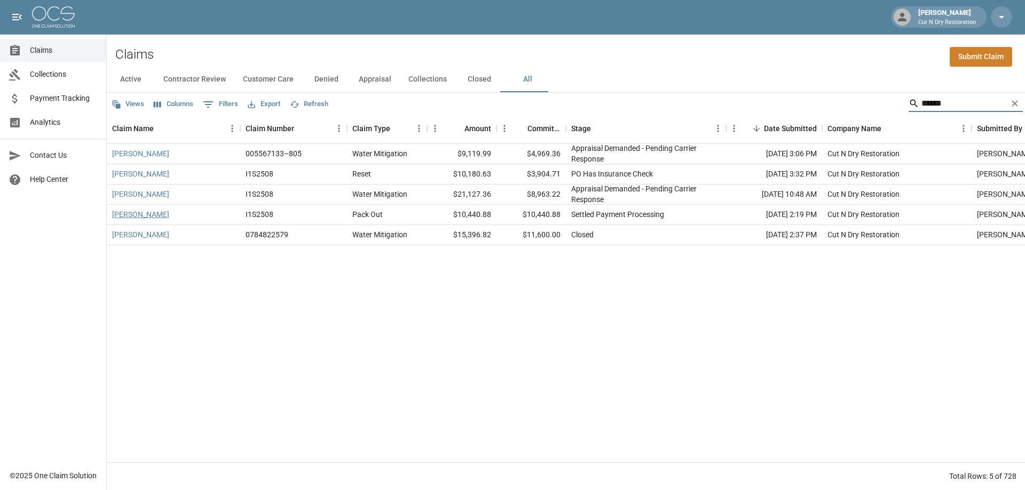
type input "******"
click at [133, 210] on link "[PERSON_NAME]" at bounding box center [140, 214] width 57 height 11
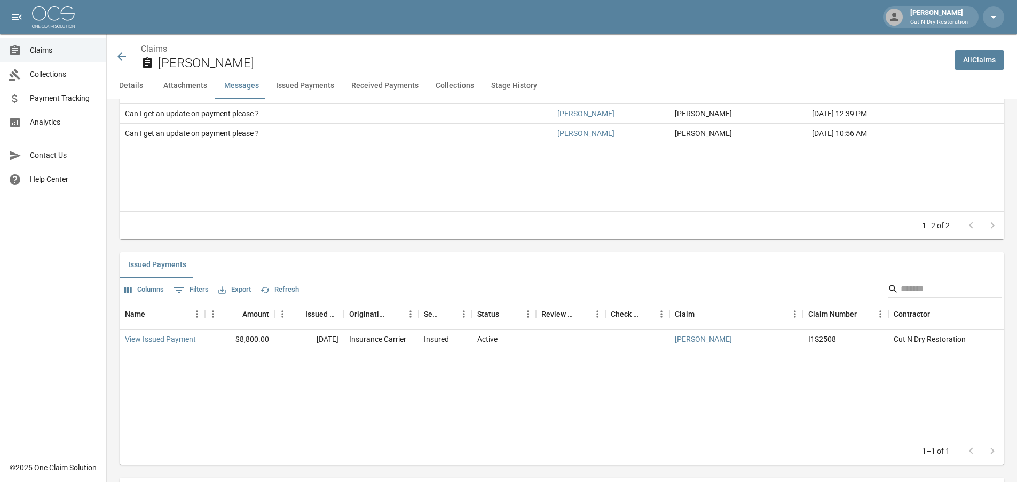
scroll to position [1174, 0]
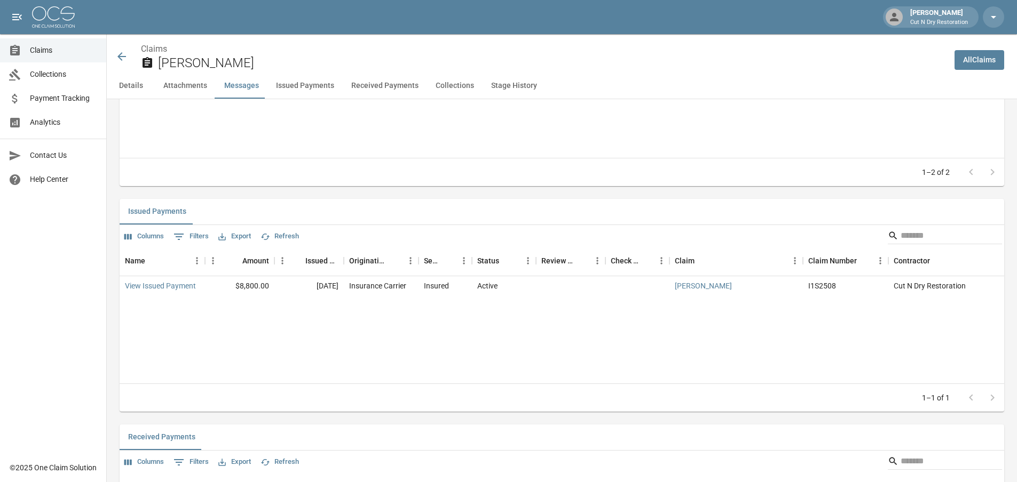
click at [124, 58] on icon at bounding box center [121, 56] width 13 height 13
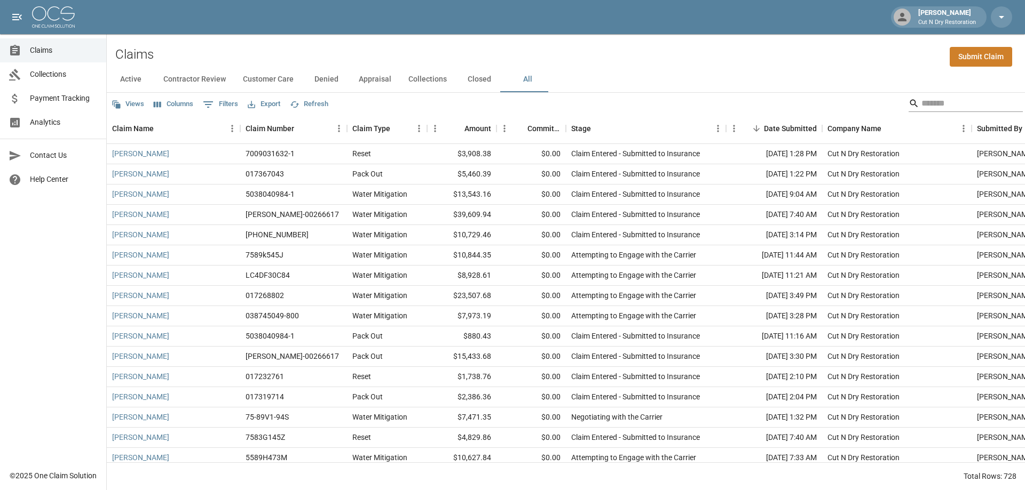
click at [965, 105] on input "Search" at bounding box center [963, 103] width 85 height 17
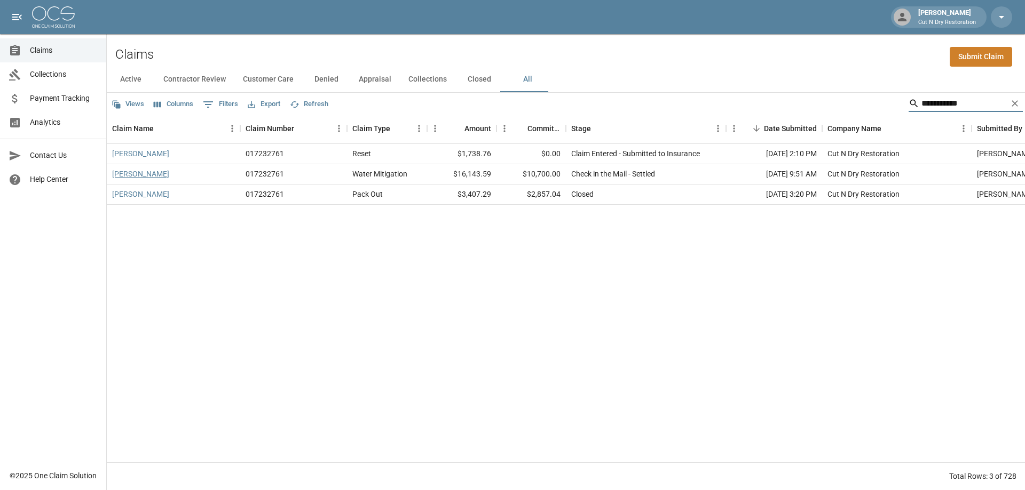
type input "**********"
click at [137, 174] on link "[PERSON_NAME]" at bounding box center [140, 174] width 57 height 11
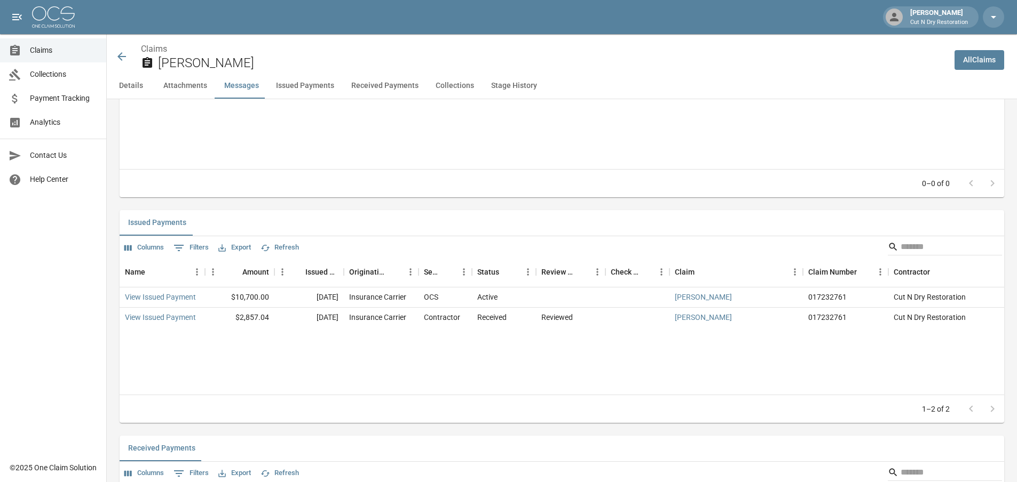
scroll to position [1227, 0]
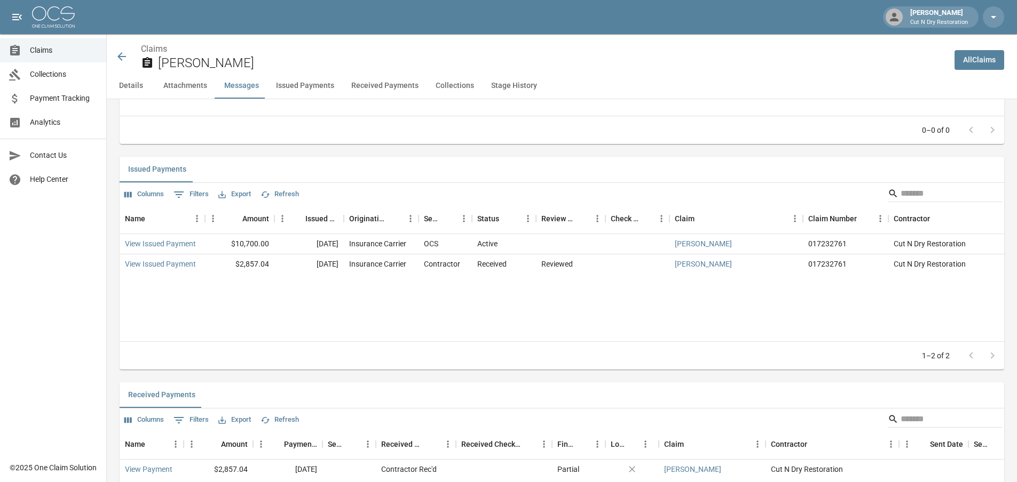
click at [470, 163] on div "Issued Payments" at bounding box center [562, 170] width 884 height 26
drag, startPoint x: 117, startPoint y: 54, endPoint x: 129, endPoint y: 55, distance: 11.8
click at [122, 53] on div "Claims [PERSON_NAME]" at bounding box center [526, 53] width 839 height 39
click at [126, 52] on icon at bounding box center [121, 56] width 13 height 13
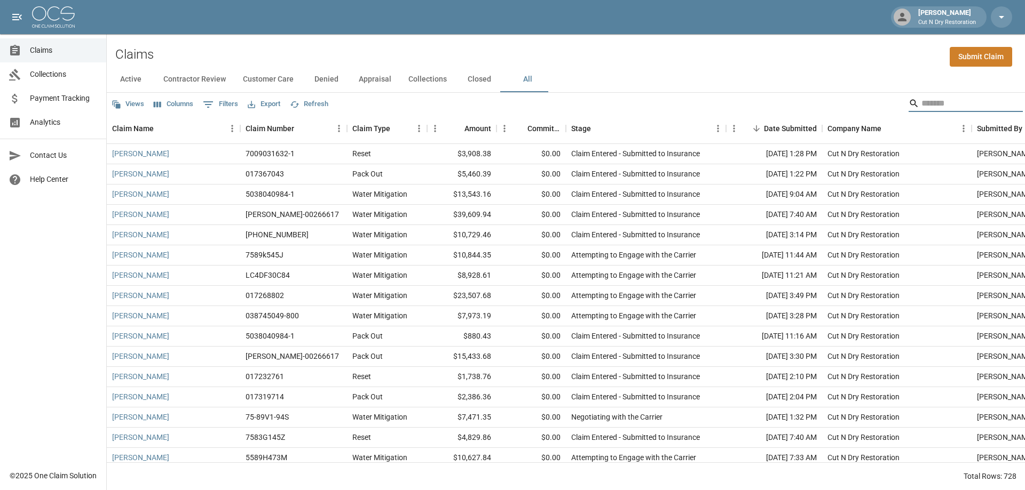
click at [952, 108] on input "Search" at bounding box center [963, 103] width 85 height 17
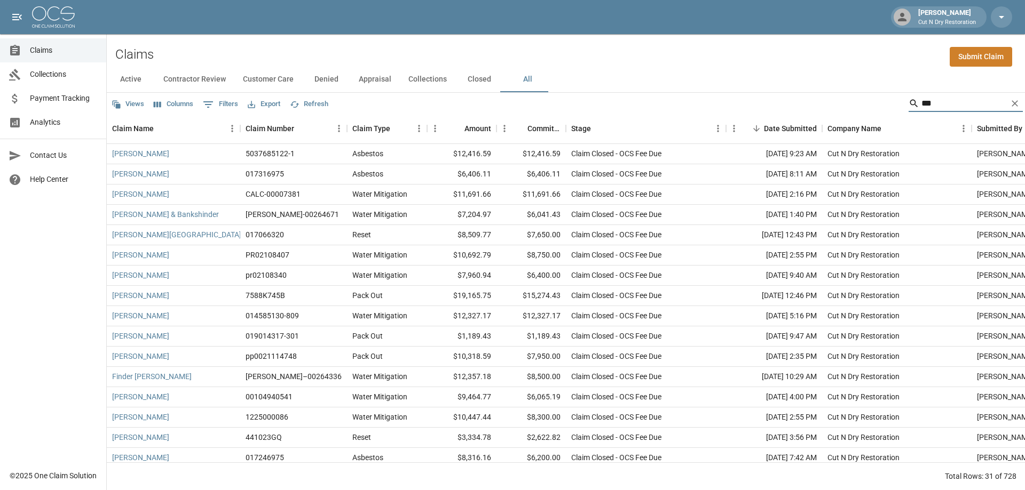
drag, startPoint x: 939, startPoint y: 104, endPoint x: 876, endPoint y: 111, distance: 63.4
click at [876, 111] on div "Views Columns 0 Filters Export Refresh ***" at bounding box center [566, 103] width 918 height 21
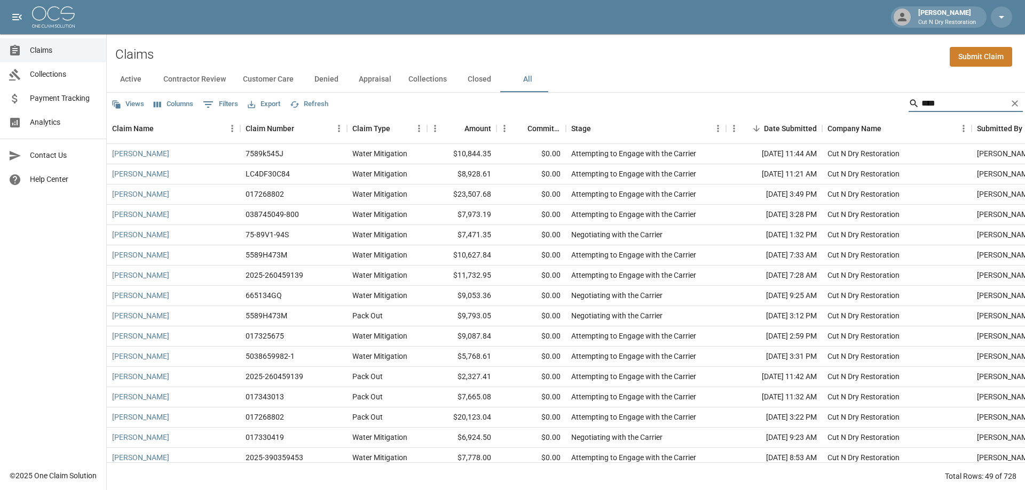
drag, startPoint x: 923, startPoint y: 104, endPoint x: 809, endPoint y: 108, distance: 113.8
click at [812, 108] on div "Views Columns 0 Filters Export Refresh ****" at bounding box center [566, 103] width 918 height 21
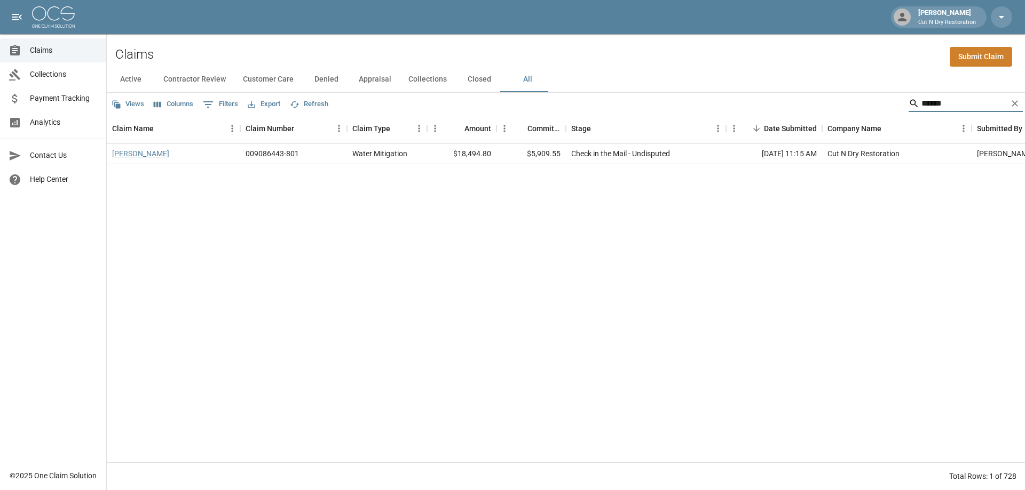
type input "******"
click at [151, 154] on link "[PERSON_NAME]" at bounding box center [140, 153] width 57 height 11
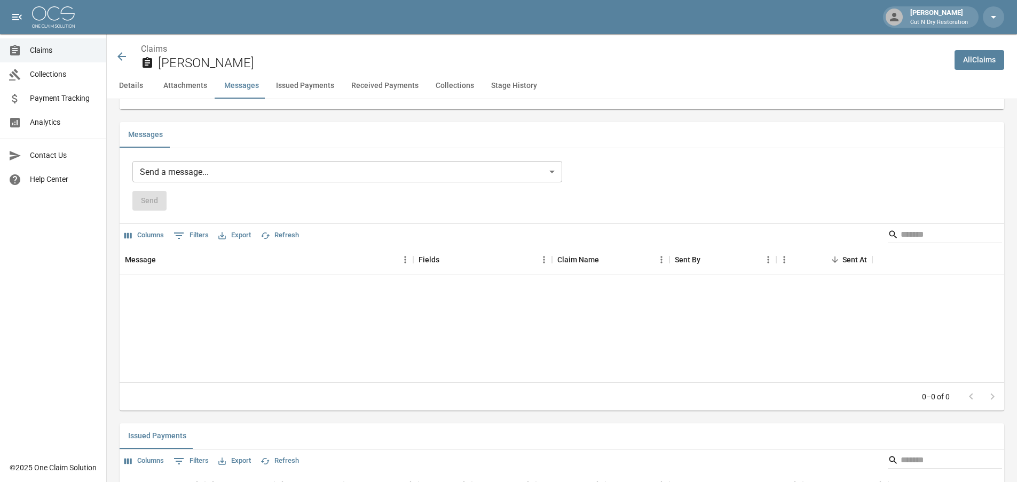
scroll to position [1121, 0]
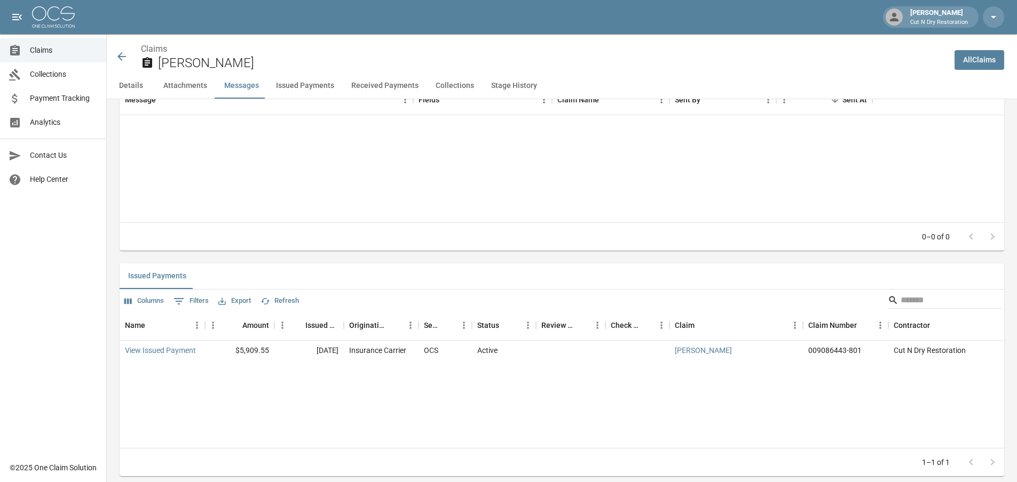
click at [123, 55] on icon at bounding box center [121, 56] width 13 height 13
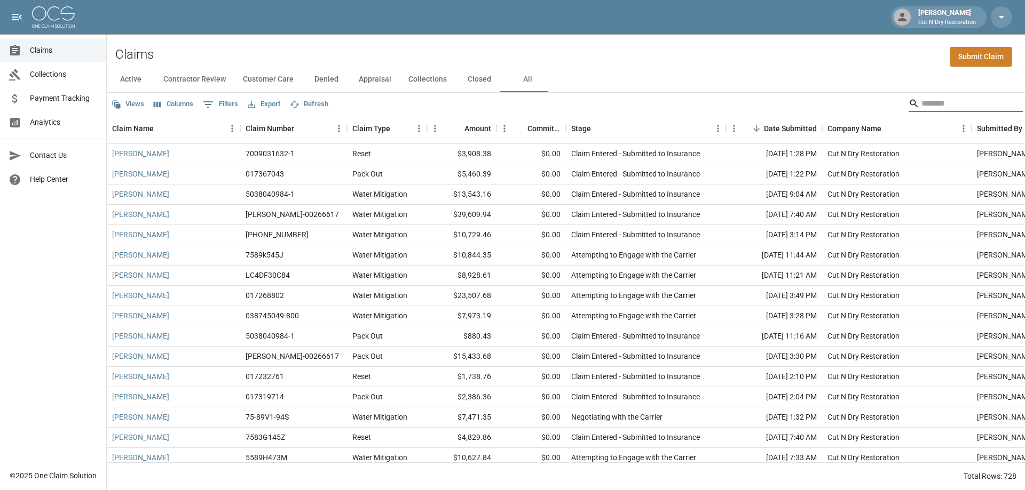
click at [944, 106] on input "Search" at bounding box center [963, 103] width 85 height 17
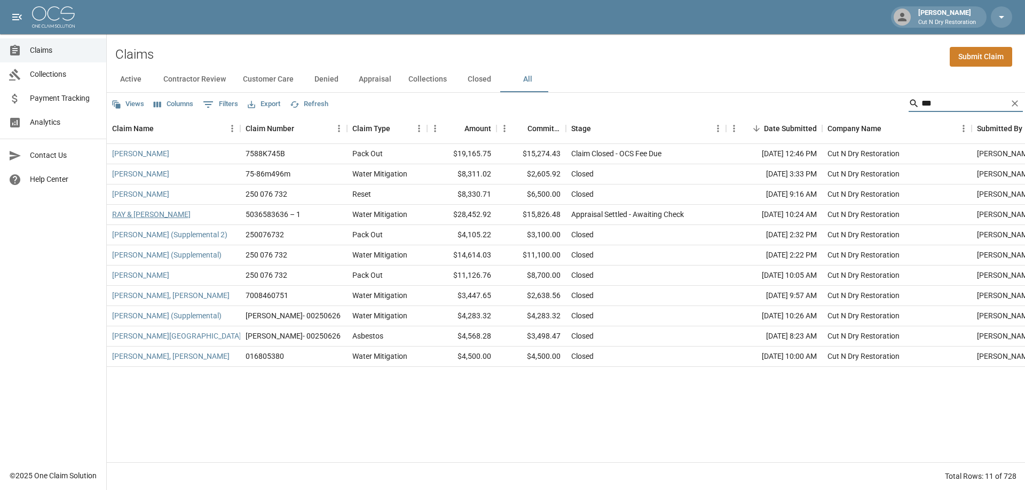
type input "***"
click at [188, 215] on link "RAY & [PERSON_NAME]" at bounding box center [151, 214] width 78 height 11
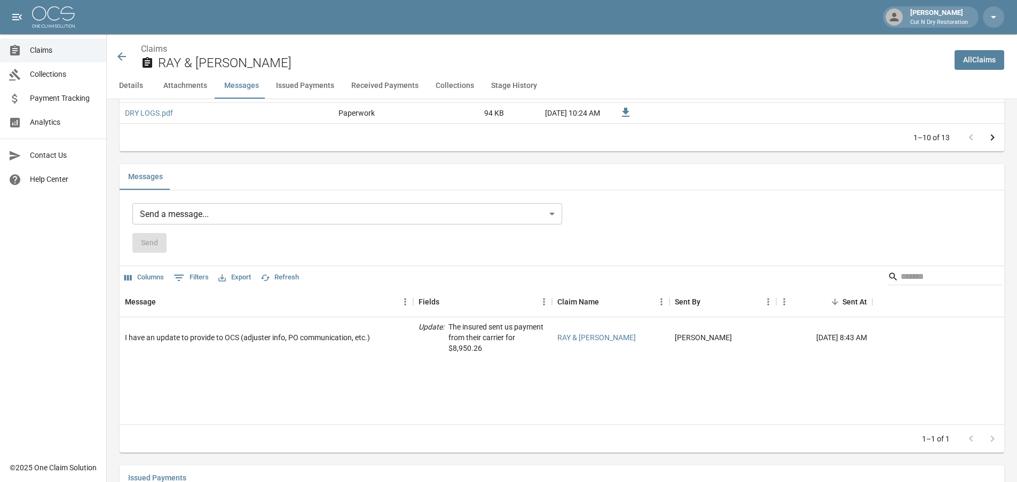
scroll to position [1067, 0]
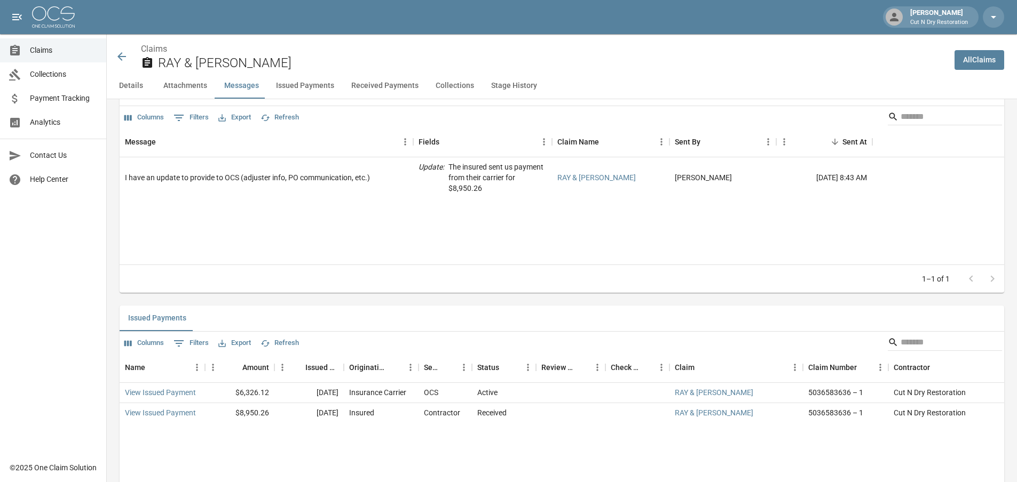
click at [511, 276] on div "1–1 of 1" at bounding box center [562, 279] width 884 height 28
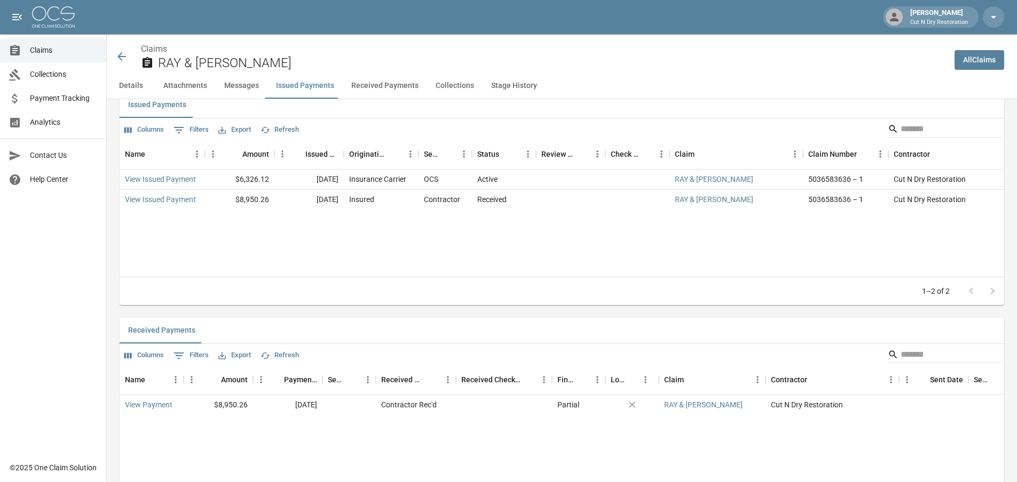
scroll to position [1174, 0]
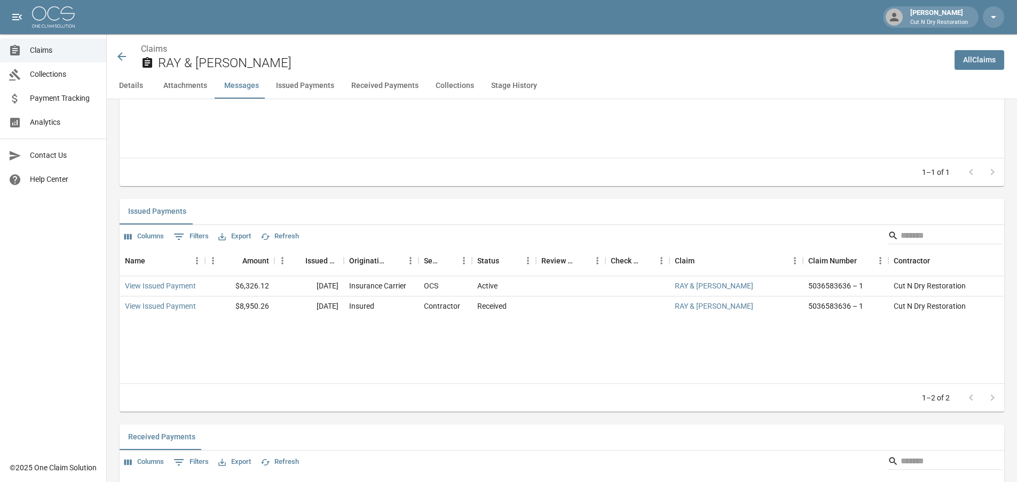
click at [760, 197] on div "Details Claim Information Name [PERSON_NAME] & [PERSON_NAME] Claim Number 50365…" at bounding box center [555, 118] width 897 height 2387
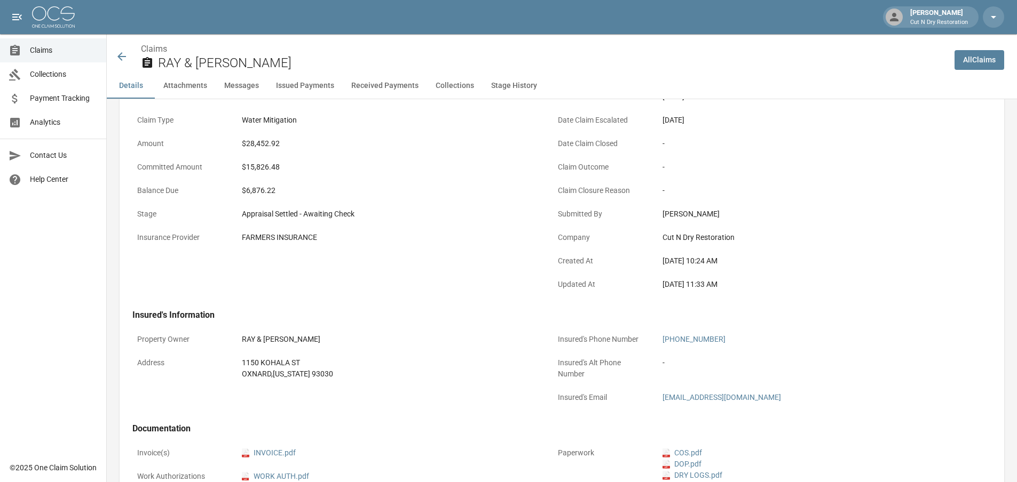
scroll to position [213, 0]
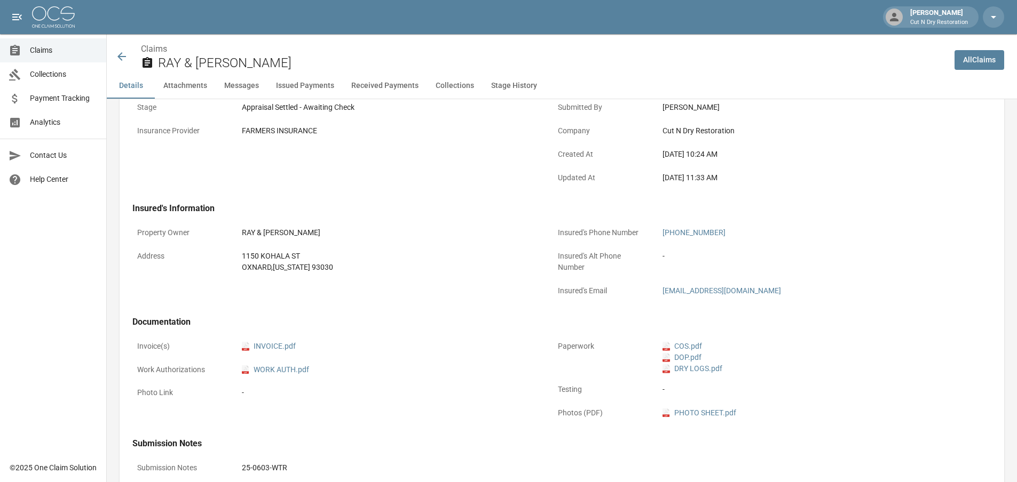
click at [403, 216] on div "Property Owner RAY & [PERSON_NAME] Address [STREET_ADDRESS][US_STATE]" at bounding box center [330, 257] width 421 height 94
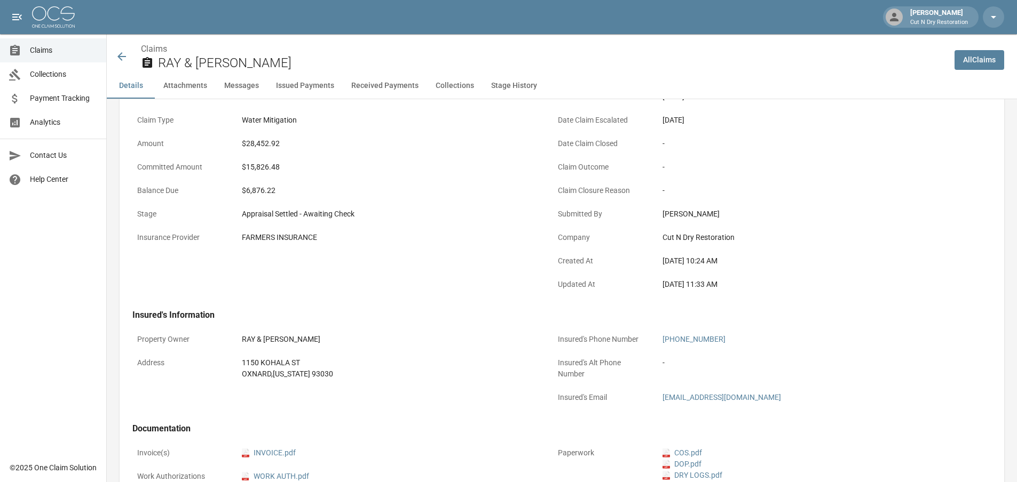
click at [124, 61] on icon at bounding box center [121, 56] width 13 height 13
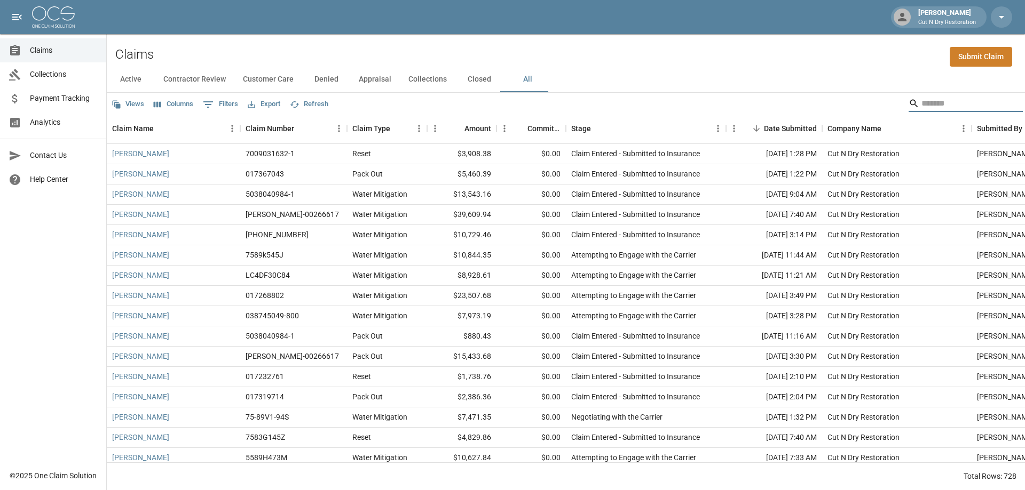
click at [951, 109] on input "Search" at bounding box center [963, 103] width 85 height 17
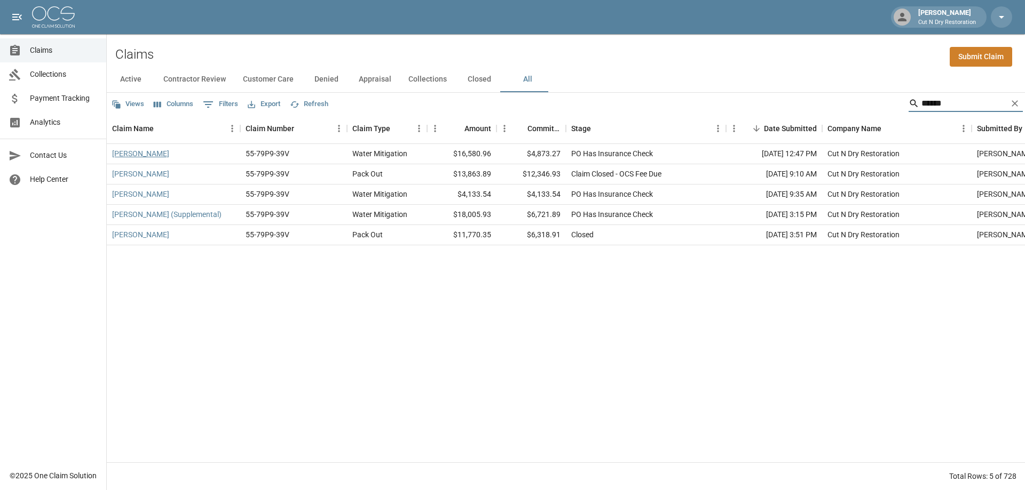
type input "******"
click at [147, 152] on link "[PERSON_NAME]" at bounding box center [140, 153] width 57 height 11
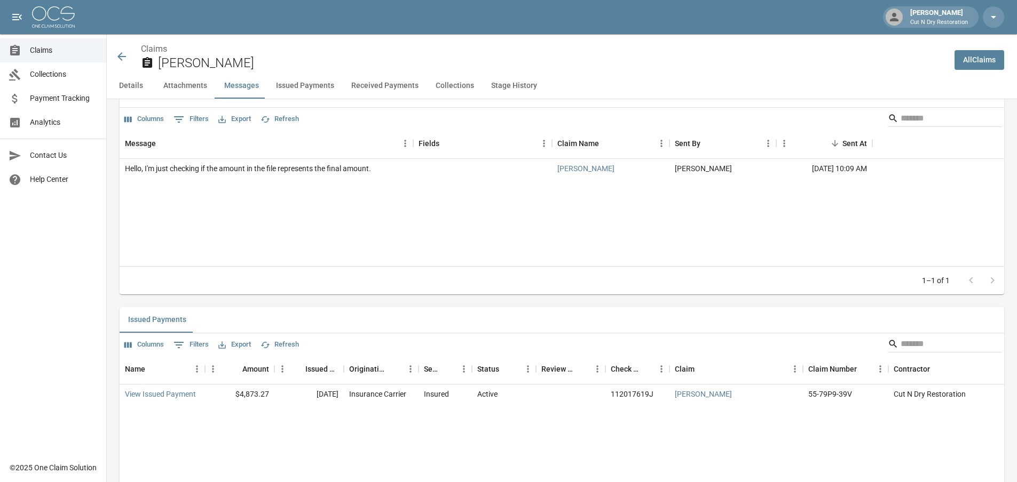
scroll to position [1121, 0]
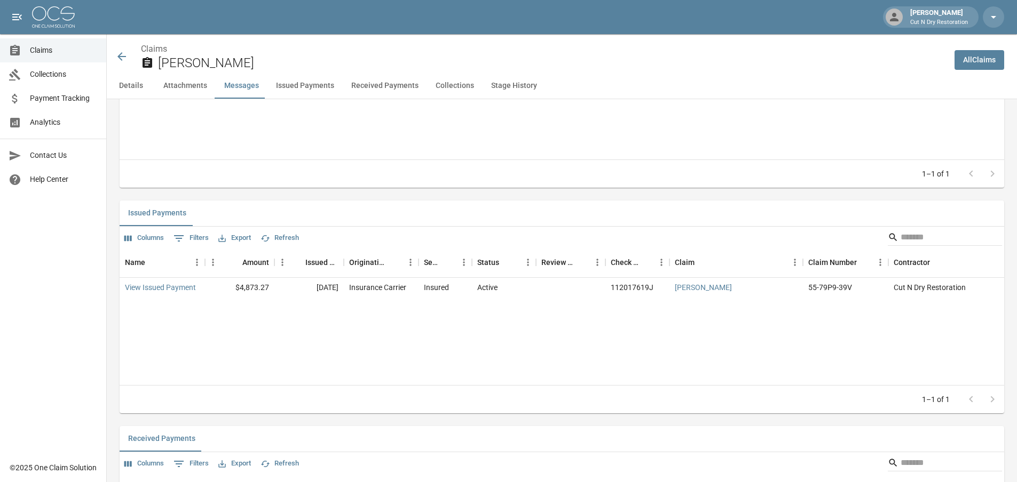
click at [118, 57] on icon at bounding box center [121, 56] width 13 height 13
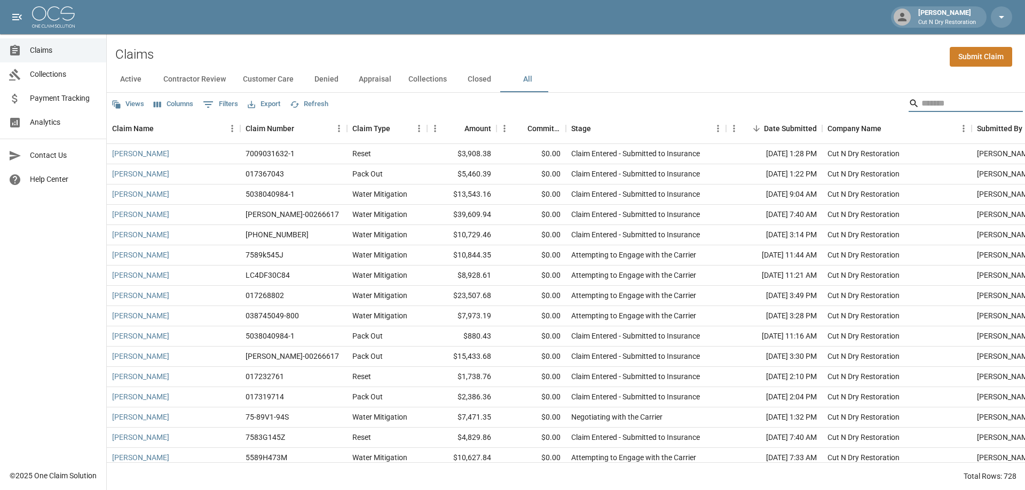
click at [941, 104] on input "Search" at bounding box center [963, 103] width 85 height 17
click at [955, 110] on input "Search" at bounding box center [963, 103] width 85 height 17
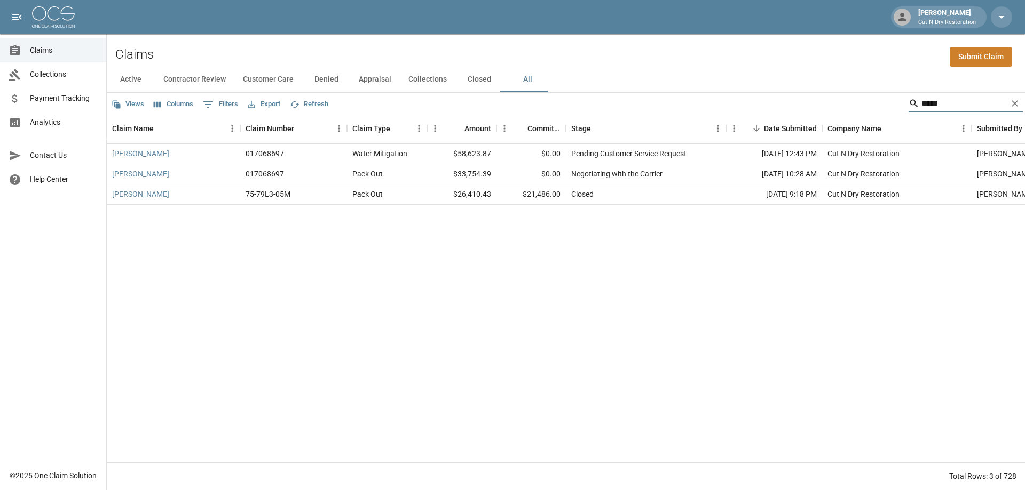
type input "*****"
